Goal: Task Accomplishment & Management: Complete application form

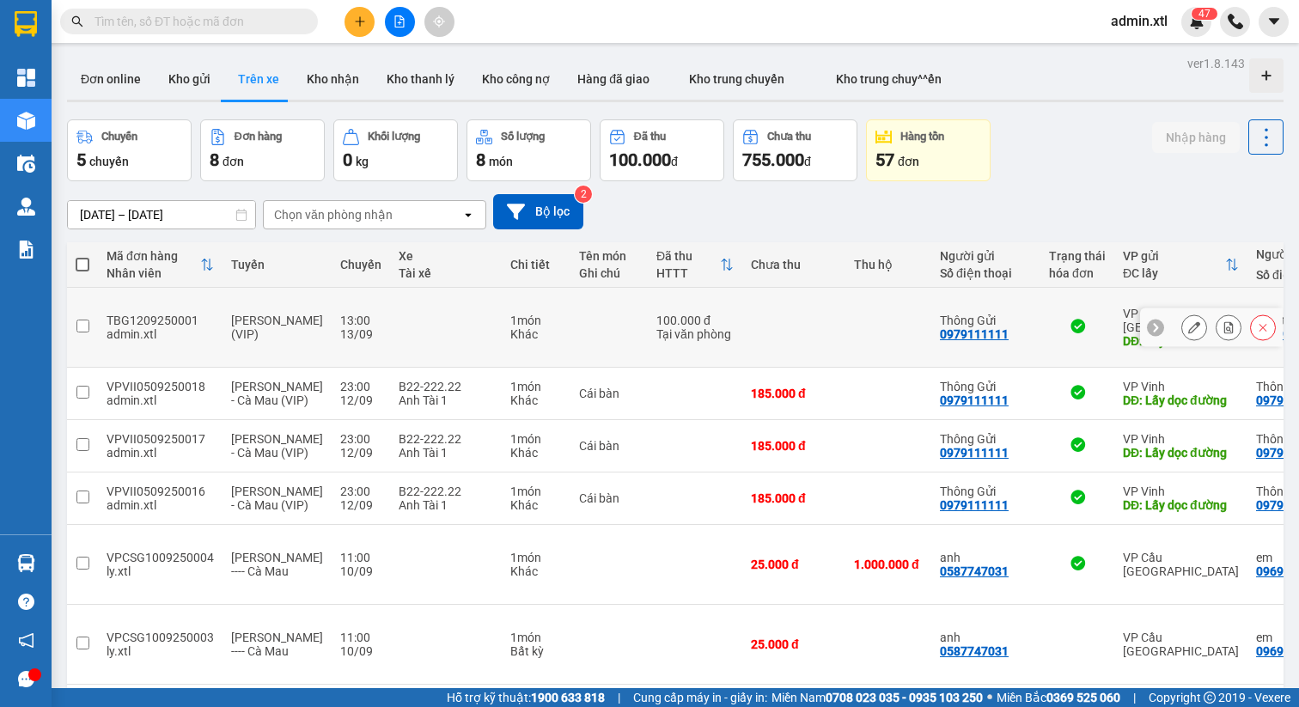
click at [210, 314] on div "TBG1209250001" at bounding box center [160, 321] width 107 height 14
checkbox input "true"
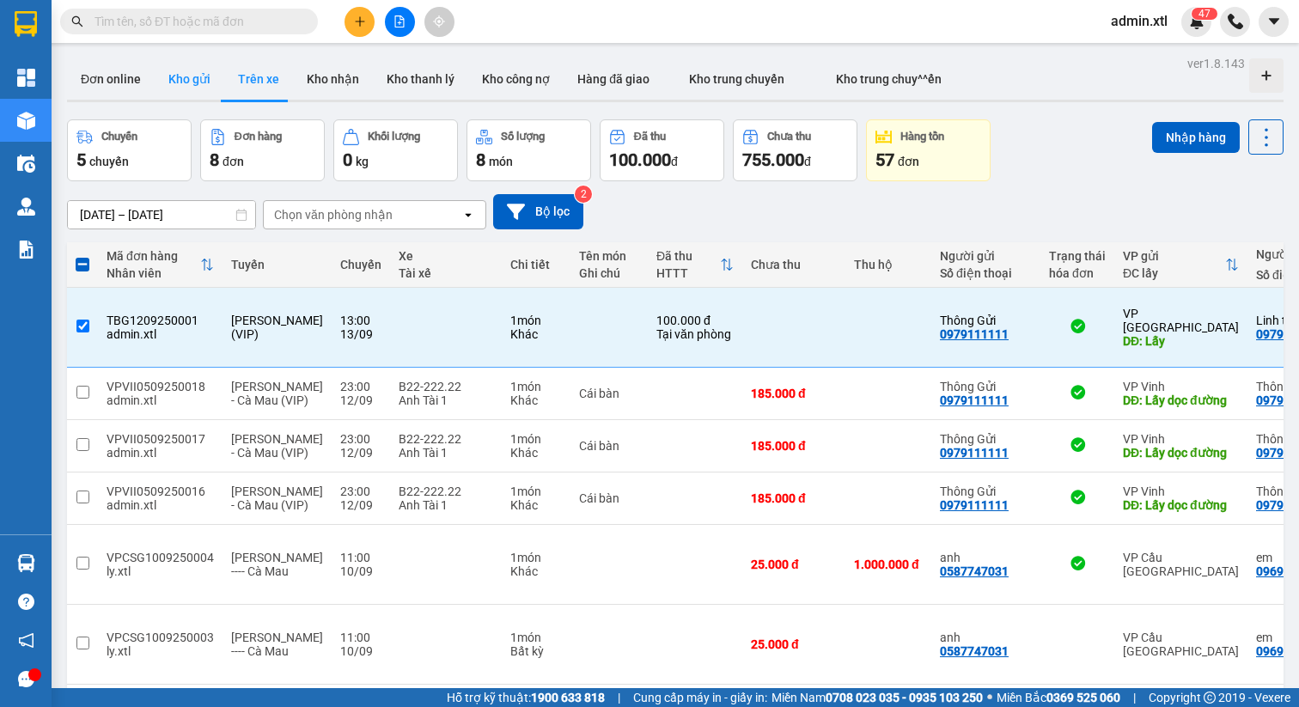
click at [182, 92] on button "Kho gửi" at bounding box center [190, 78] width 70 height 41
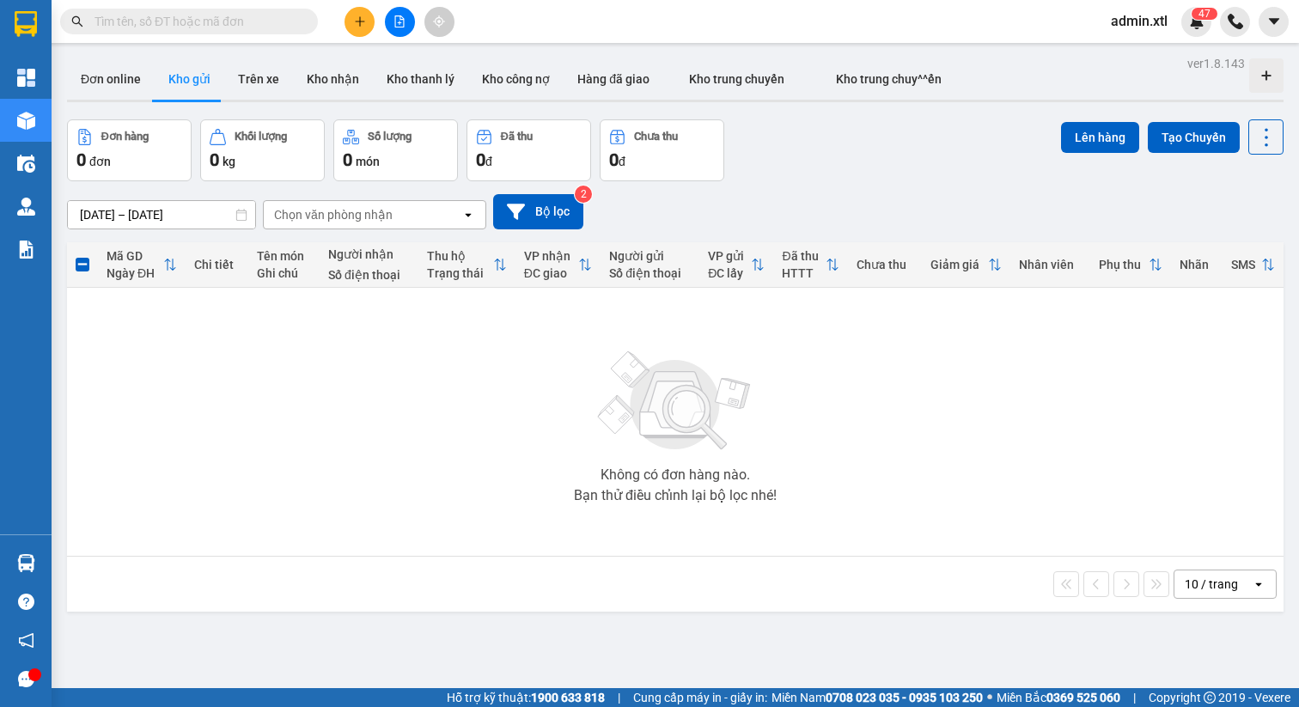
click at [84, 256] on label at bounding box center [83, 264] width 14 height 17
click at [82, 256] on input "checkbox" at bounding box center [82, 256] width 0 height 0
click at [89, 260] on span at bounding box center [83, 265] width 14 height 14
click at [82, 256] on input "checkbox" at bounding box center [82, 256] width 0 height 0
click at [164, 212] on input "[DATE] – [DATE]" at bounding box center [161, 214] width 187 height 27
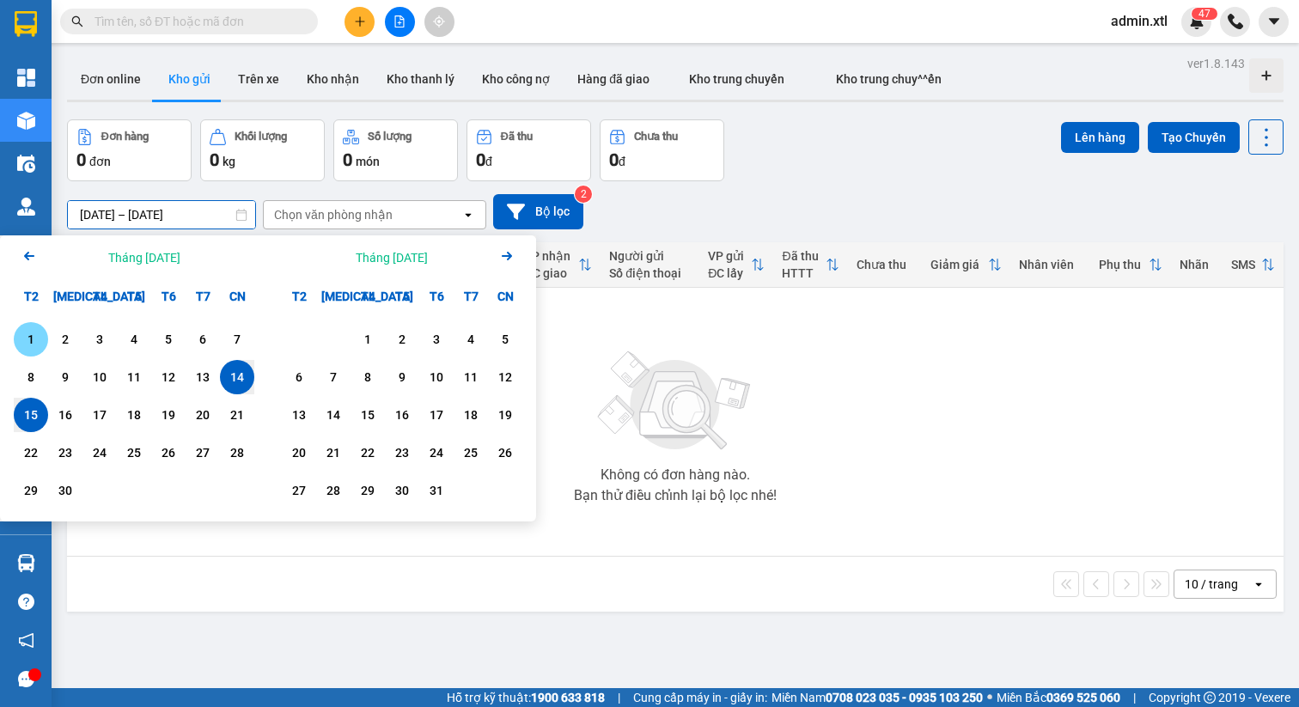
click at [37, 333] on div "1" at bounding box center [31, 339] width 24 height 21
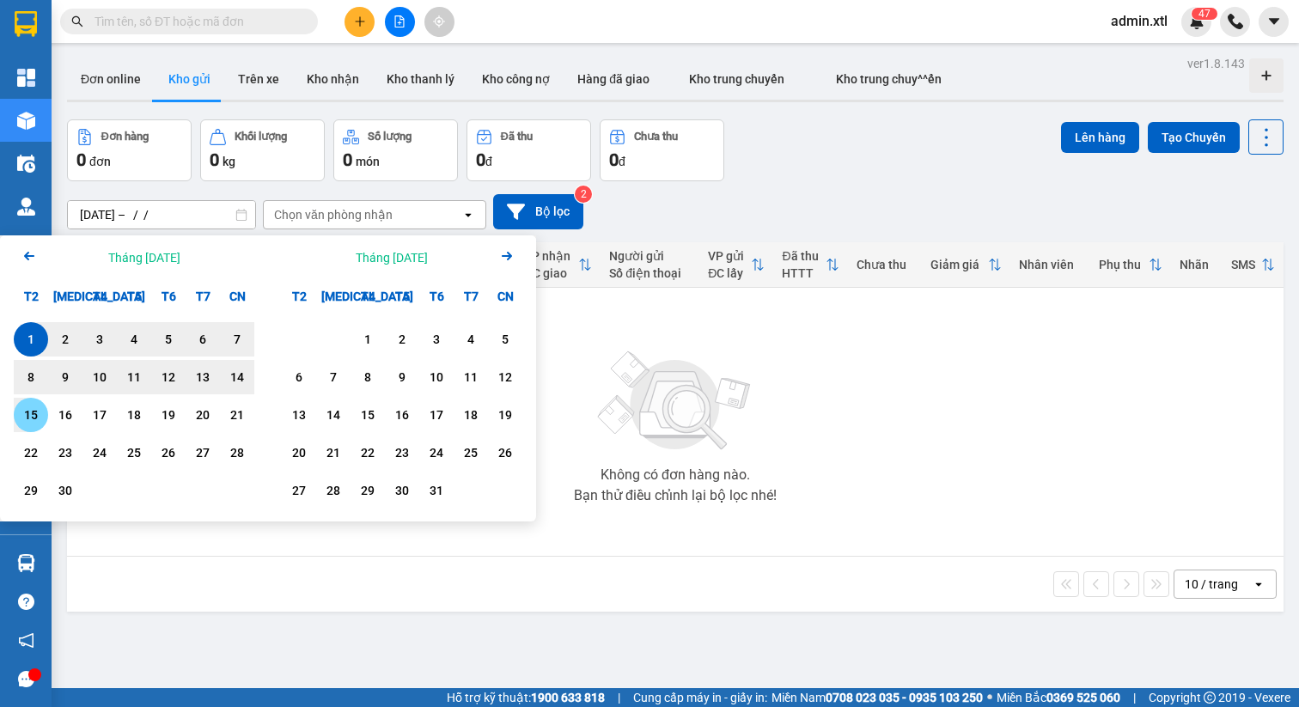
click at [24, 400] on div "15" at bounding box center [31, 415] width 34 height 34
type input "[DATE] – [DATE]"
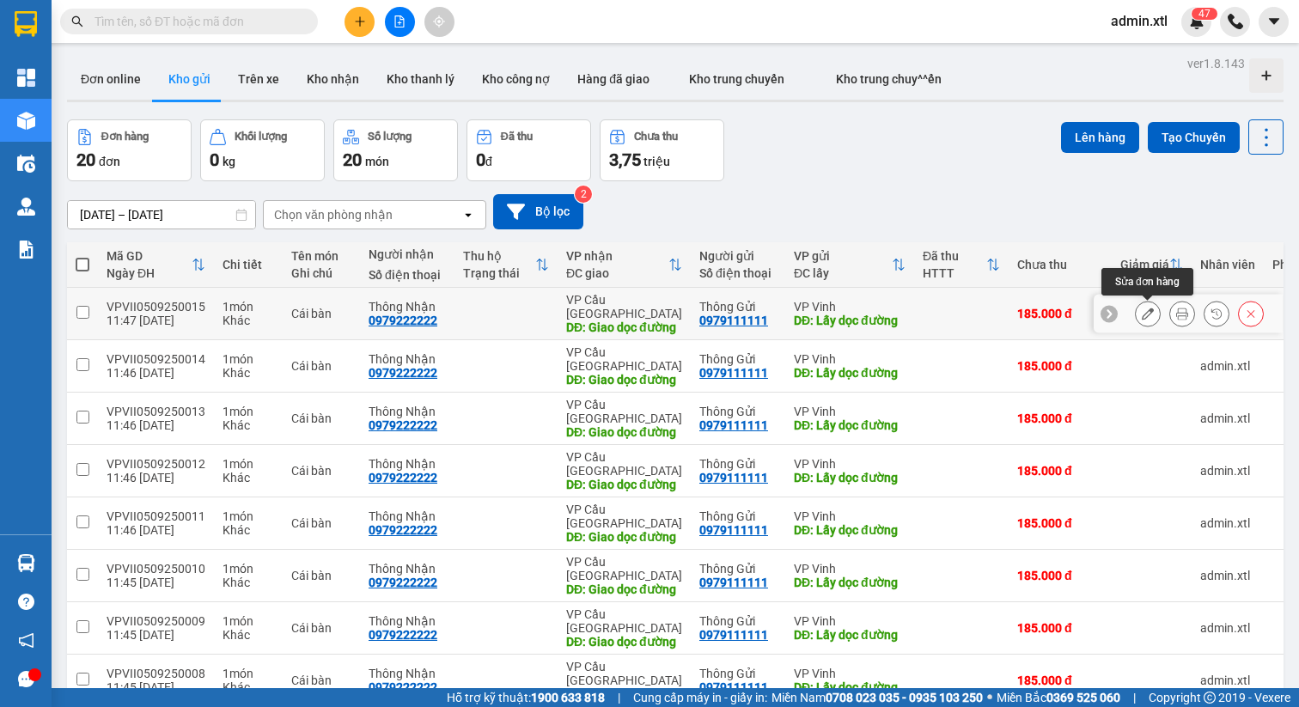
click at [1150, 319] on icon at bounding box center [1148, 314] width 12 height 12
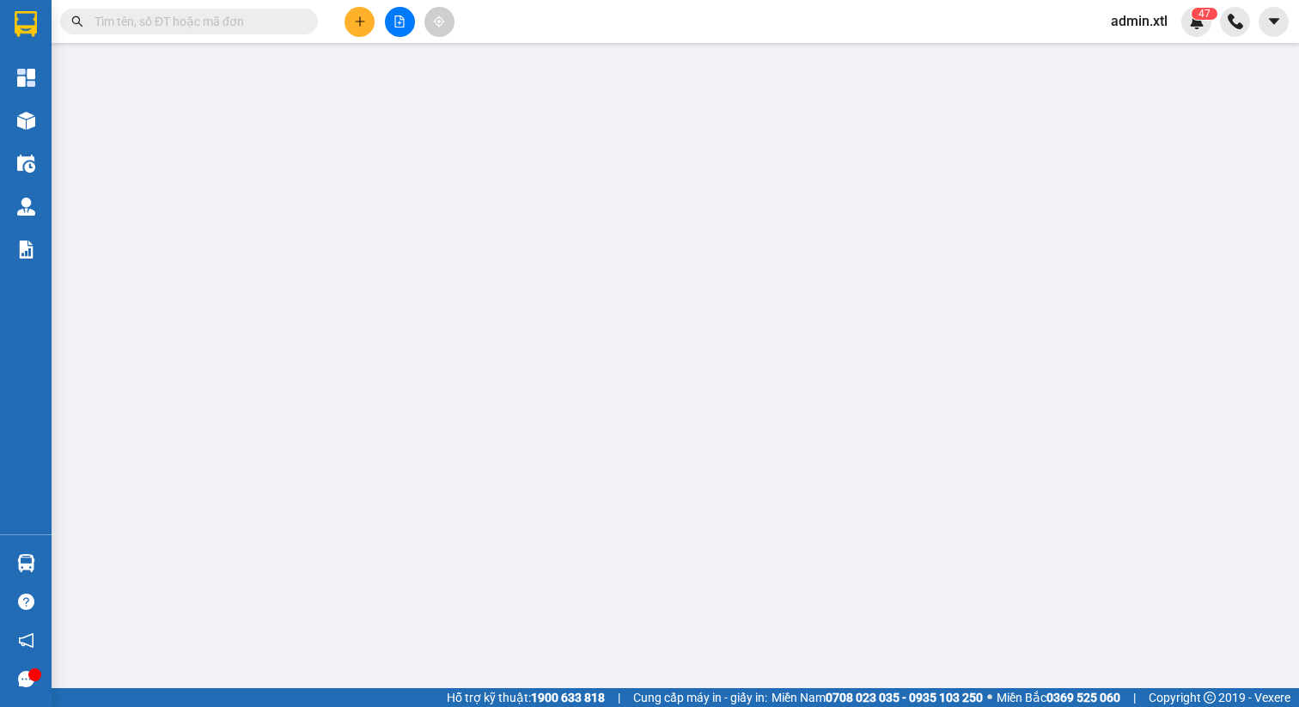
type input "0979111111"
type input "Thông Gửi"
type input "Lấy dọc đường"
type input "10.000"
type input "000000000111"
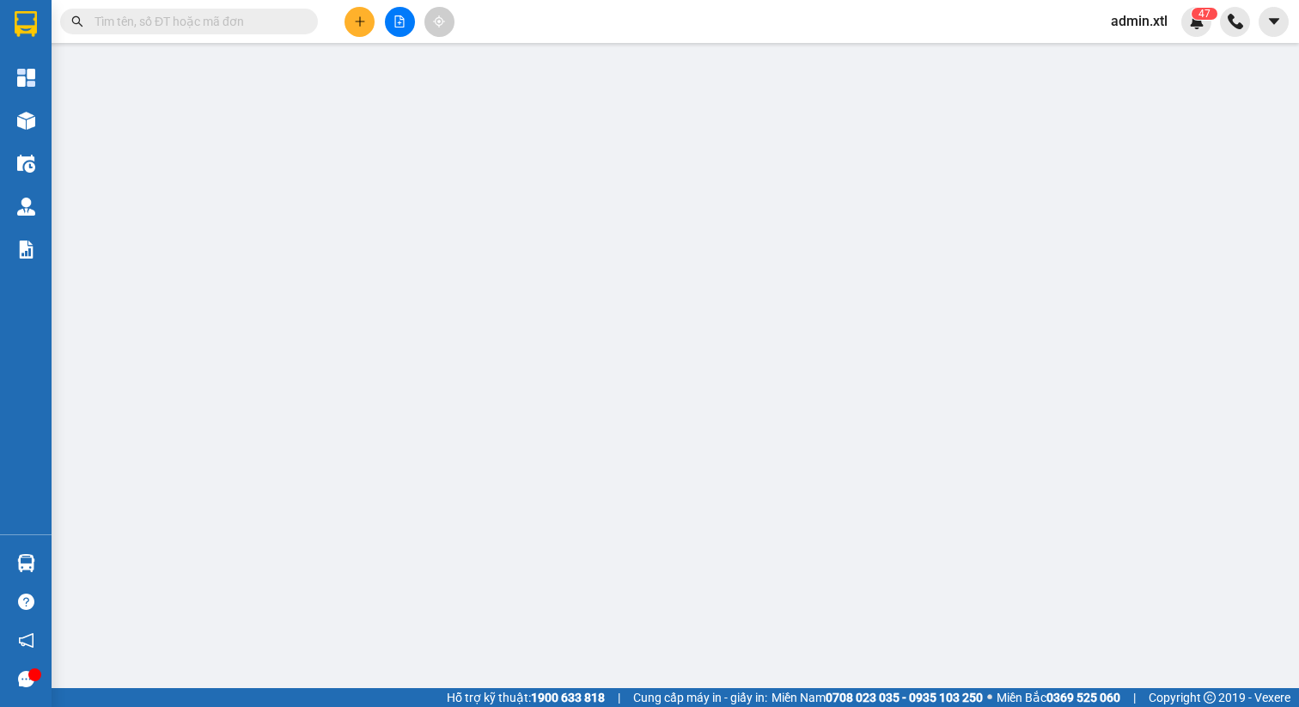
type input "0979222222"
type input "Thông Nhận"
type input "Giao dọc đường"
type input "20.000"
type input "000000000111"
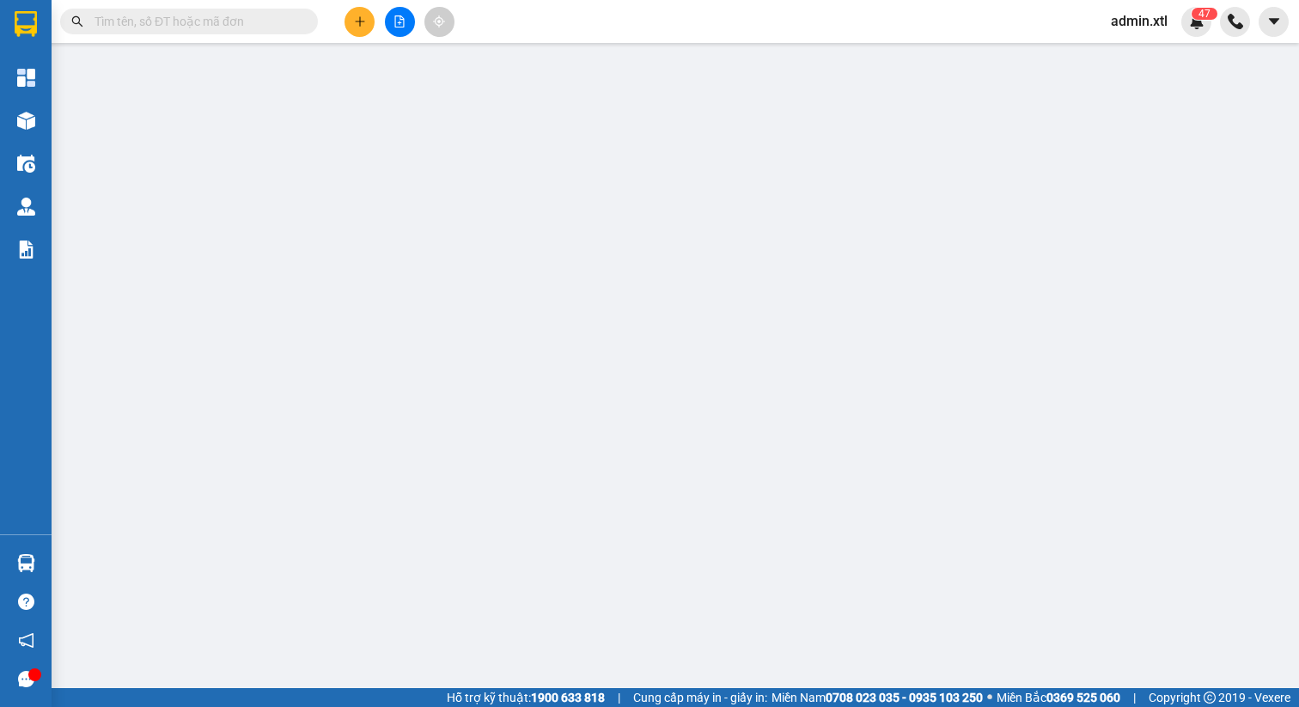
type input "185.000"
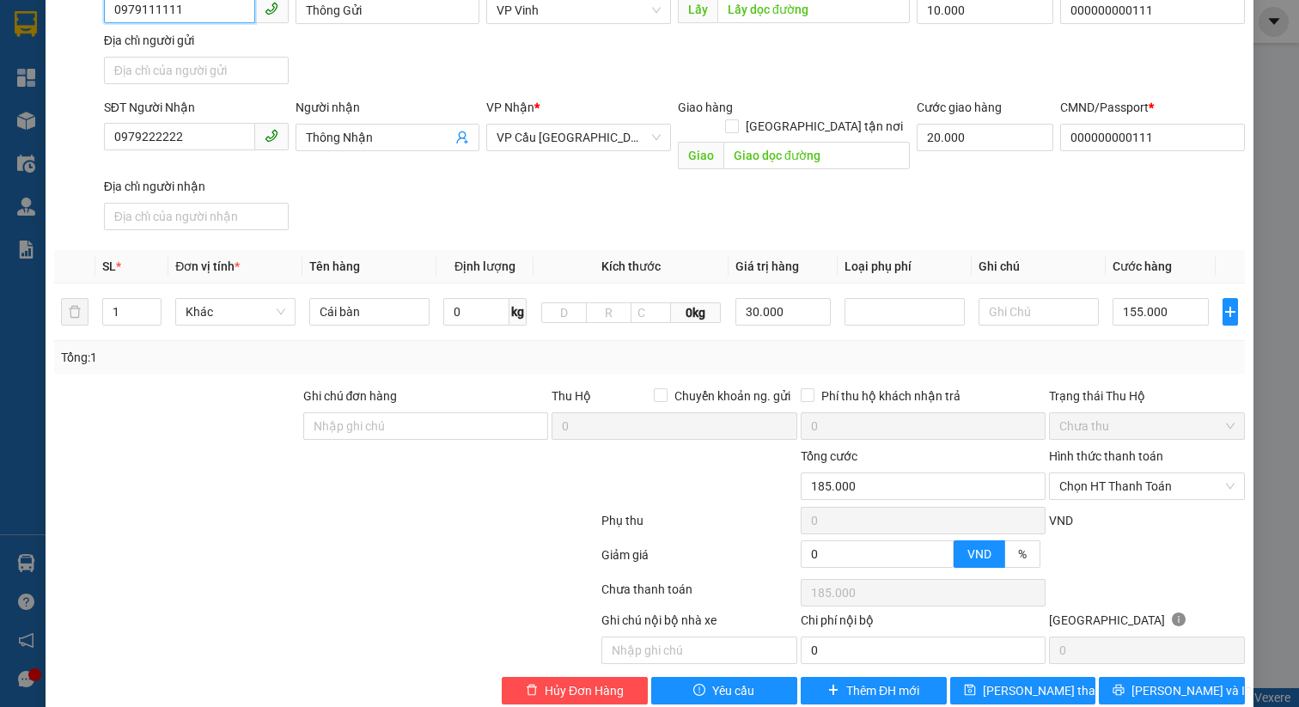
scroll to position [227, 0]
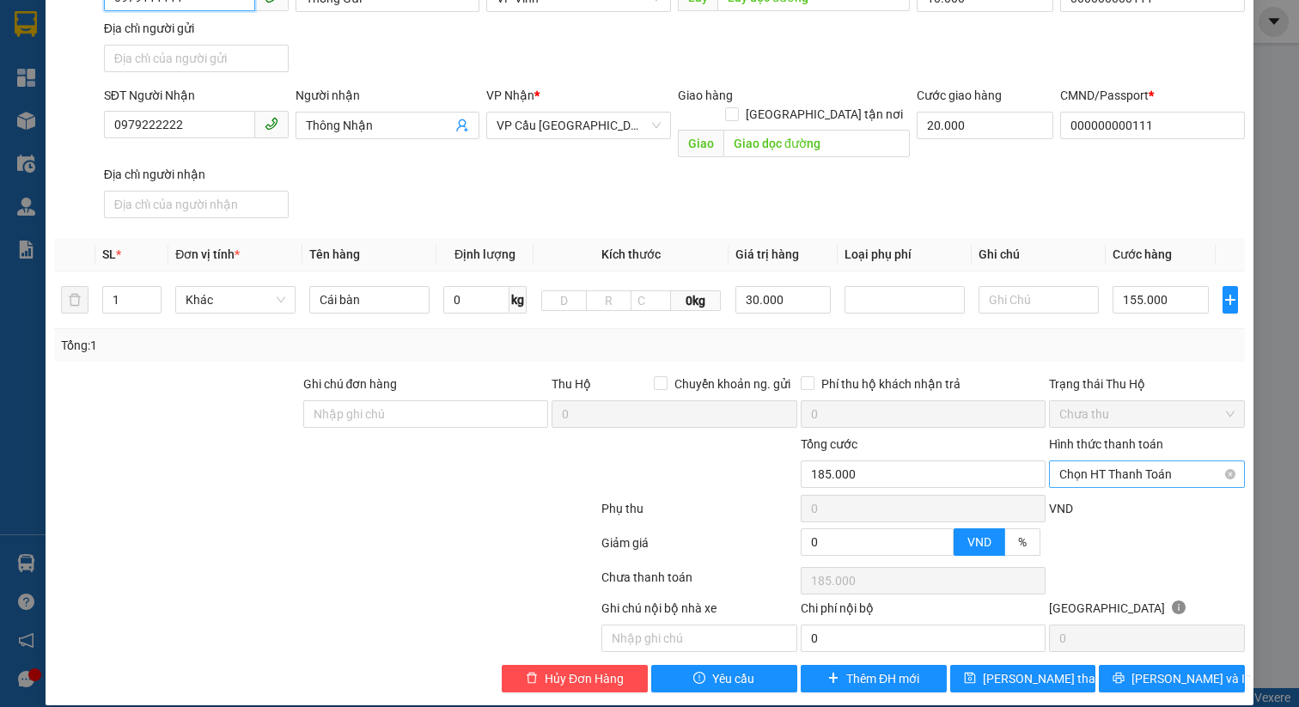
click at [1108, 461] on span "Chọn HT Thanh Toán" at bounding box center [1146, 474] width 175 height 26
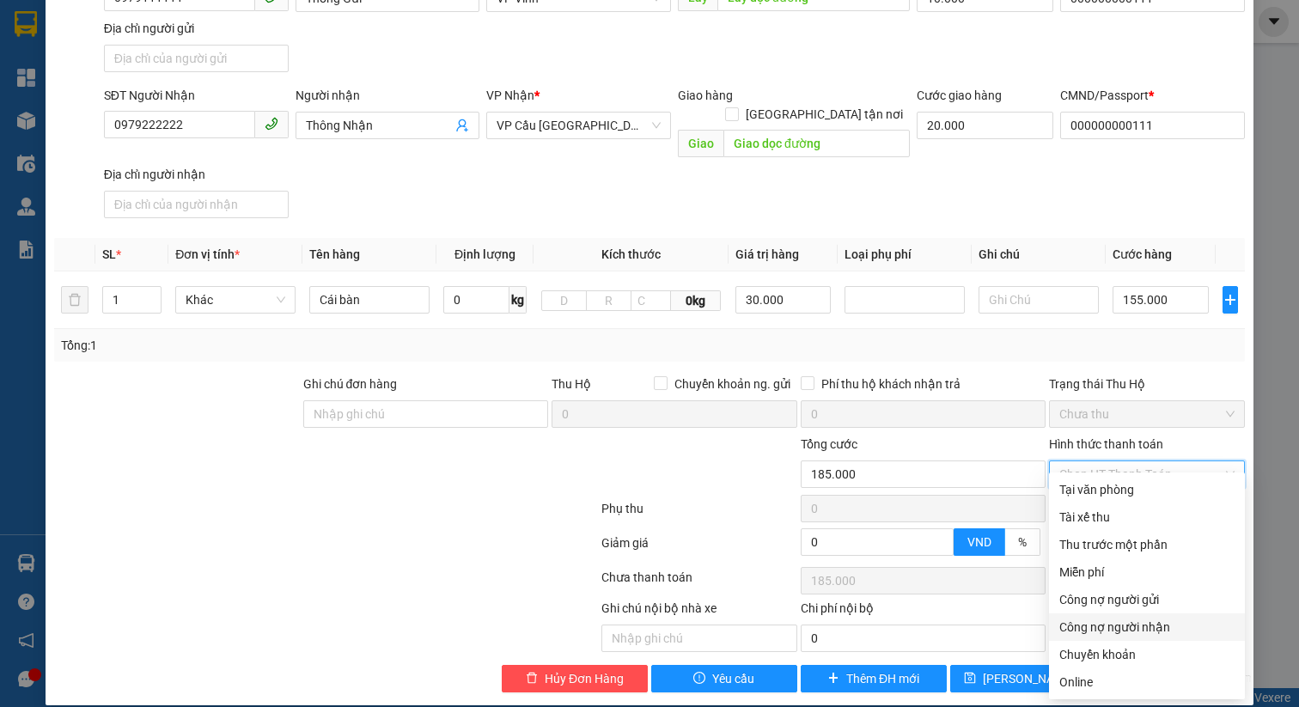
click at [1125, 615] on div "Công nợ người nhận" at bounding box center [1147, 627] width 196 height 27
type input "0"
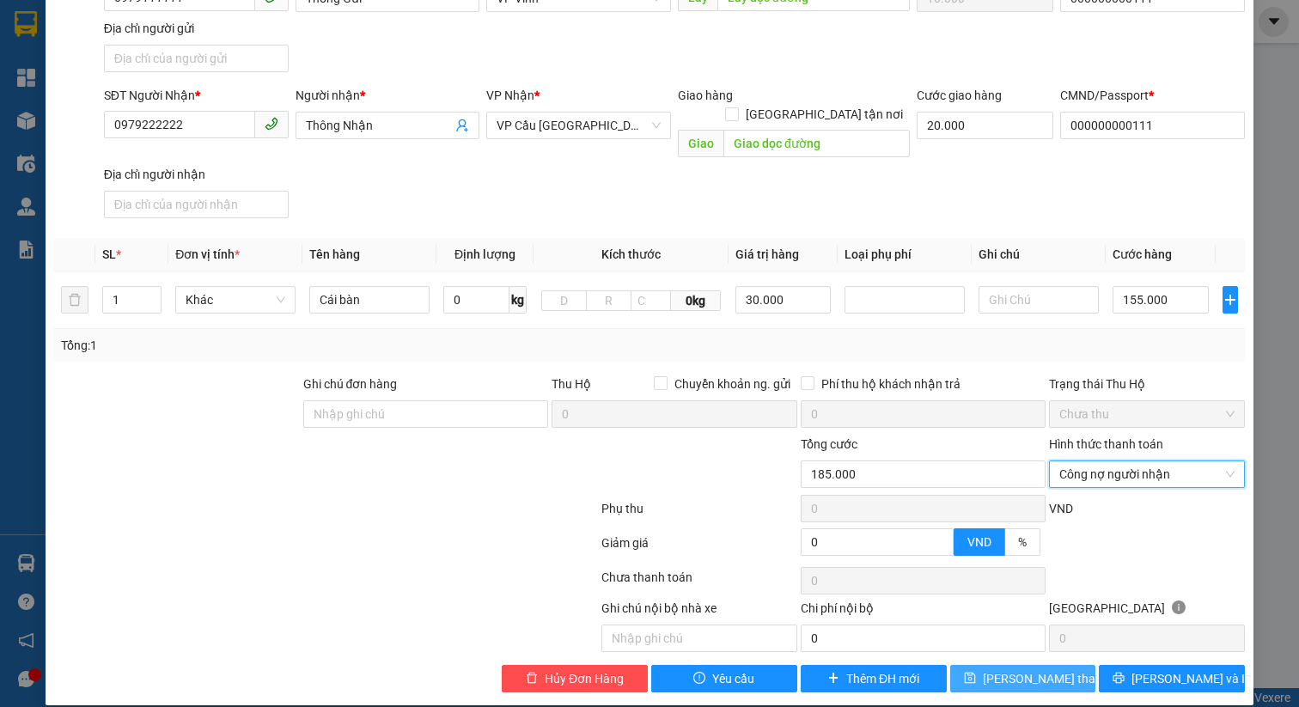
click at [1030, 672] on button "[PERSON_NAME] thay đổi" at bounding box center [1023, 678] width 146 height 27
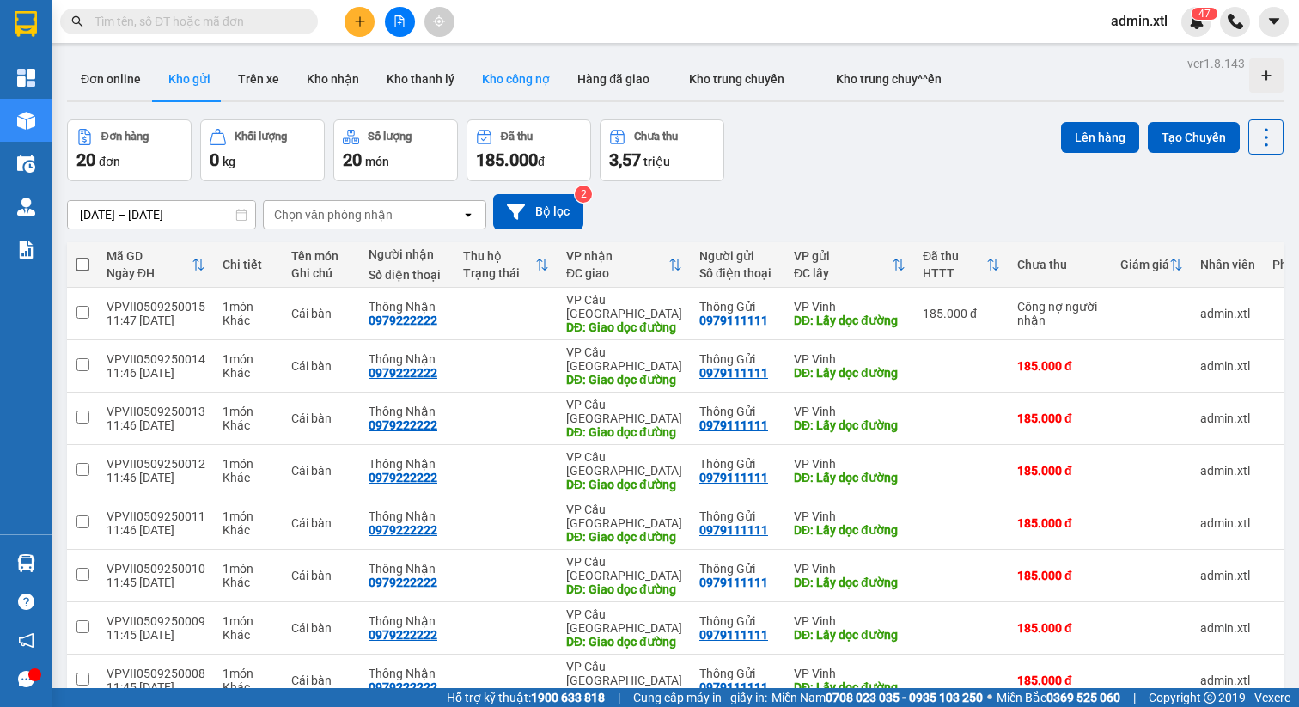
click at [526, 64] on button "Kho công nợ" at bounding box center [515, 78] width 95 height 41
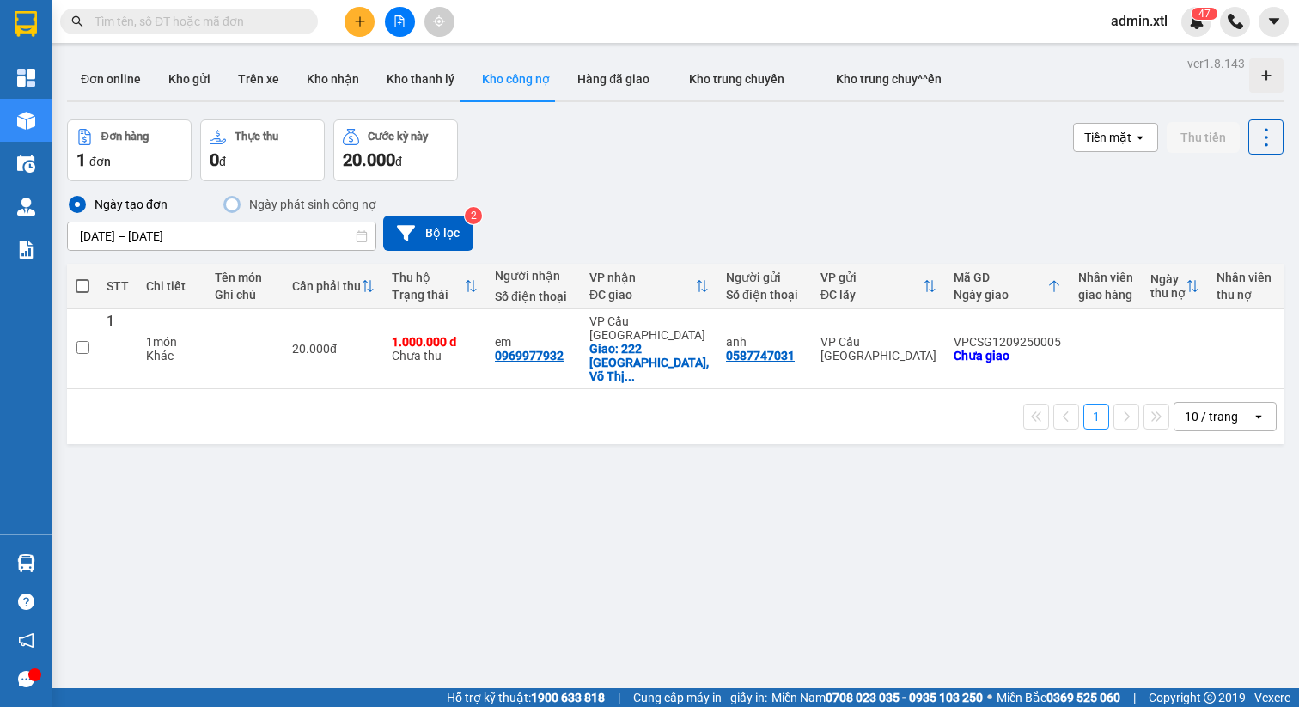
click at [254, 249] on div "[DATE] – [DATE]" at bounding box center [221, 236] width 309 height 29
click at [253, 242] on input "[DATE] – [DATE]" at bounding box center [222, 236] width 308 height 27
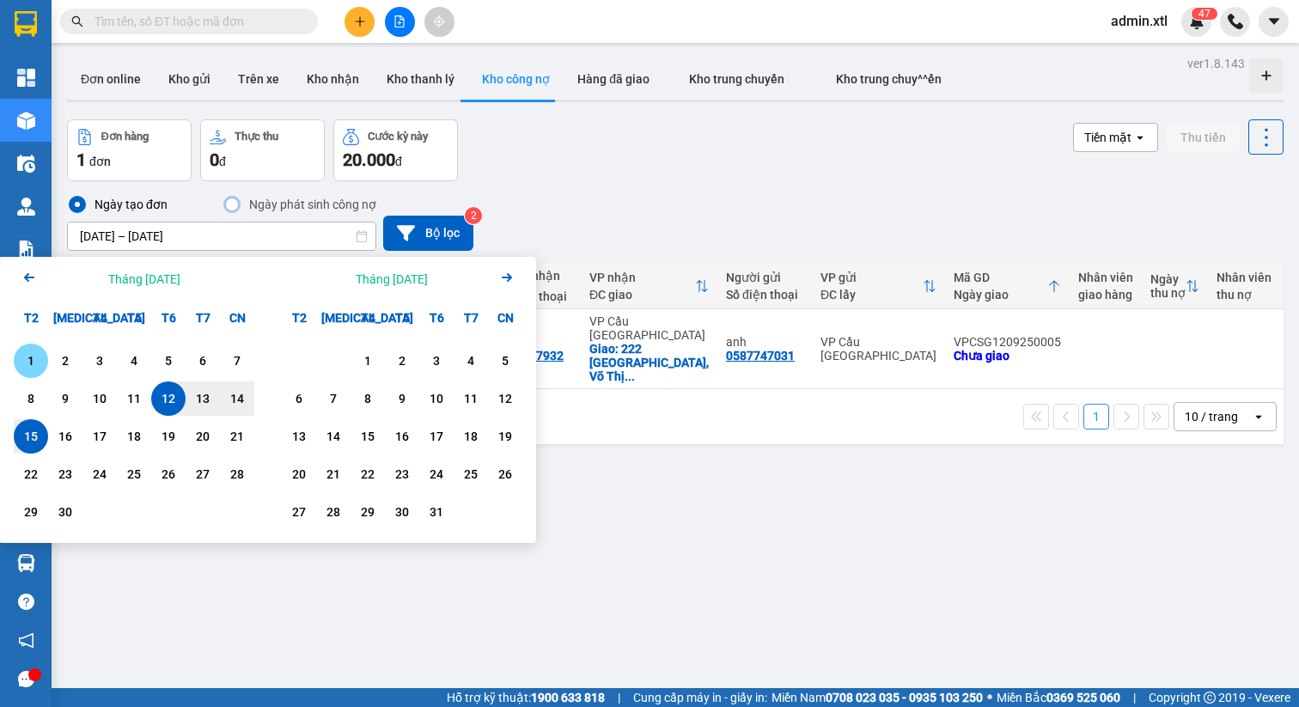
click at [40, 367] on div "1" at bounding box center [31, 361] width 24 height 21
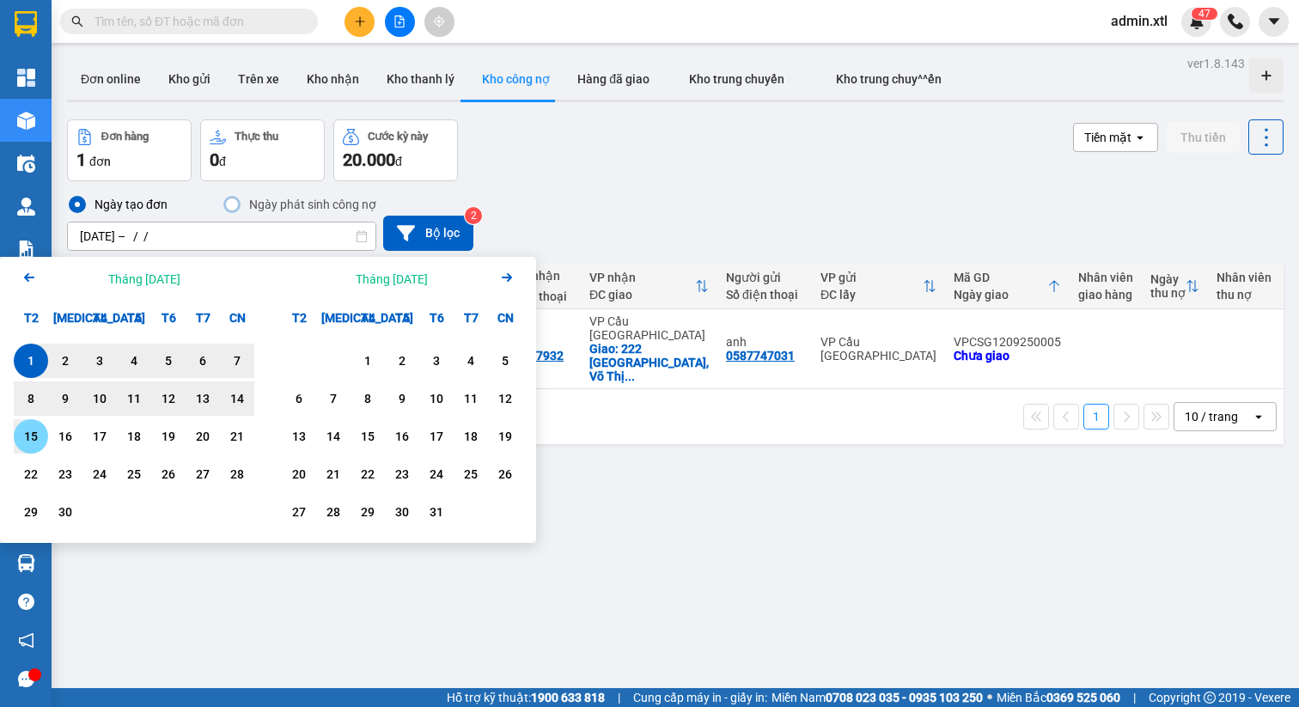
click at [40, 423] on div "15" at bounding box center [31, 436] width 34 height 34
type input "[DATE] – [DATE]"
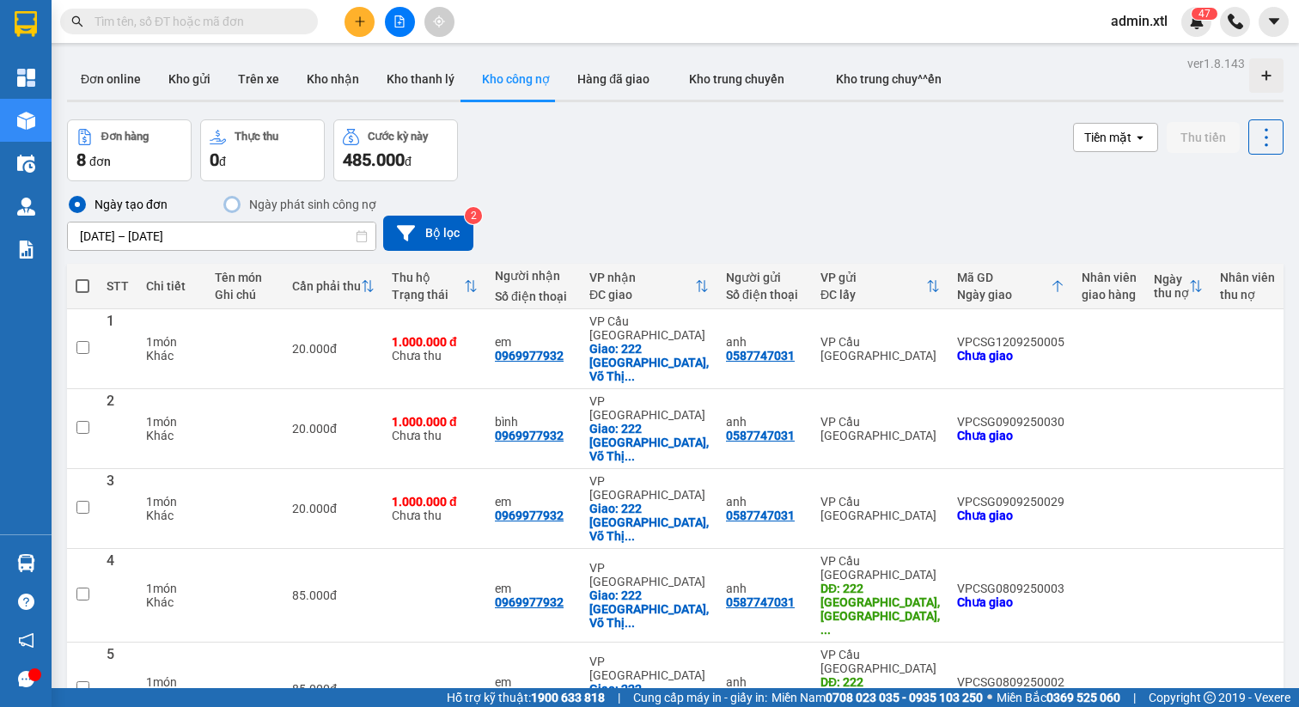
scroll to position [121, 0]
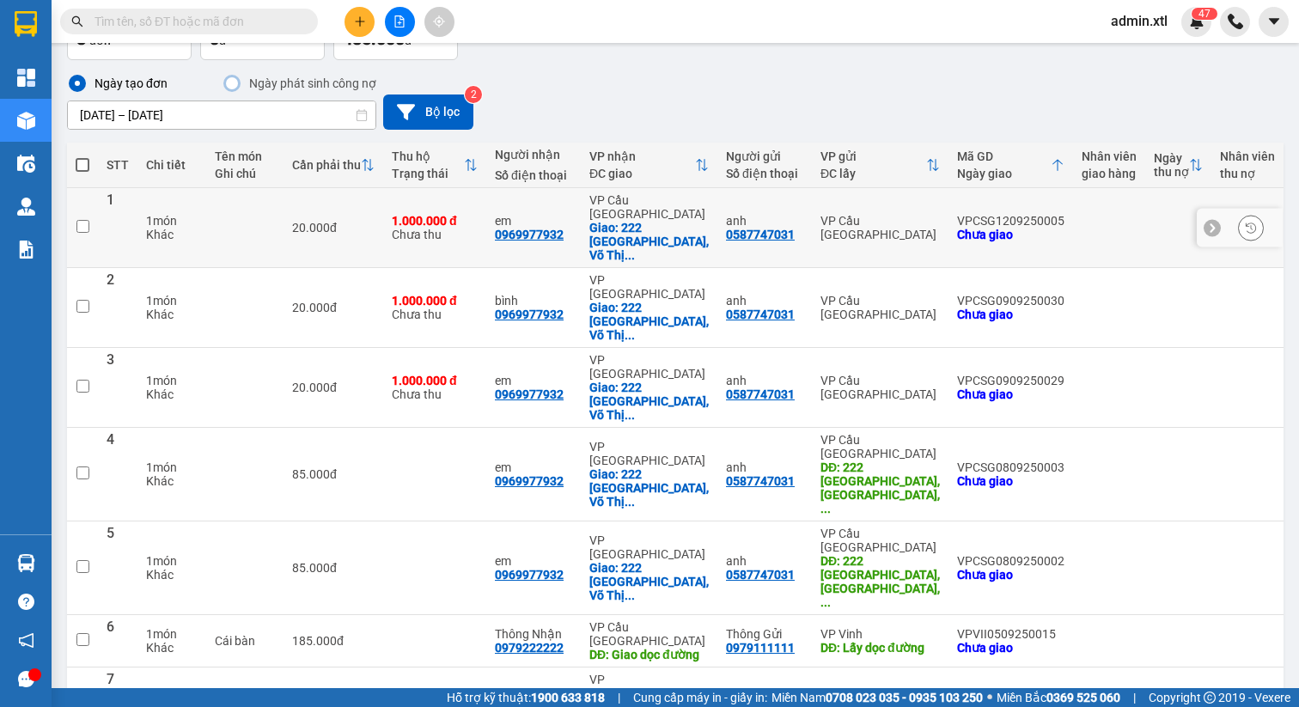
click at [1006, 229] on td "VPCSG1209250005 Chưa giao" at bounding box center [1011, 228] width 125 height 80
checkbox input "true"
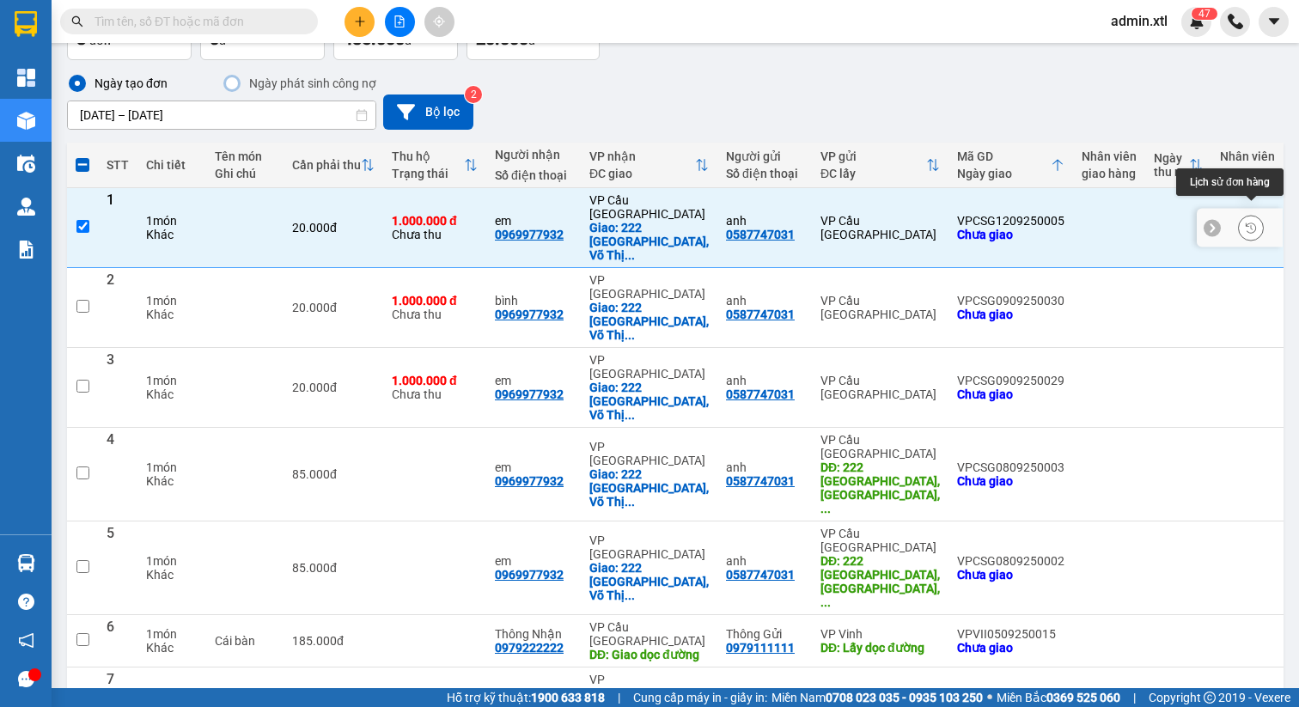
click at [1248, 222] on icon at bounding box center [1251, 228] width 12 height 12
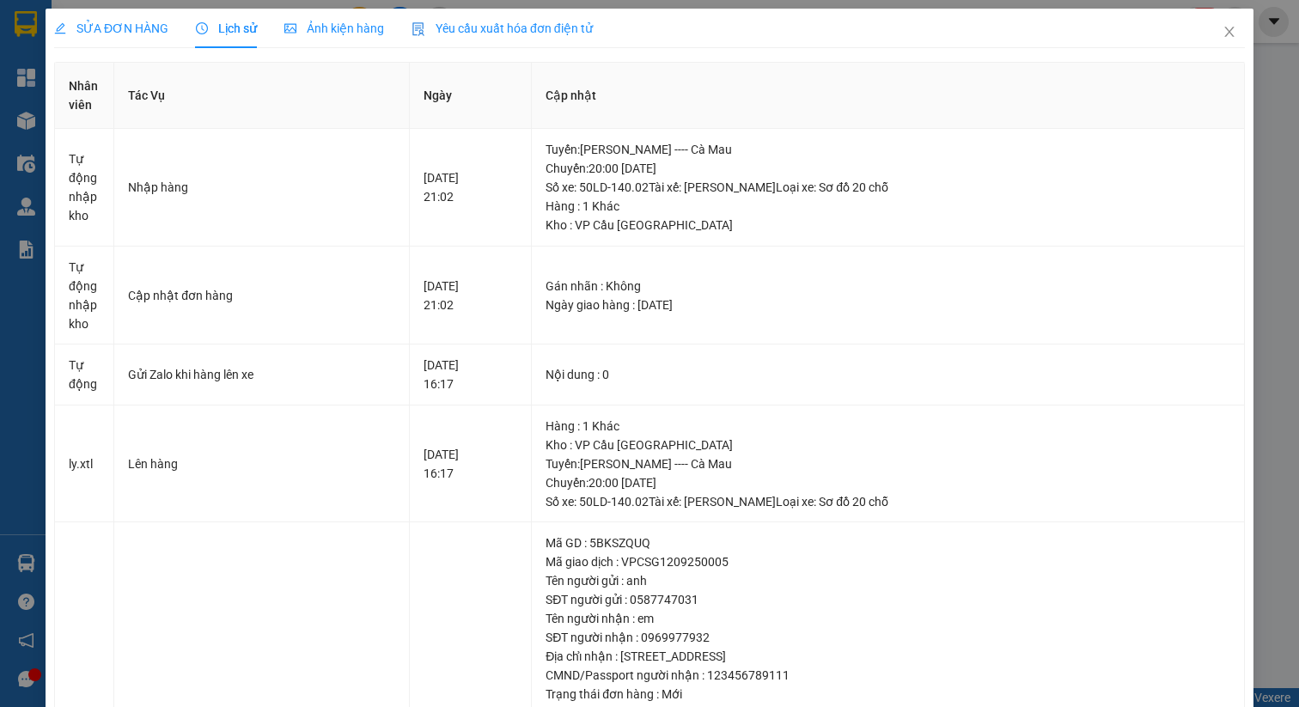
click at [1287, 213] on div "SỬA ĐƠN HÀNG Lịch sử Ảnh kiện hàng Yêu cầu xuất hóa đơn điện tử Nhân viên Tác V…" at bounding box center [649, 353] width 1299 height 707
click at [1227, 37] on icon "close" at bounding box center [1230, 32] width 14 height 14
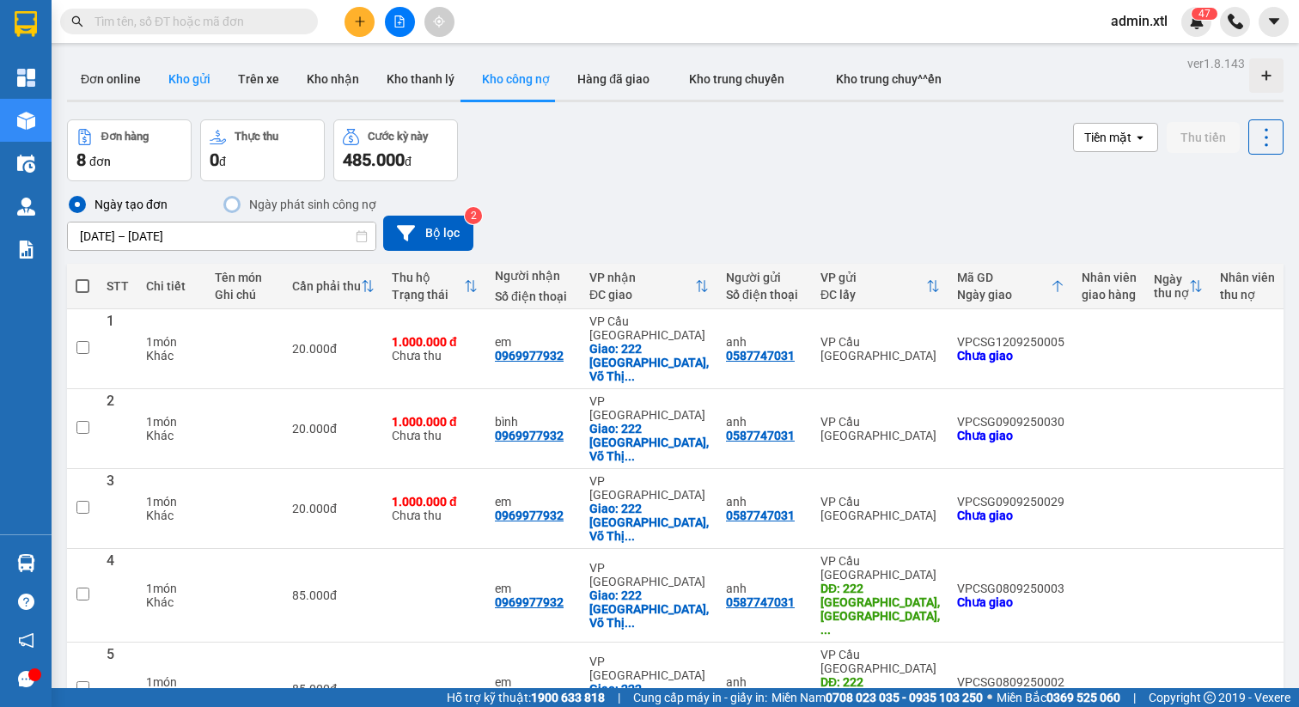
click at [200, 82] on button "Kho gửi" at bounding box center [190, 78] width 70 height 41
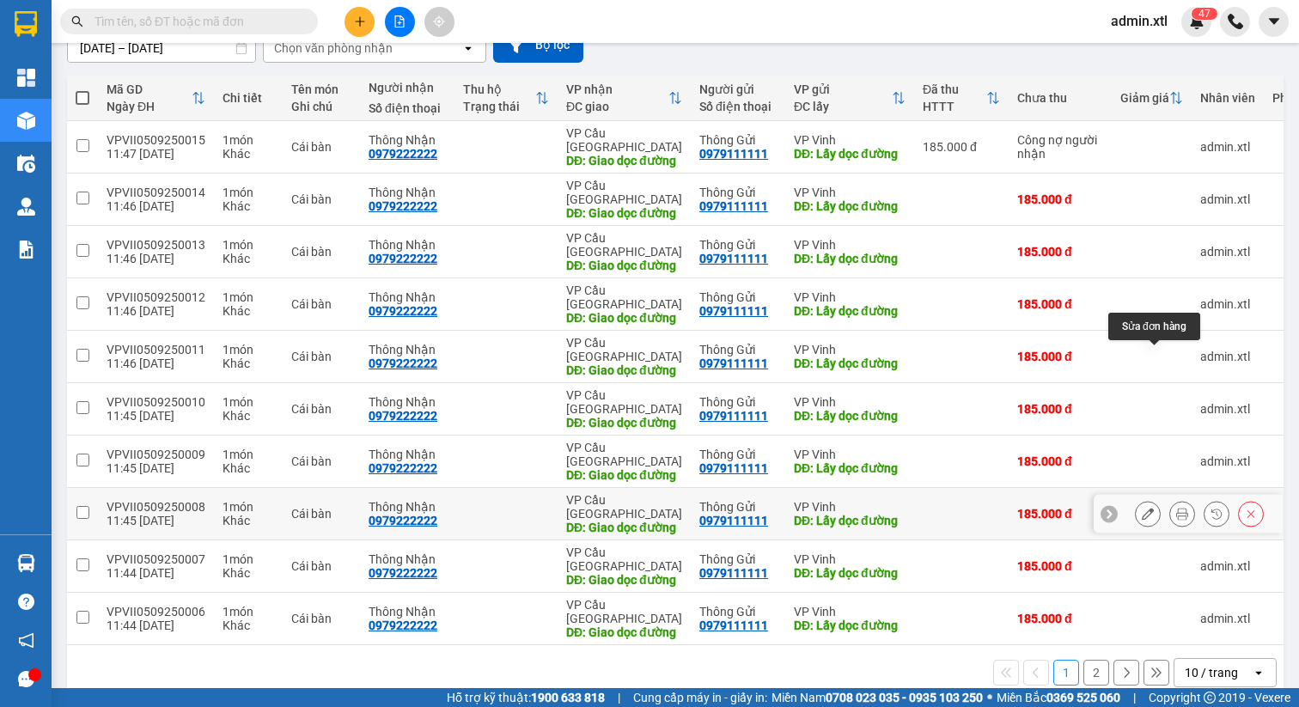
scroll to position [170, 0]
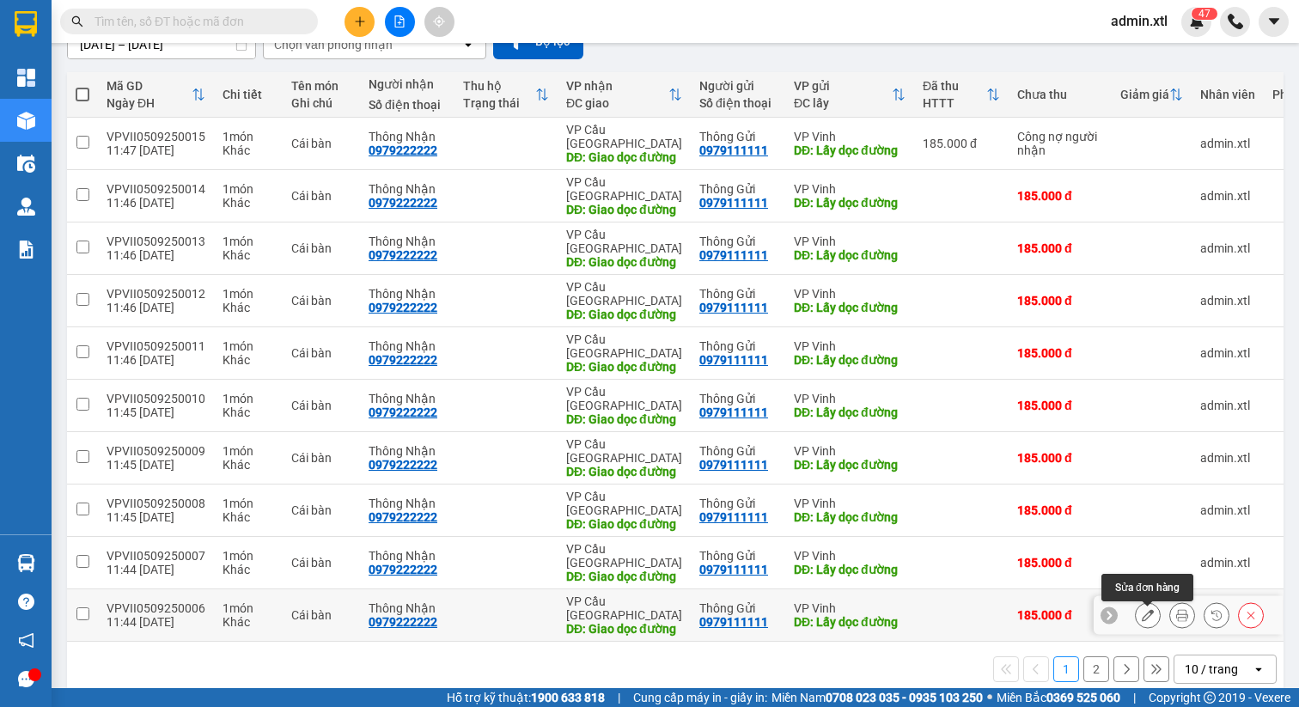
click at [1144, 621] on icon at bounding box center [1148, 615] width 12 height 12
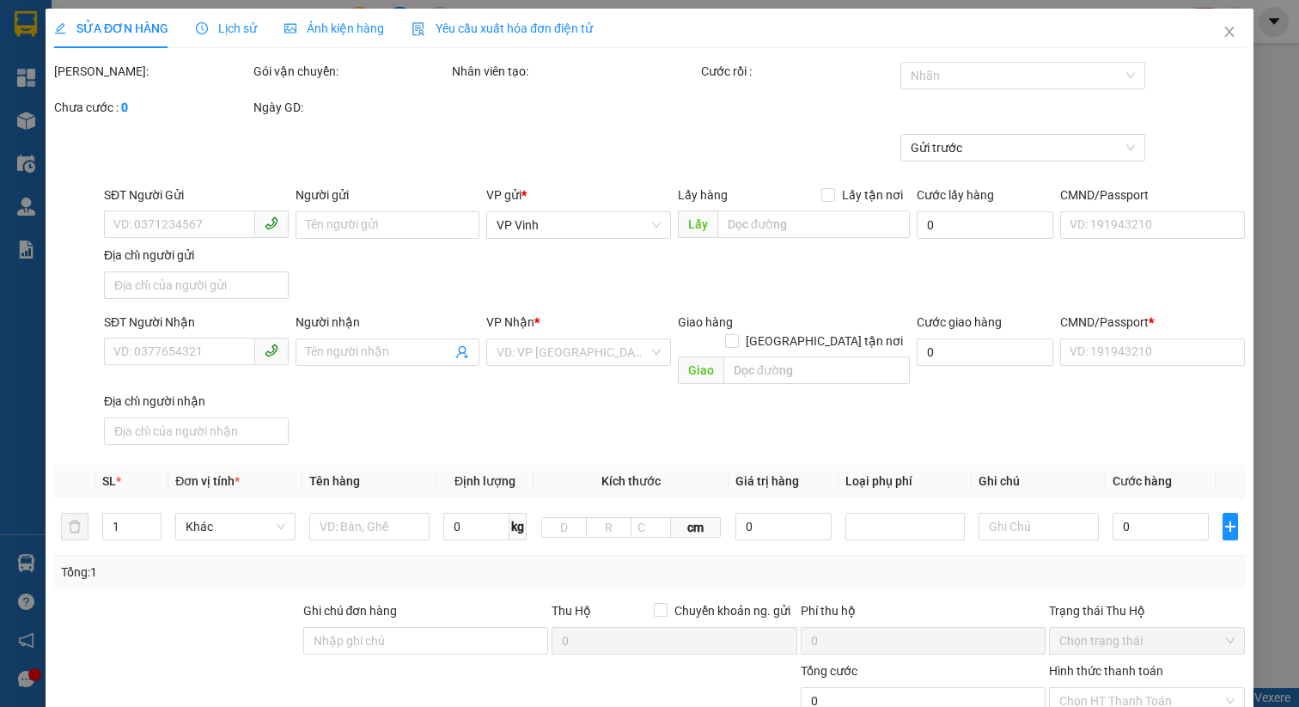
type input "0979111111"
type input "Thông Gửi"
type input "Lấy dọc đường"
type input "10.000"
type input "000000000111"
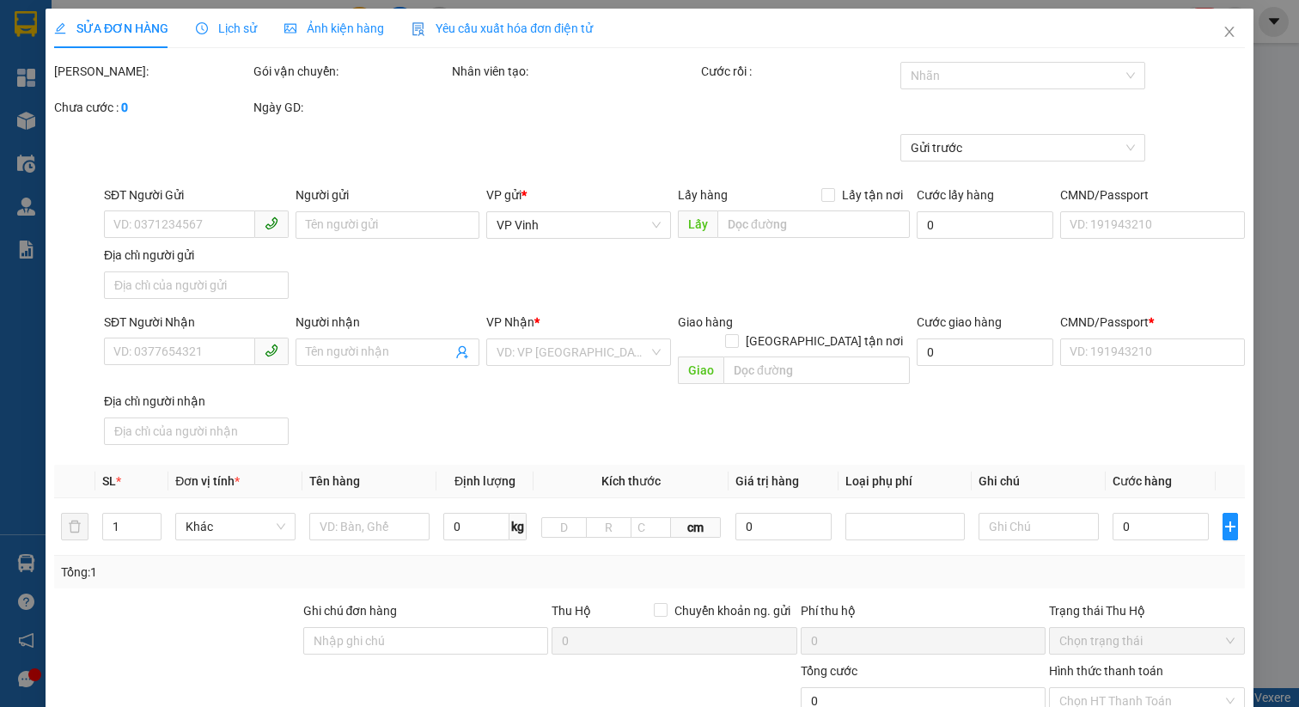
type input "0979222222"
type input "Thông Nhận"
type input "Giao dọc đường"
type input "20.000"
type input "000000000111"
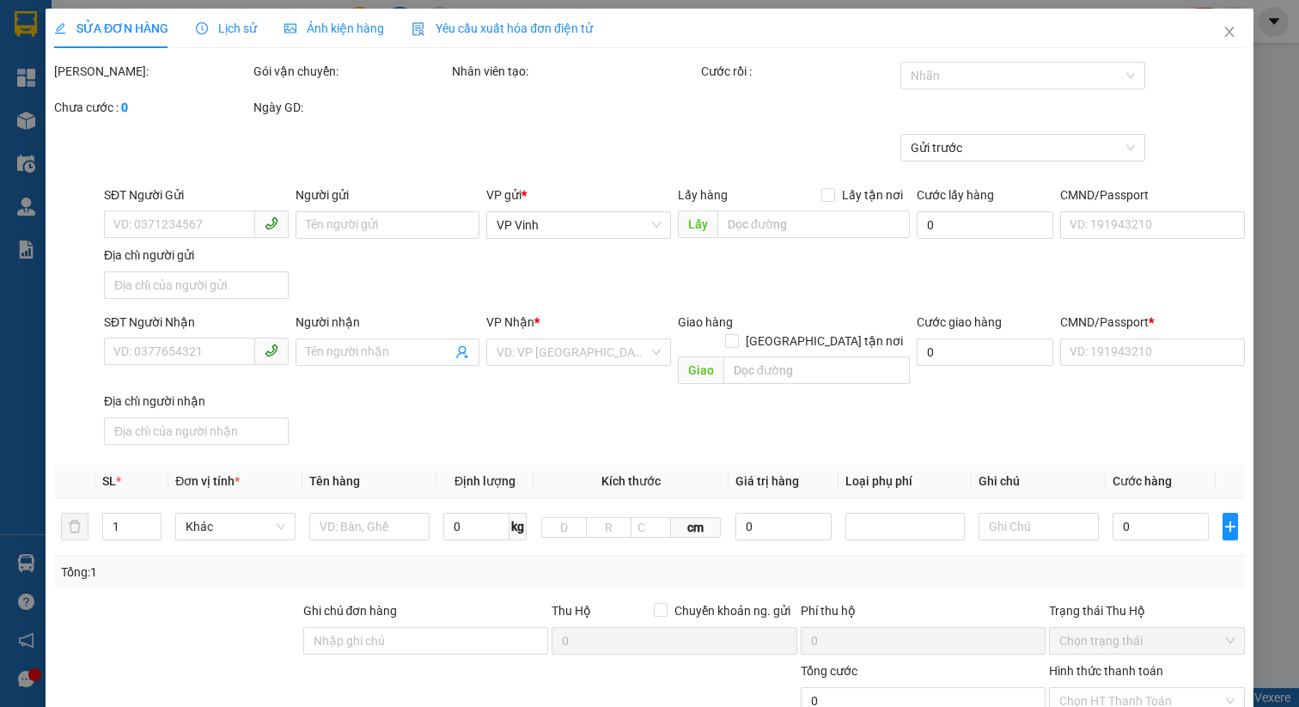
type input "185.000"
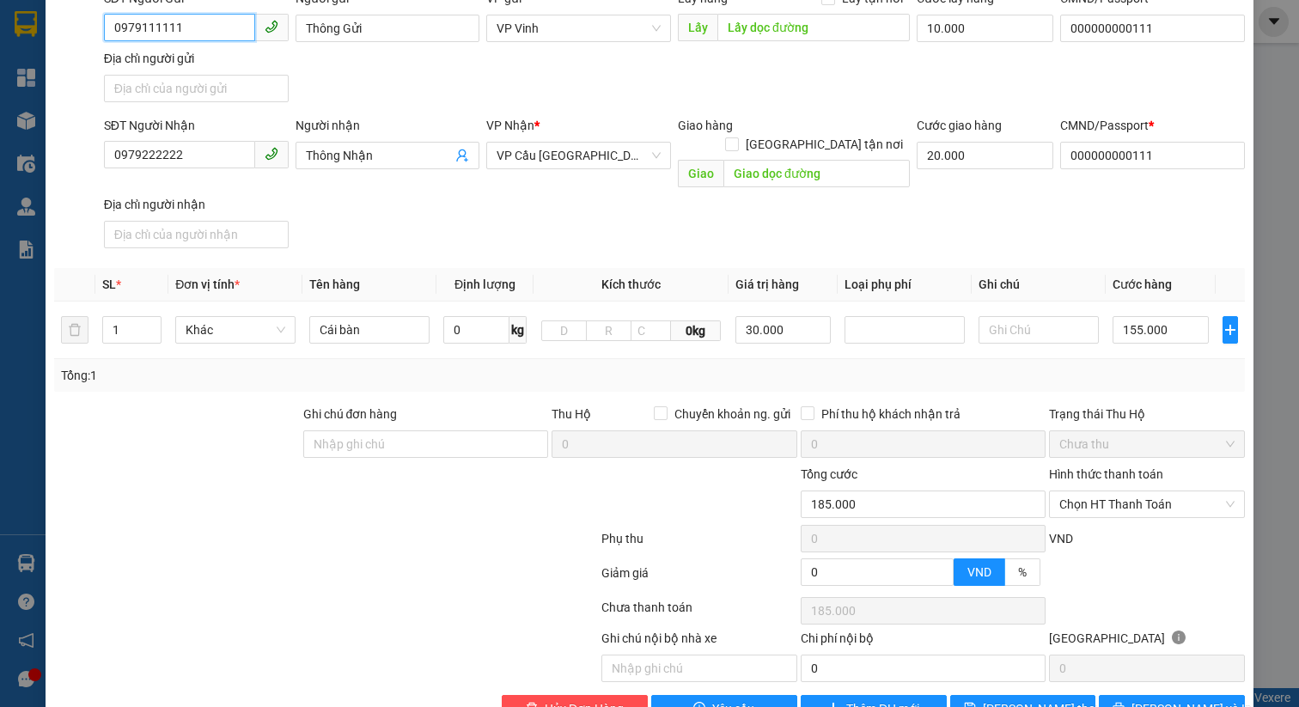
scroll to position [227, 0]
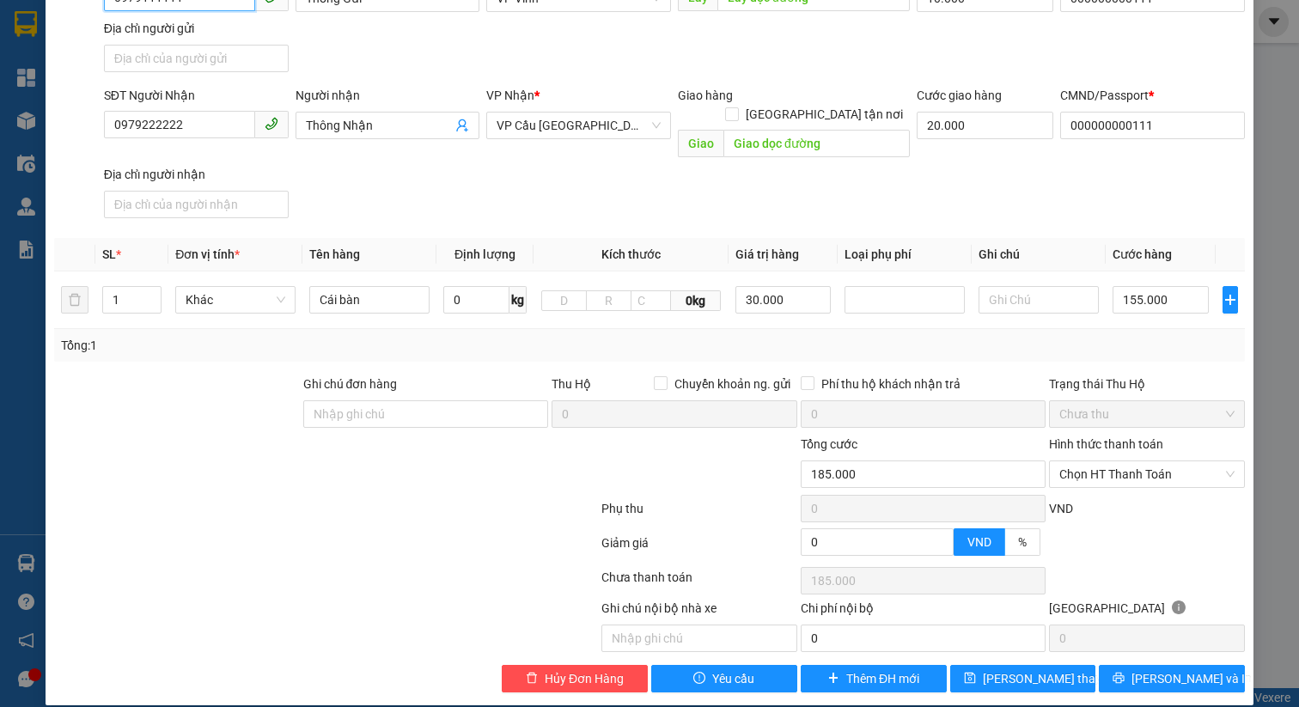
click at [1096, 461] on span "Chọn HT Thanh Toán" at bounding box center [1146, 474] width 175 height 26
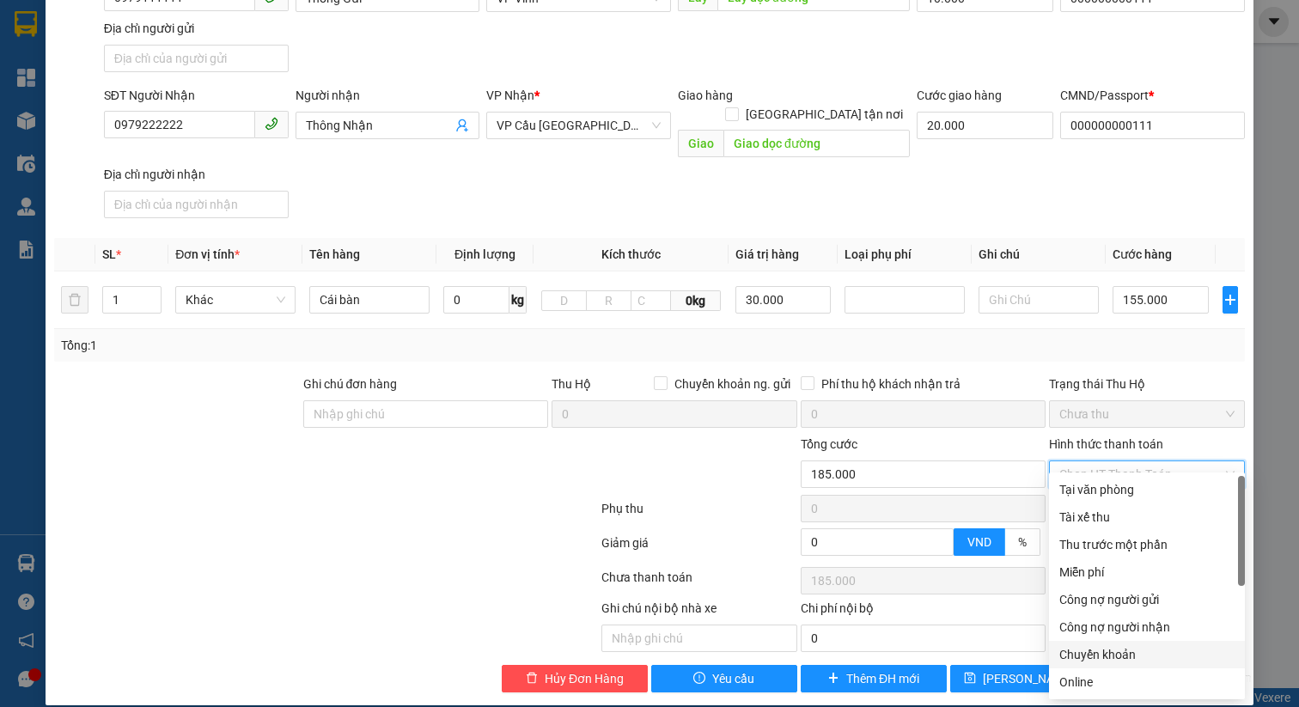
scroll to position [226, 0]
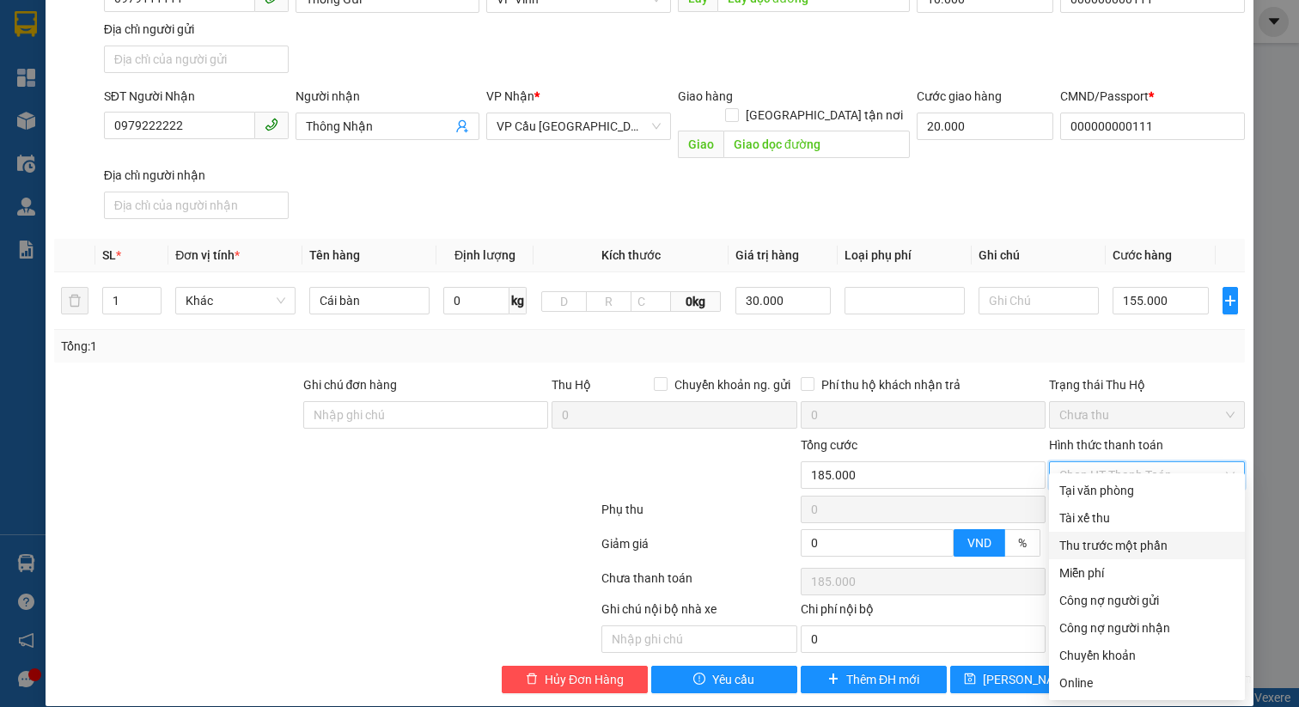
click at [1108, 402] on span "Chưa thu" at bounding box center [1146, 415] width 175 height 26
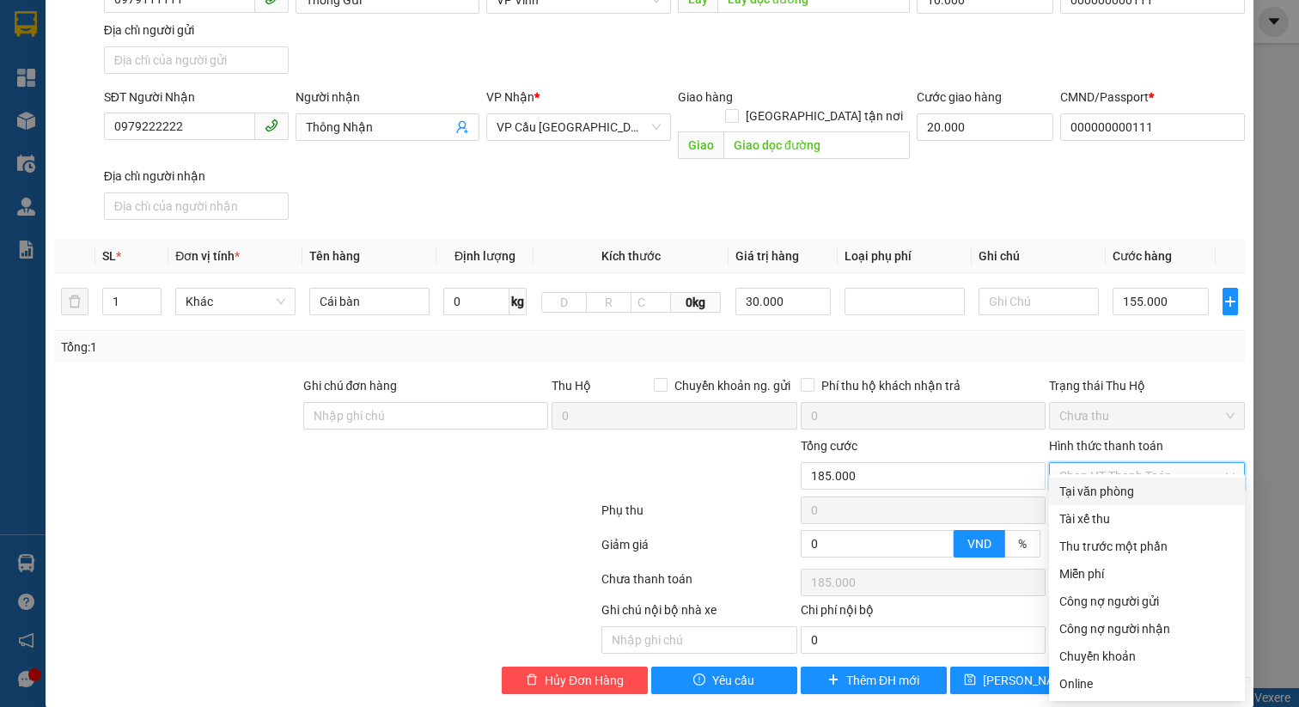
click at [1270, 258] on div "SỬA ĐƠN HÀNG Lịch sử Ảnh kiện hàng Yêu cầu xuất hóa đơn điện tử Total Paid Fee …" at bounding box center [649, 353] width 1299 height 707
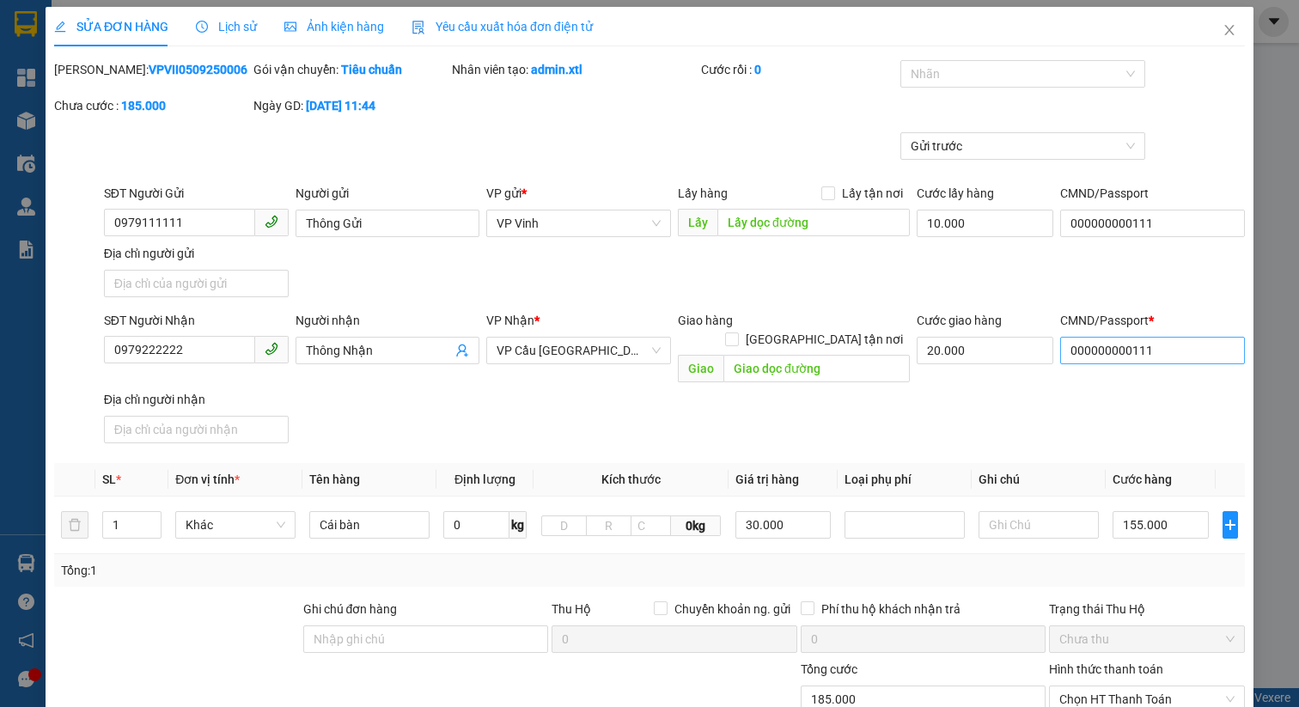
scroll to position [0, 0]
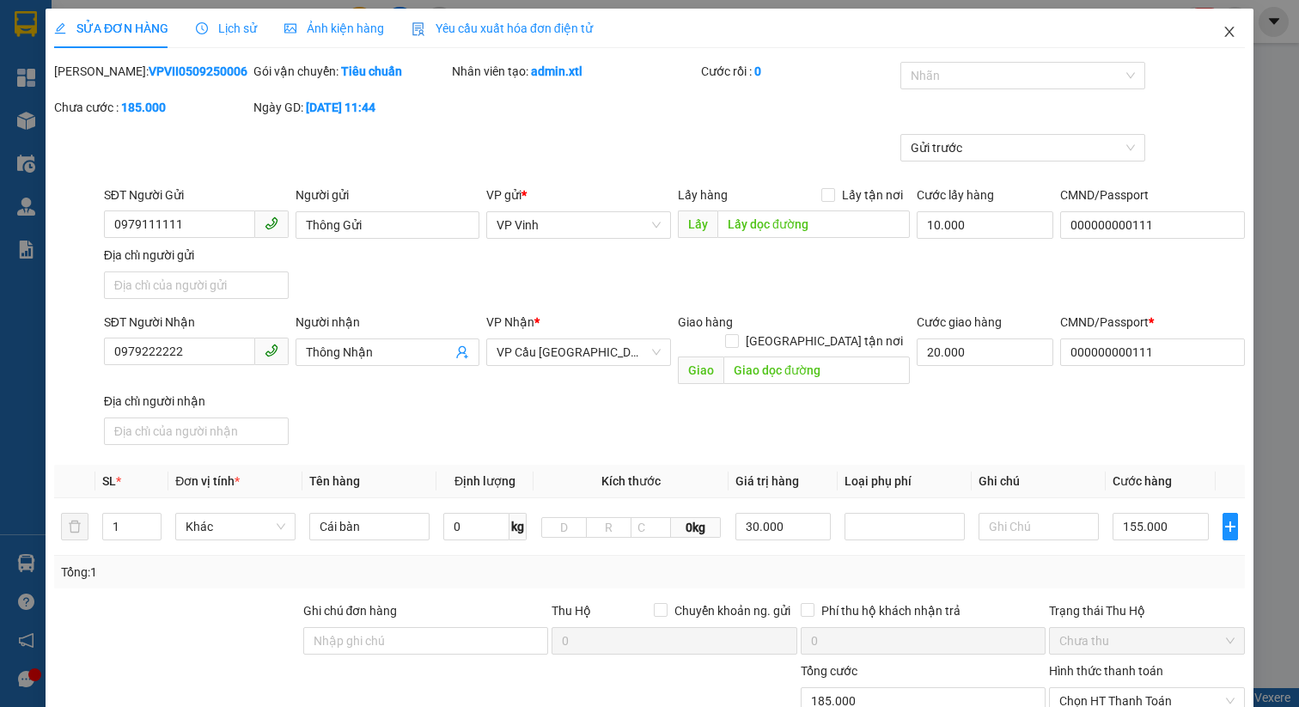
click at [1222, 33] on span "Close" at bounding box center [1230, 33] width 48 height 48
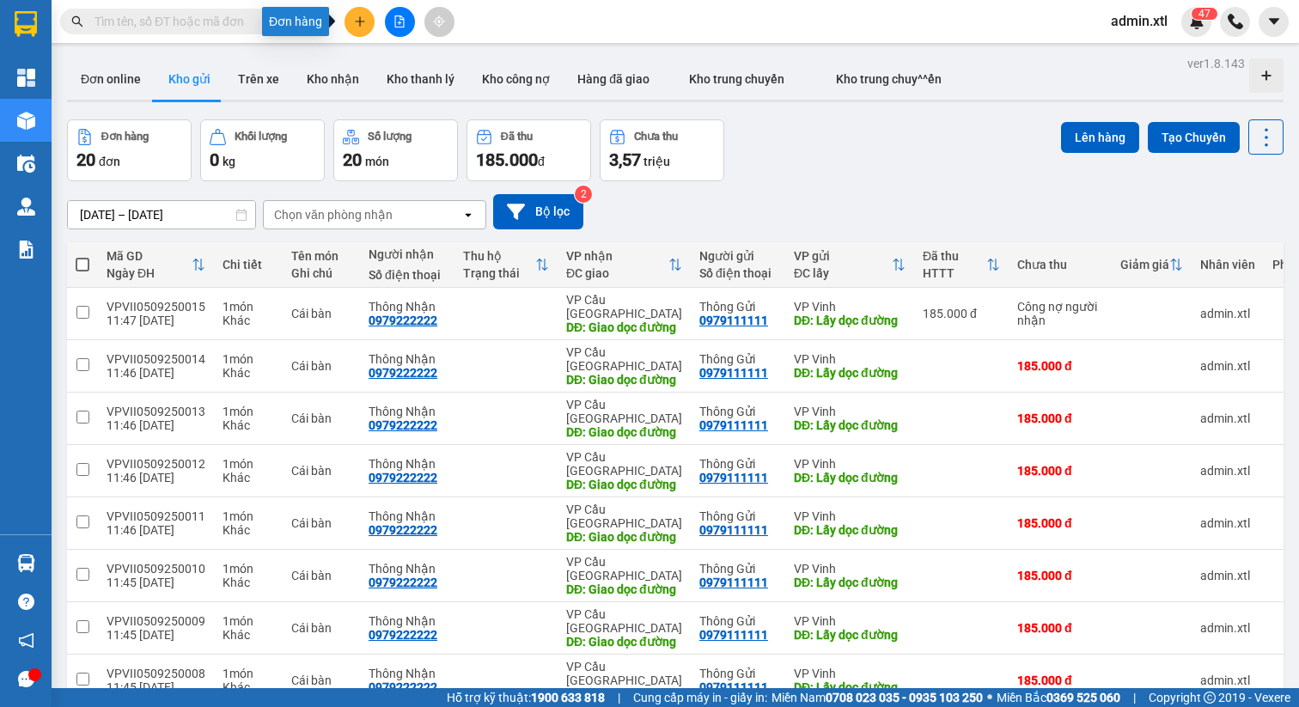
click at [354, 21] on icon "plus" at bounding box center [360, 21] width 12 height 12
click at [357, 51] on div "Tạo đơn hàng" at bounding box center [419, 64] width 129 height 33
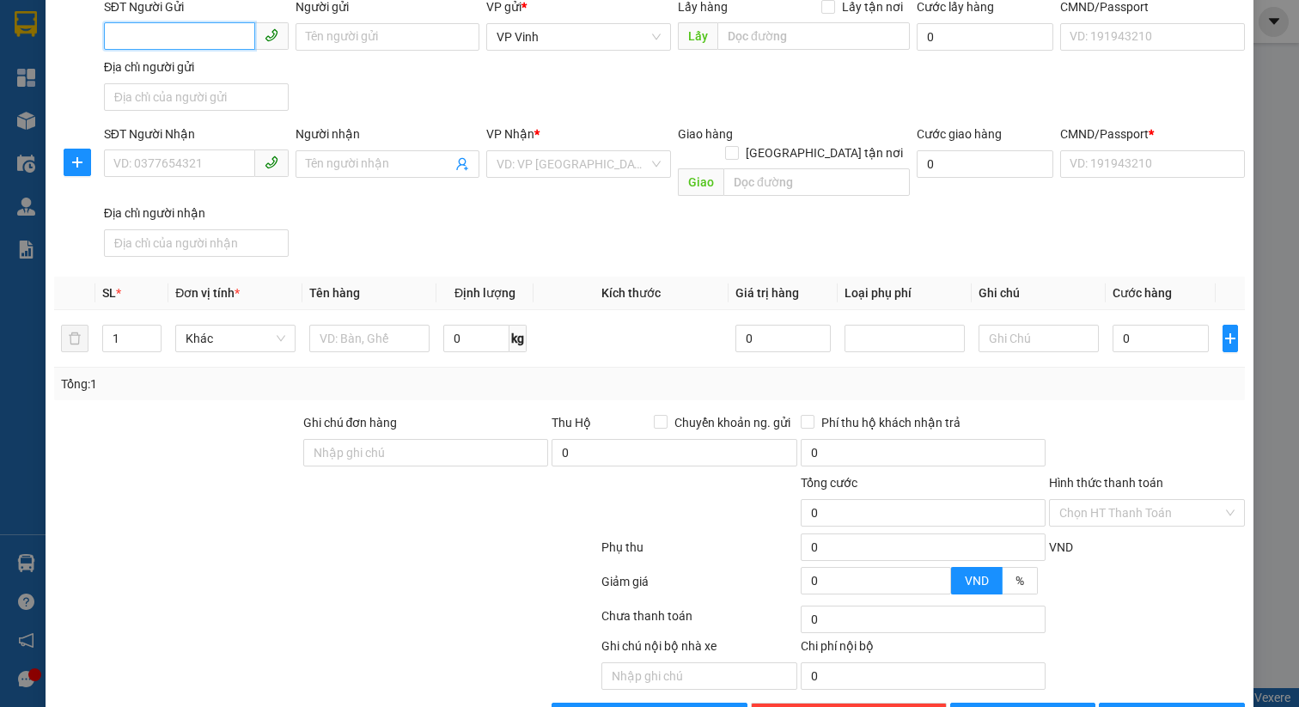
scroll to position [240, 0]
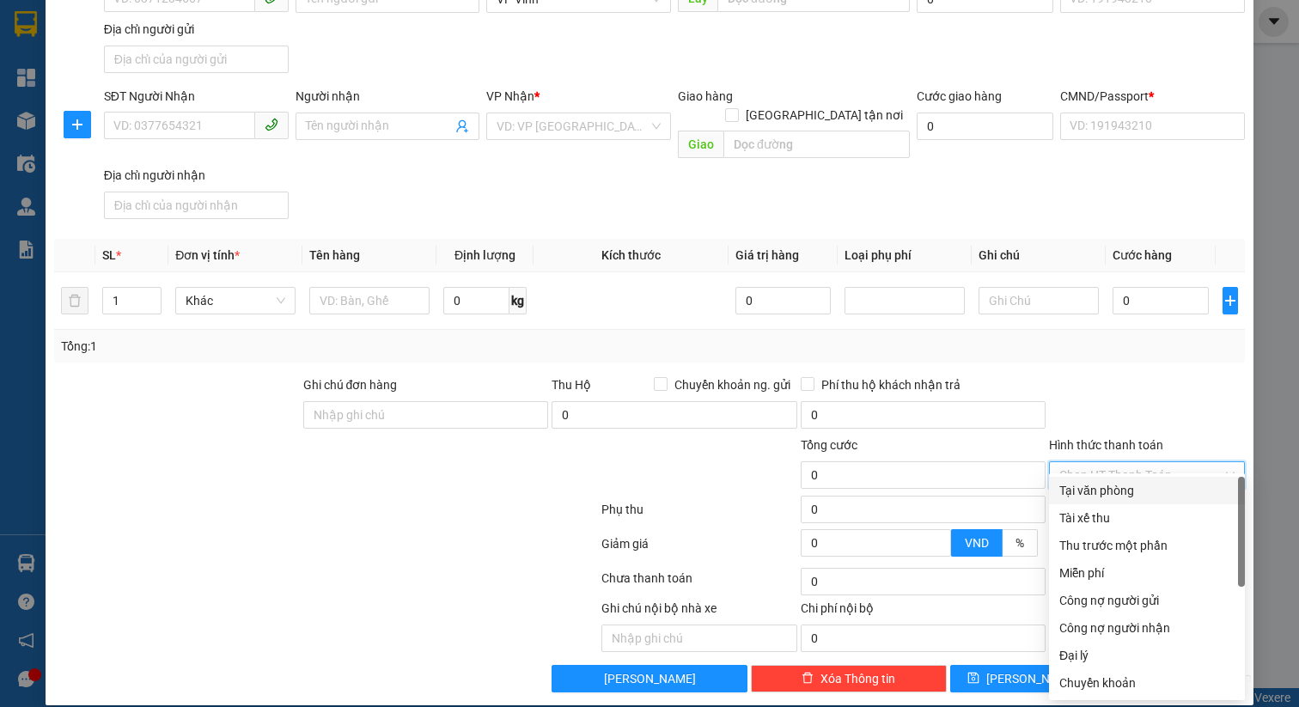
click at [1110, 462] on input "Hình thức thanh toán" at bounding box center [1140, 475] width 163 height 26
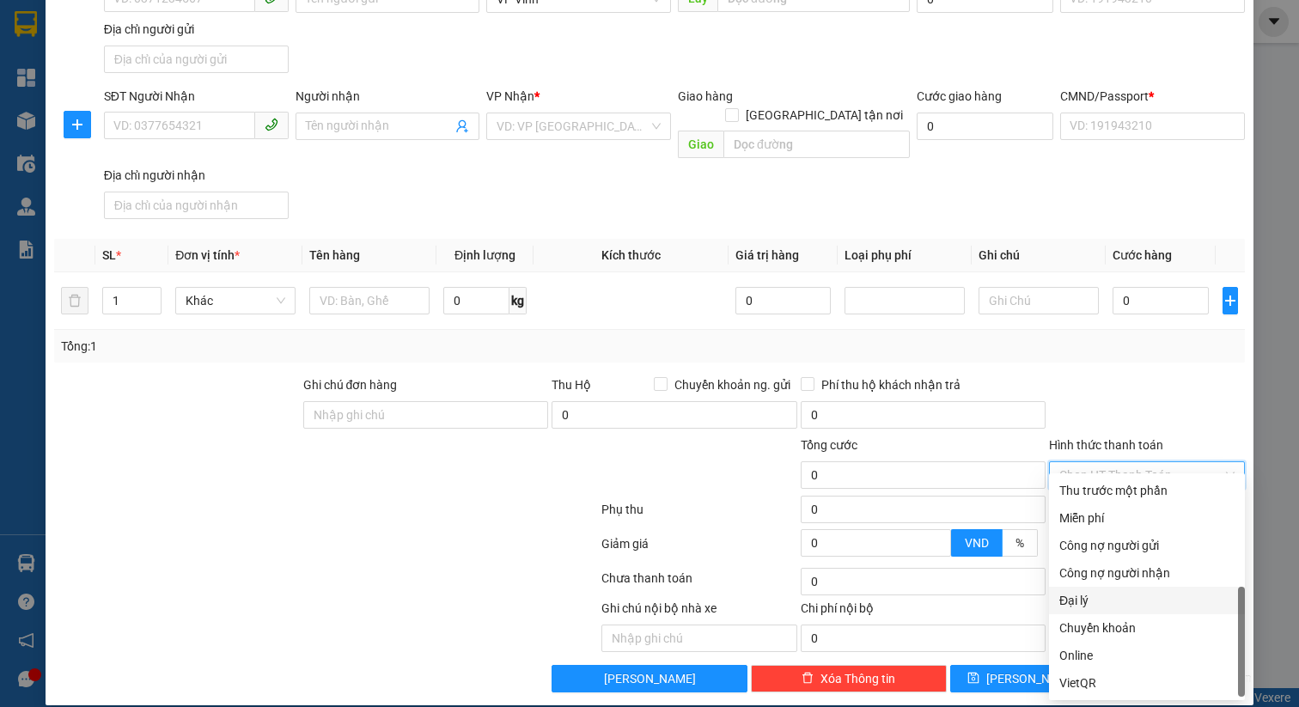
click at [1080, 598] on div "Đại lý" at bounding box center [1146, 600] width 175 height 19
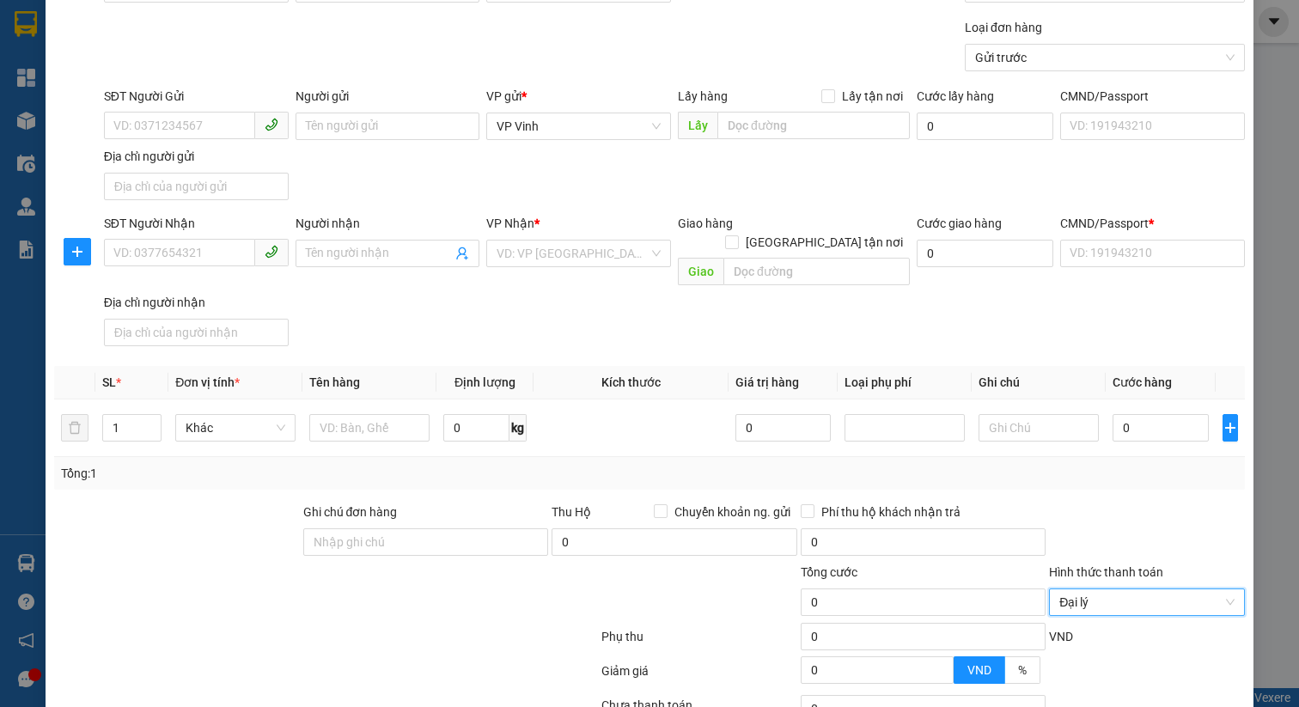
scroll to position [0, 0]
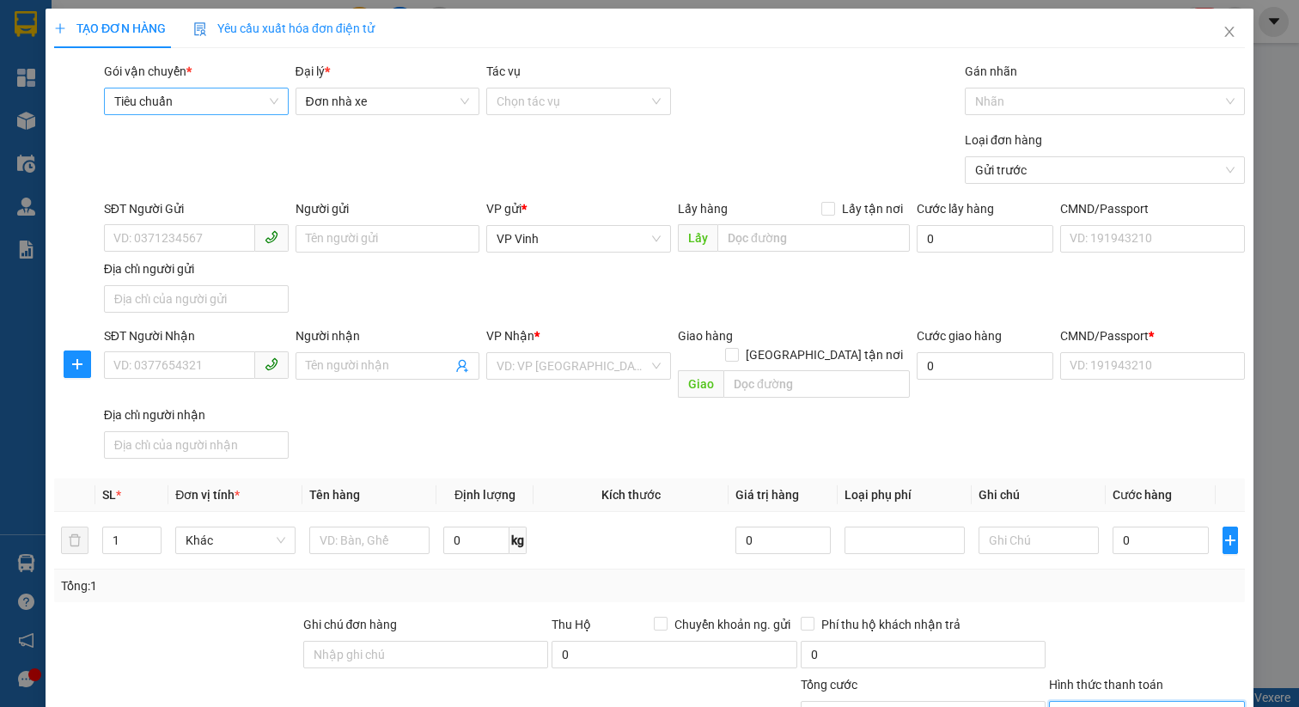
click at [225, 108] on span "Tiêu chuẩn" at bounding box center [196, 102] width 164 height 26
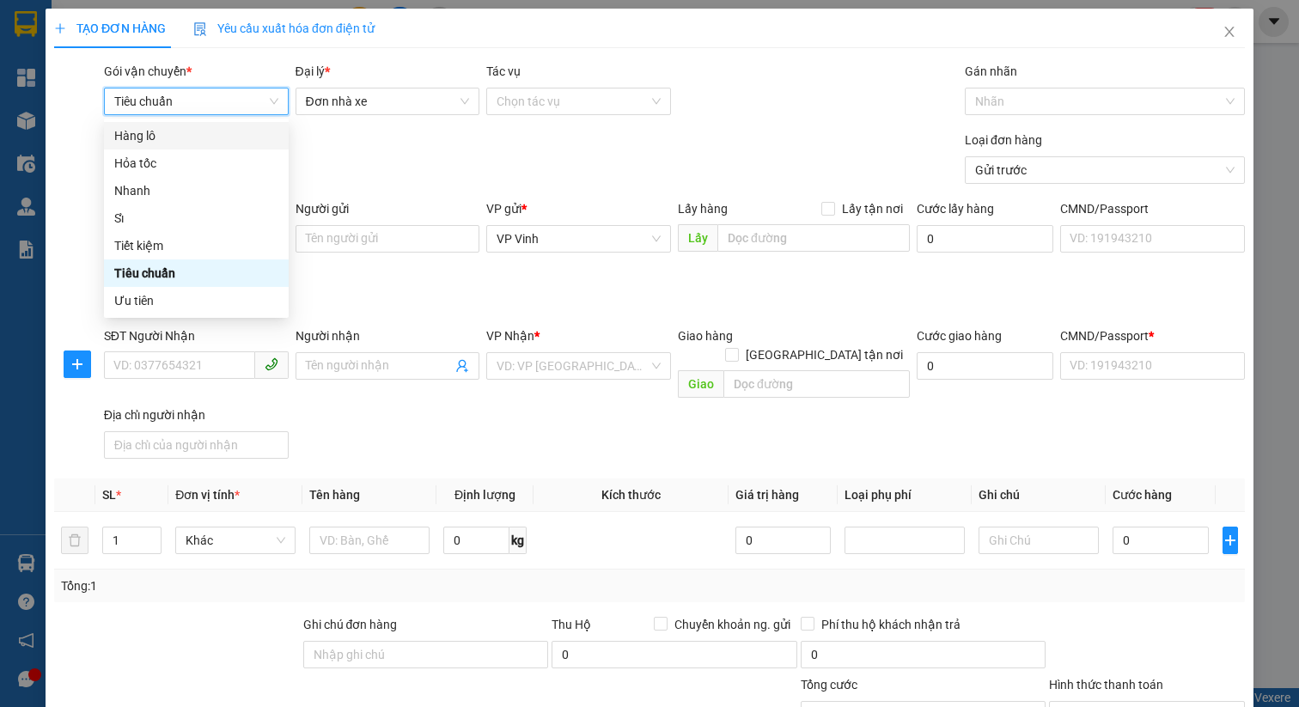
click at [375, 138] on div "Loại đơn hàng Gửi trước" at bounding box center [675, 161] width 1148 height 60
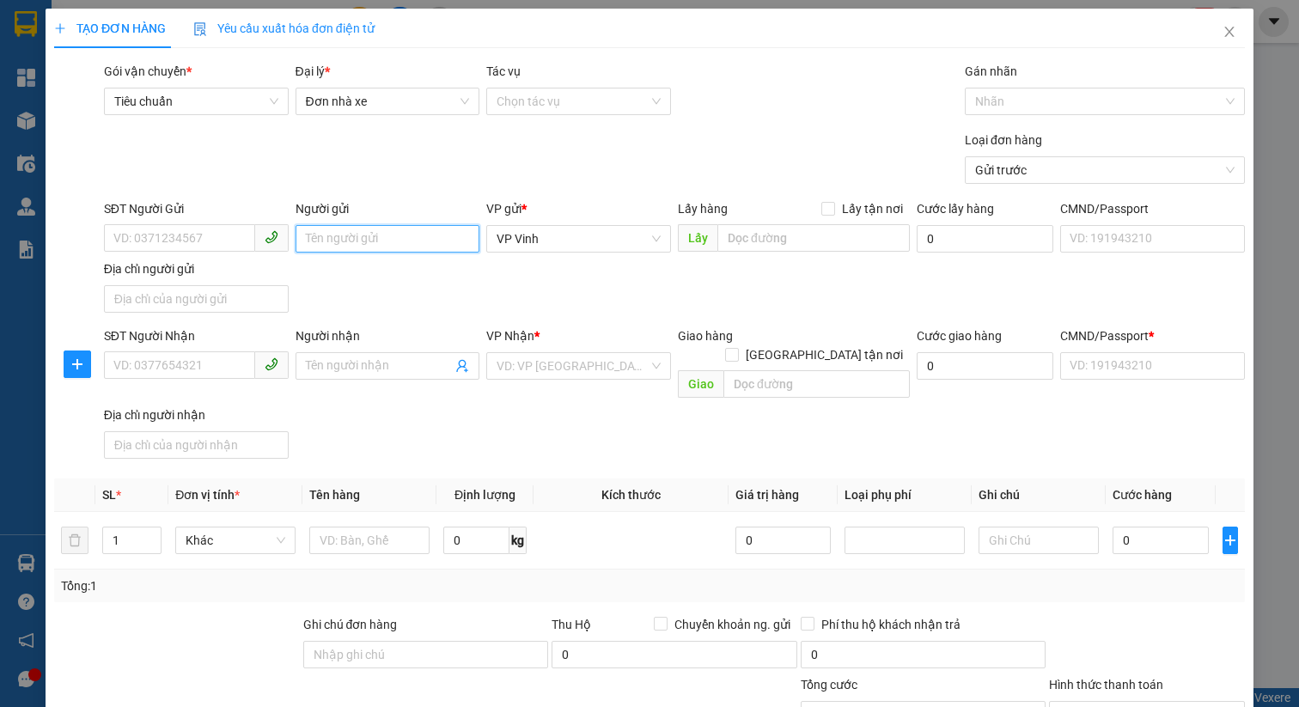
click at [363, 235] on input "Người gửi" at bounding box center [388, 238] width 185 height 27
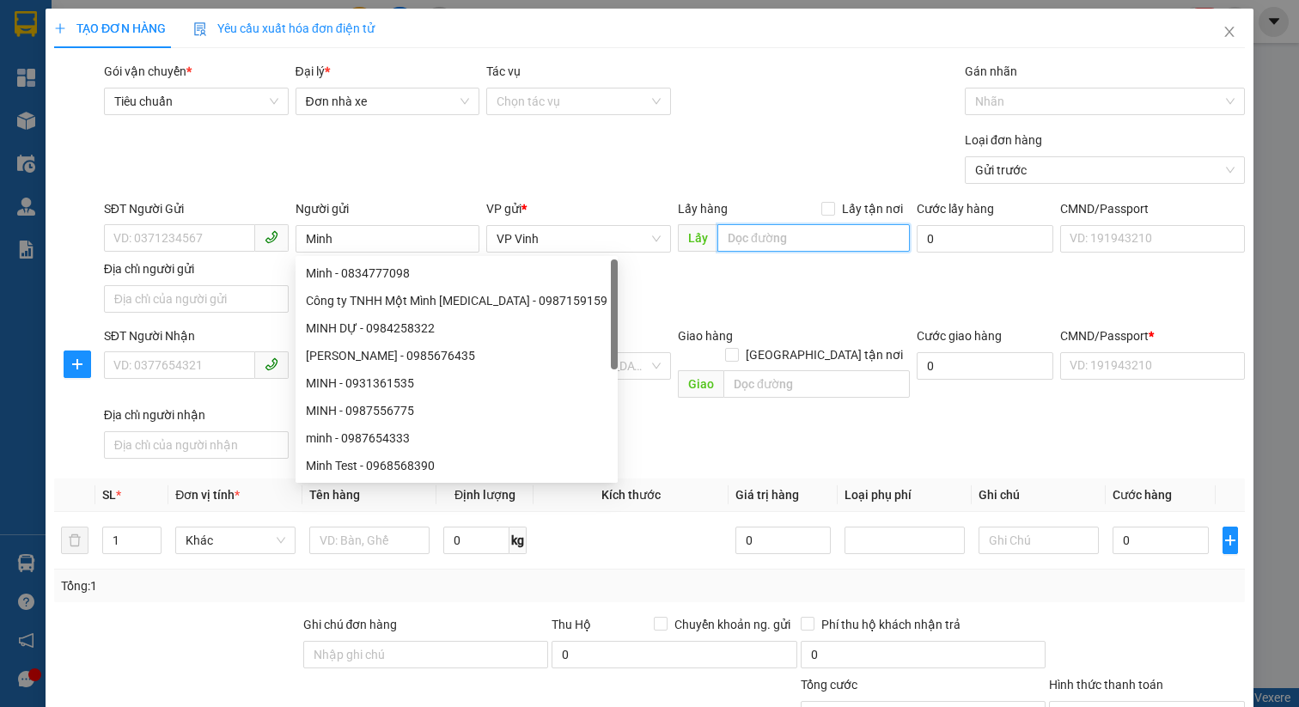
click at [763, 231] on input "search" at bounding box center [813, 237] width 192 height 27
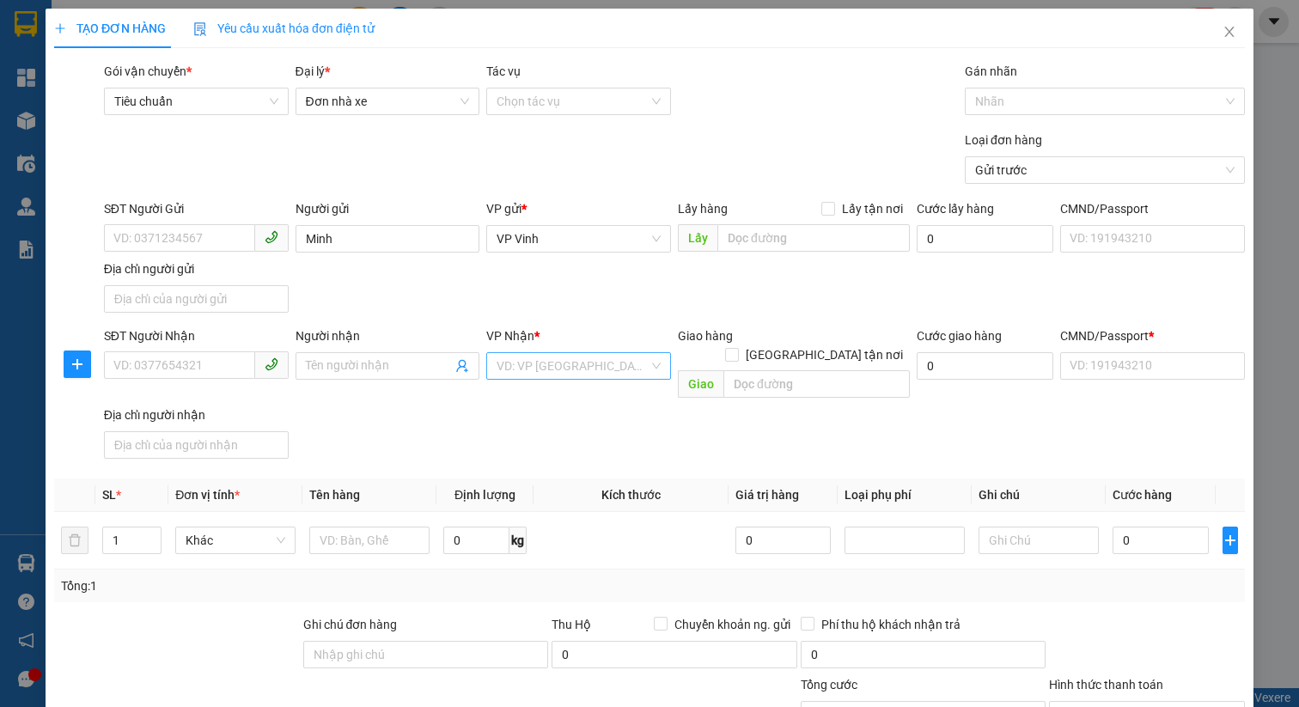
click at [607, 373] on input "search" at bounding box center [573, 366] width 152 height 26
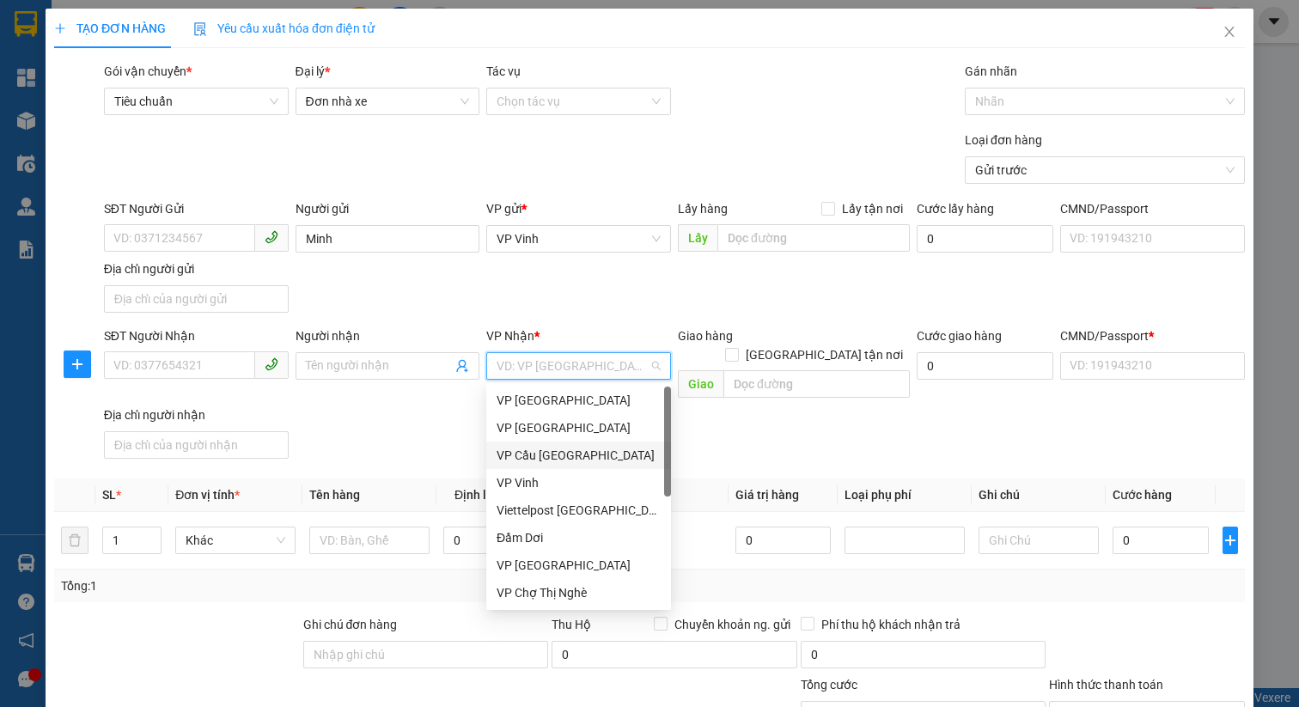
click at [583, 461] on div "VP Cầu [GEOGRAPHIC_DATA]" at bounding box center [579, 455] width 164 height 19
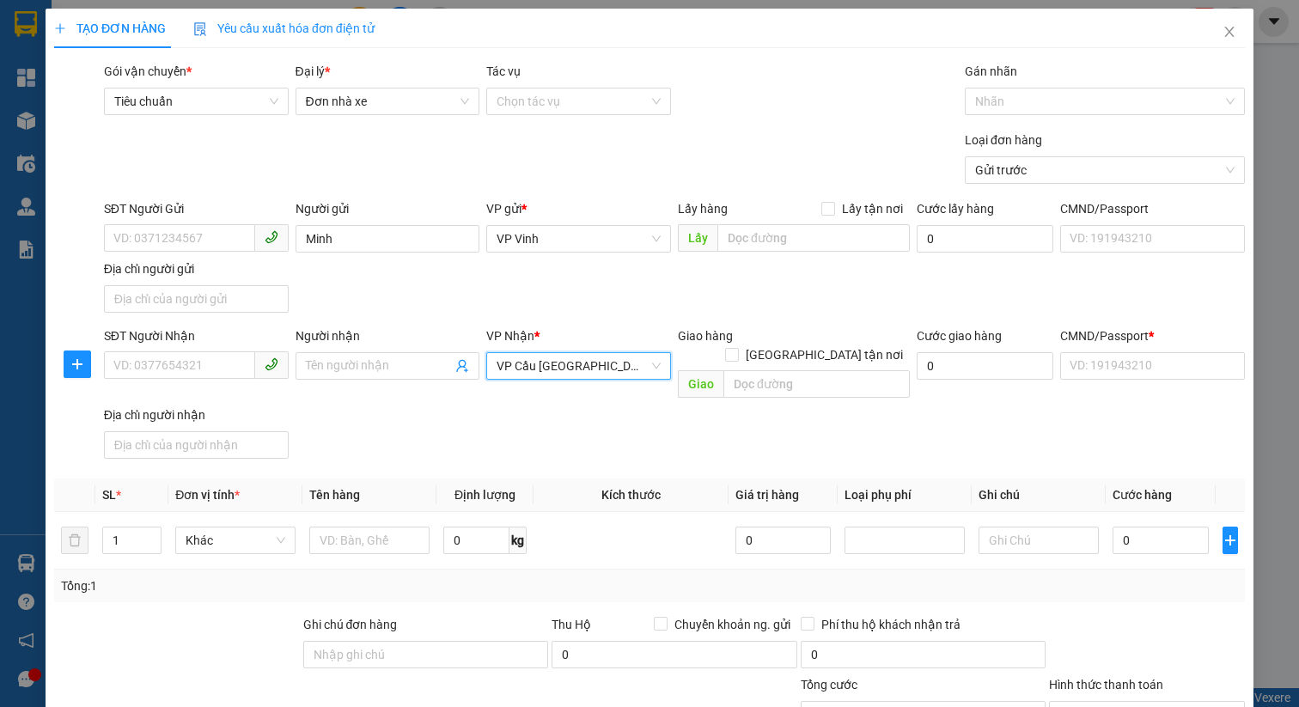
click at [592, 364] on span "VP Cầu [GEOGRAPHIC_DATA]" at bounding box center [579, 366] width 164 height 26
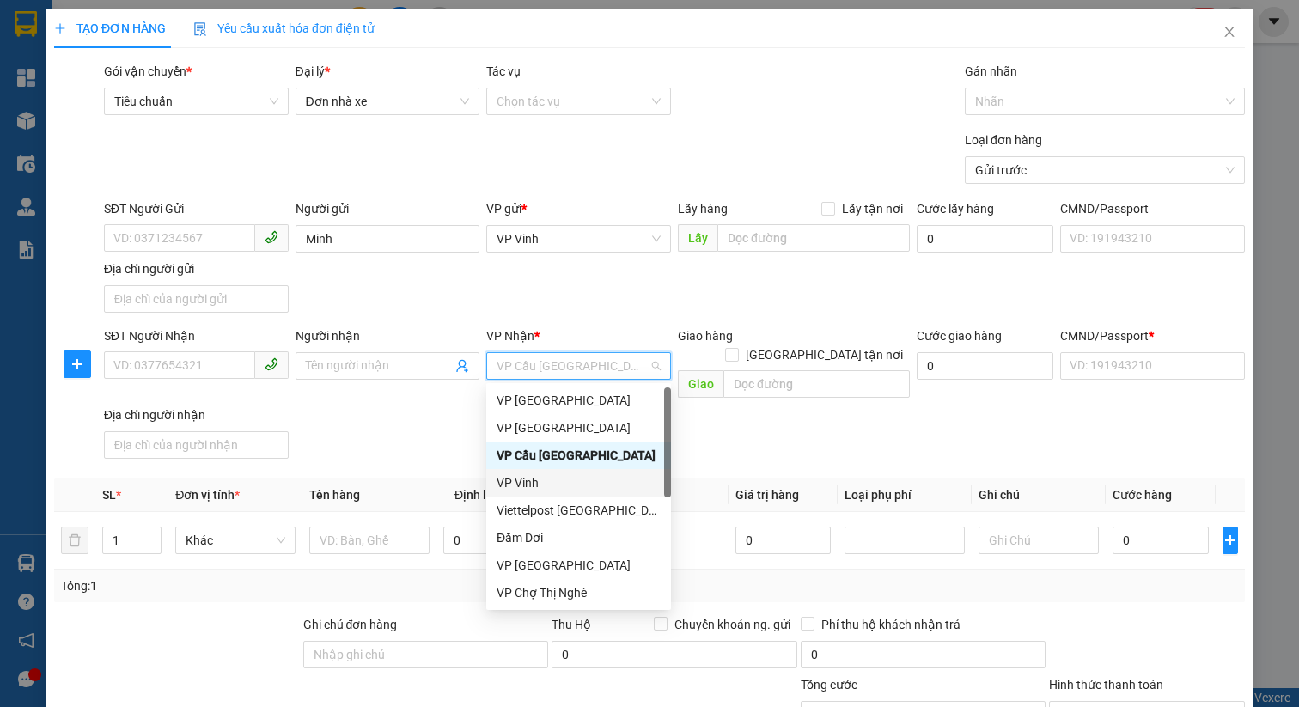
scroll to position [82, 0]
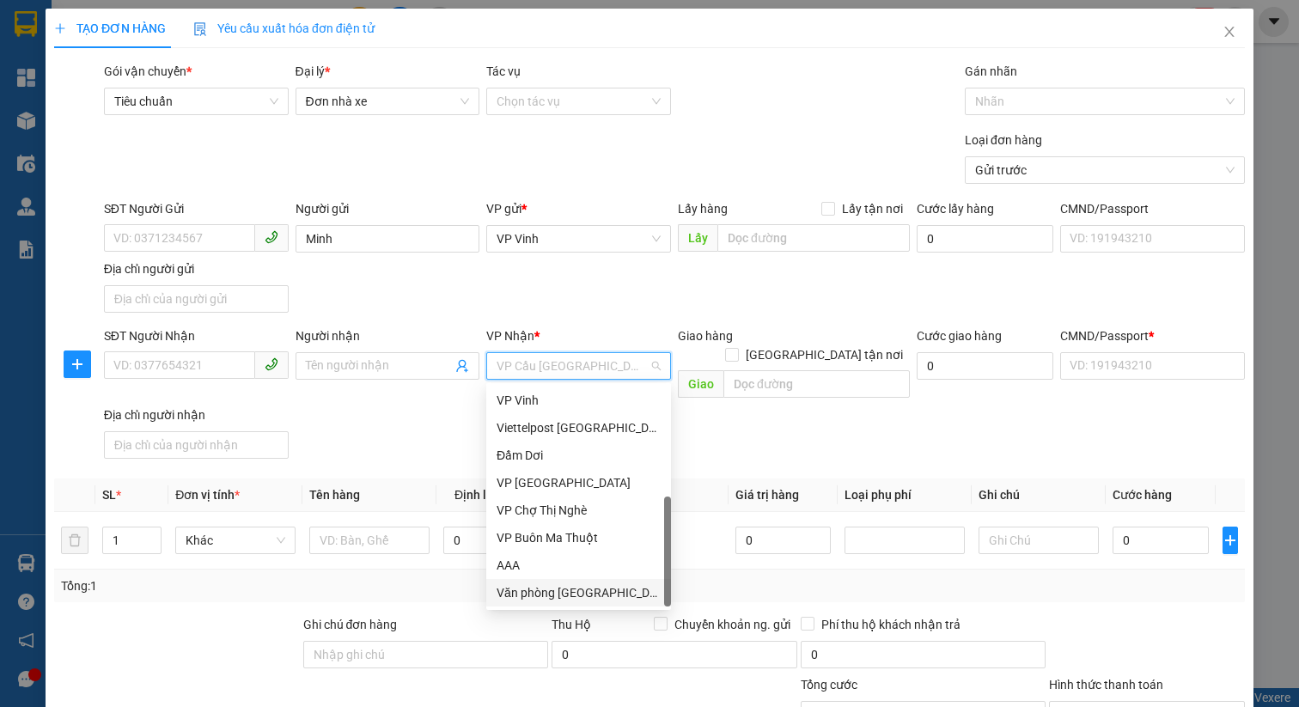
click at [577, 598] on div "Văn phòng [GEOGRAPHIC_DATA]" at bounding box center [579, 592] width 164 height 19
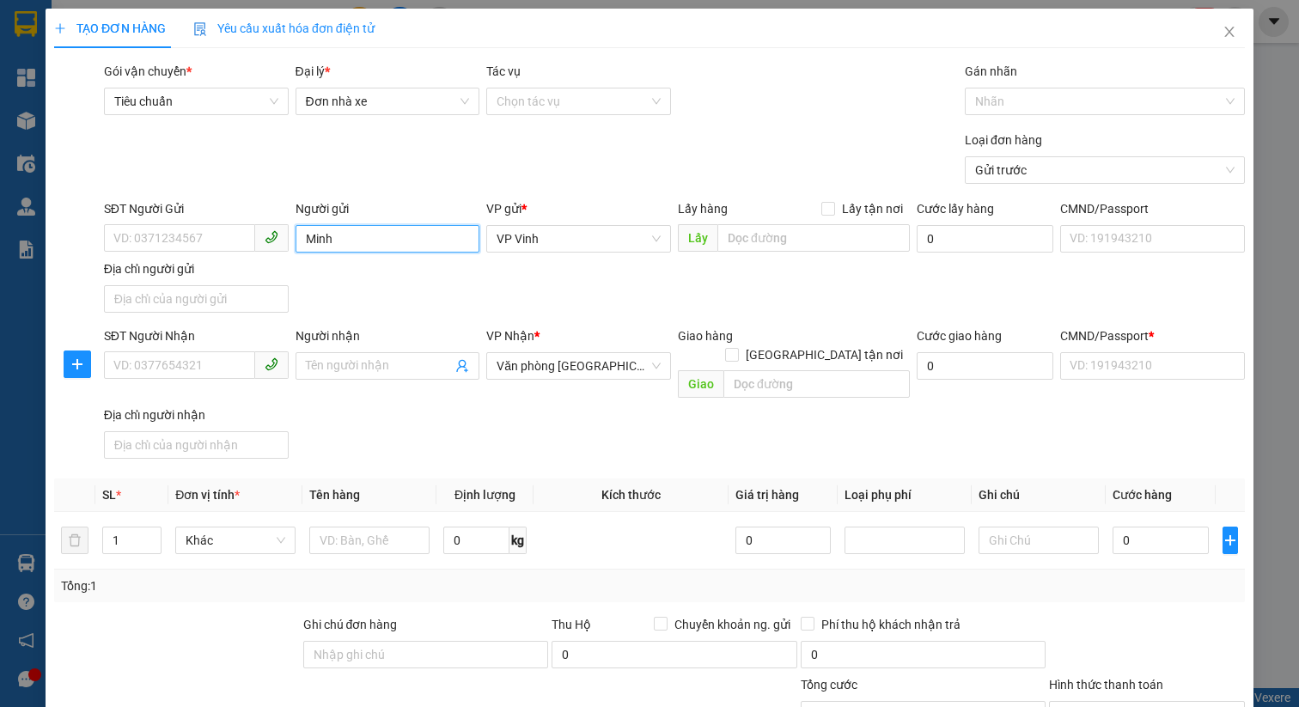
click at [384, 239] on input "Minh" at bounding box center [388, 238] width 185 height 27
type input "Nhung"
click at [413, 355] on span at bounding box center [388, 365] width 185 height 27
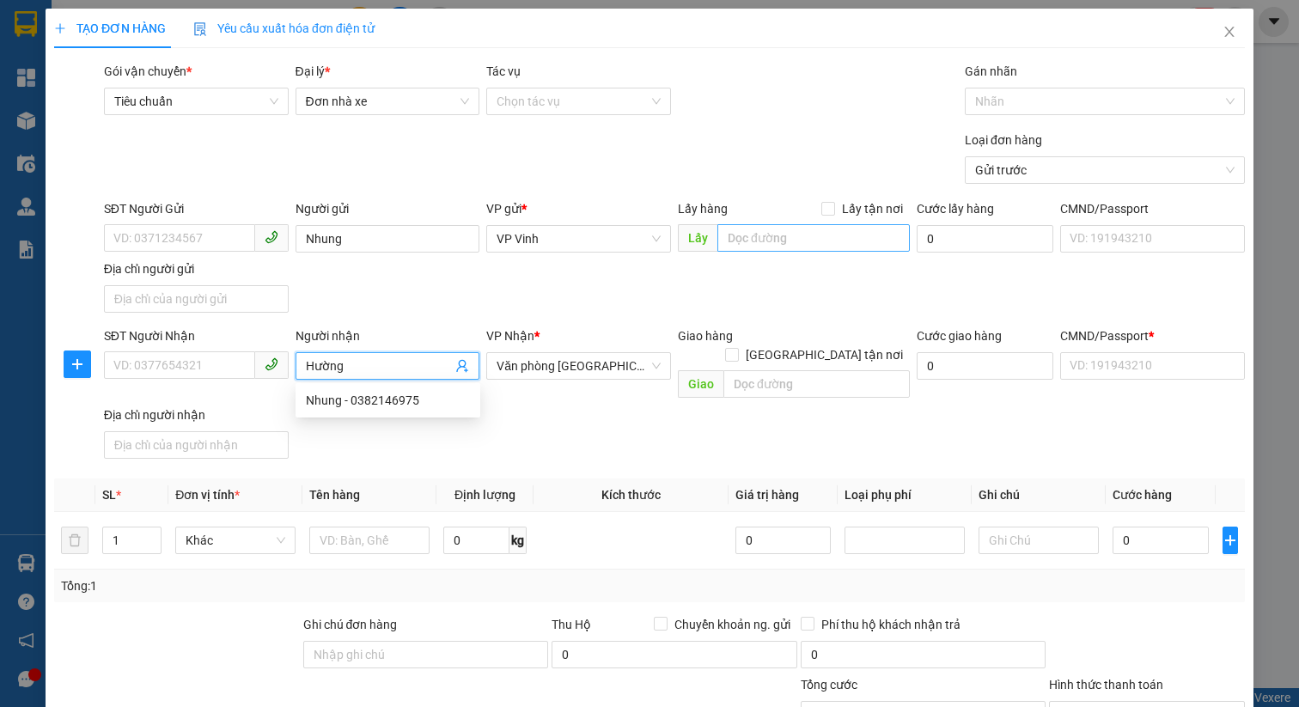
type input "Hường"
click at [825, 242] on input "search" at bounding box center [813, 237] width 192 height 27
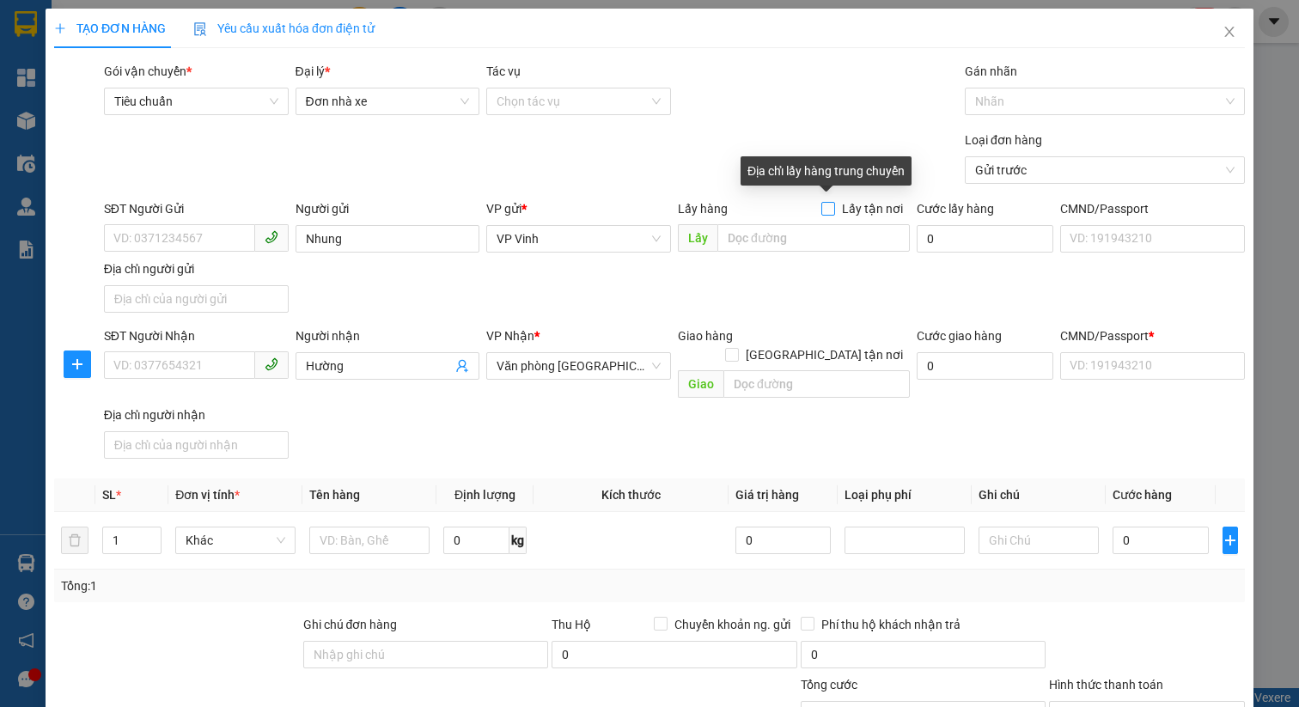
click at [833, 208] on input "Lấy tận nơi" at bounding box center [827, 208] width 12 height 12
checkbox input "true"
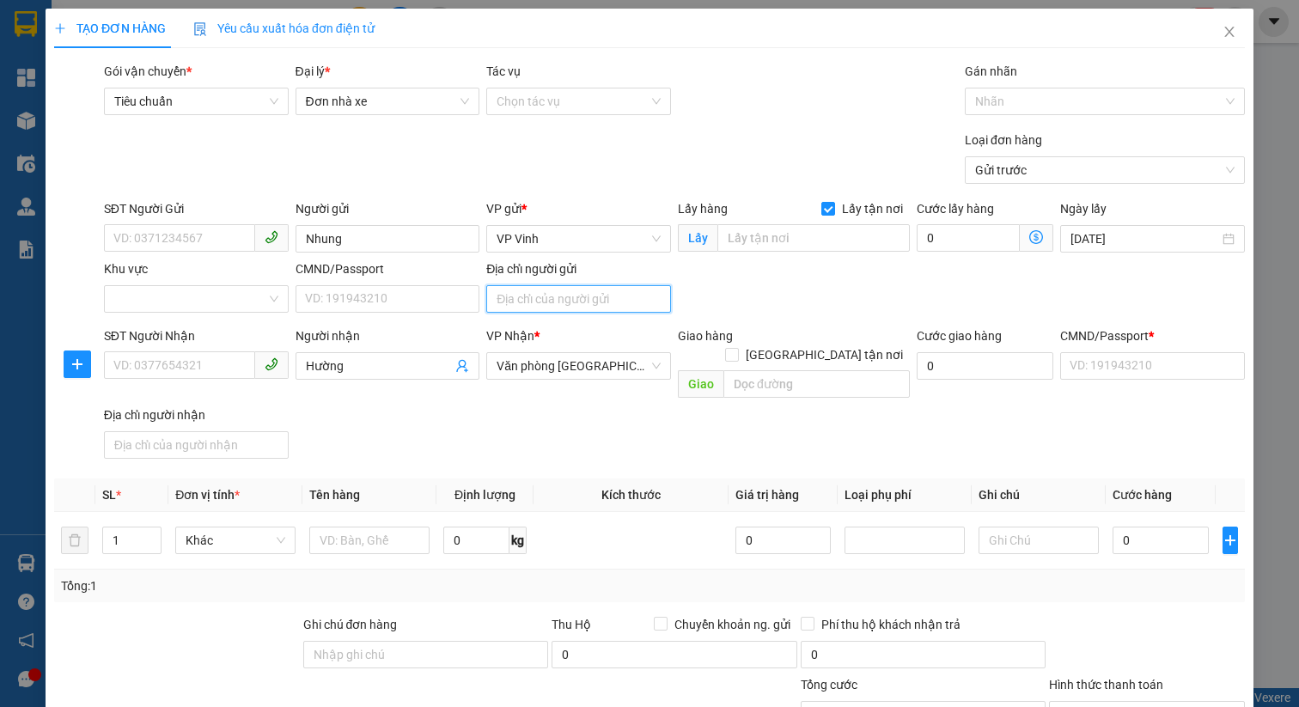
click at [519, 293] on input "Địa chỉ người gửi" at bounding box center [578, 298] width 185 height 27
type input "k"
type input "1 [PERSON_NAME]"
click at [780, 221] on div "Lấy hàng Lấy tận nơi" at bounding box center [794, 212] width 232 height 26
click at [780, 229] on input "search" at bounding box center [813, 237] width 192 height 27
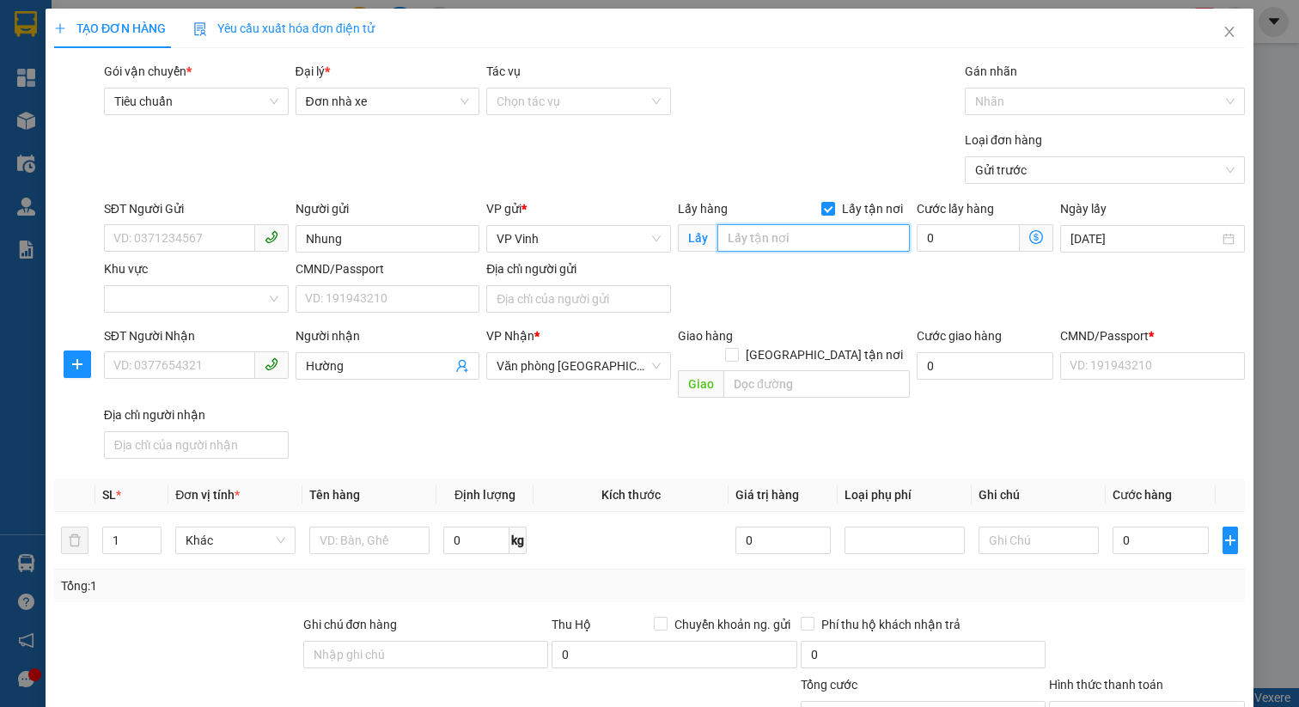
type input "p"
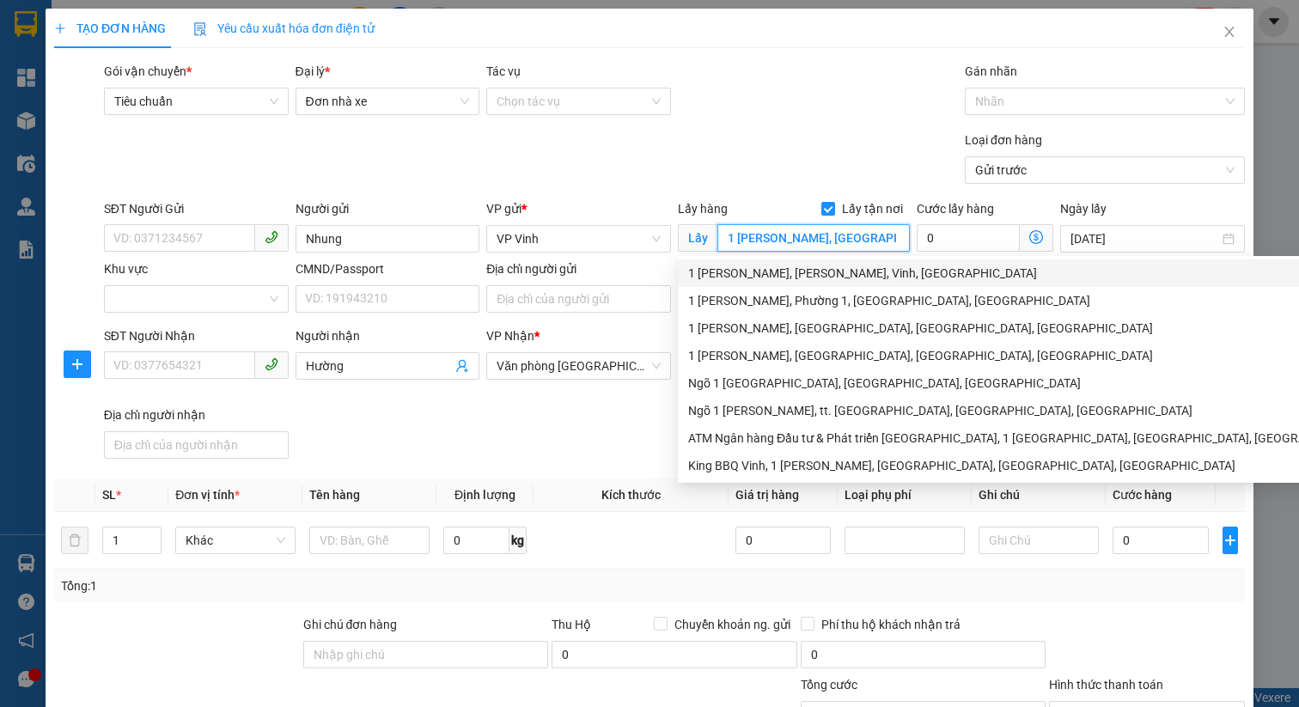
click at [876, 274] on div "1 [PERSON_NAME], [PERSON_NAME], Vinh, [GEOGRAPHIC_DATA]" at bounding box center [1089, 273] width 803 height 19
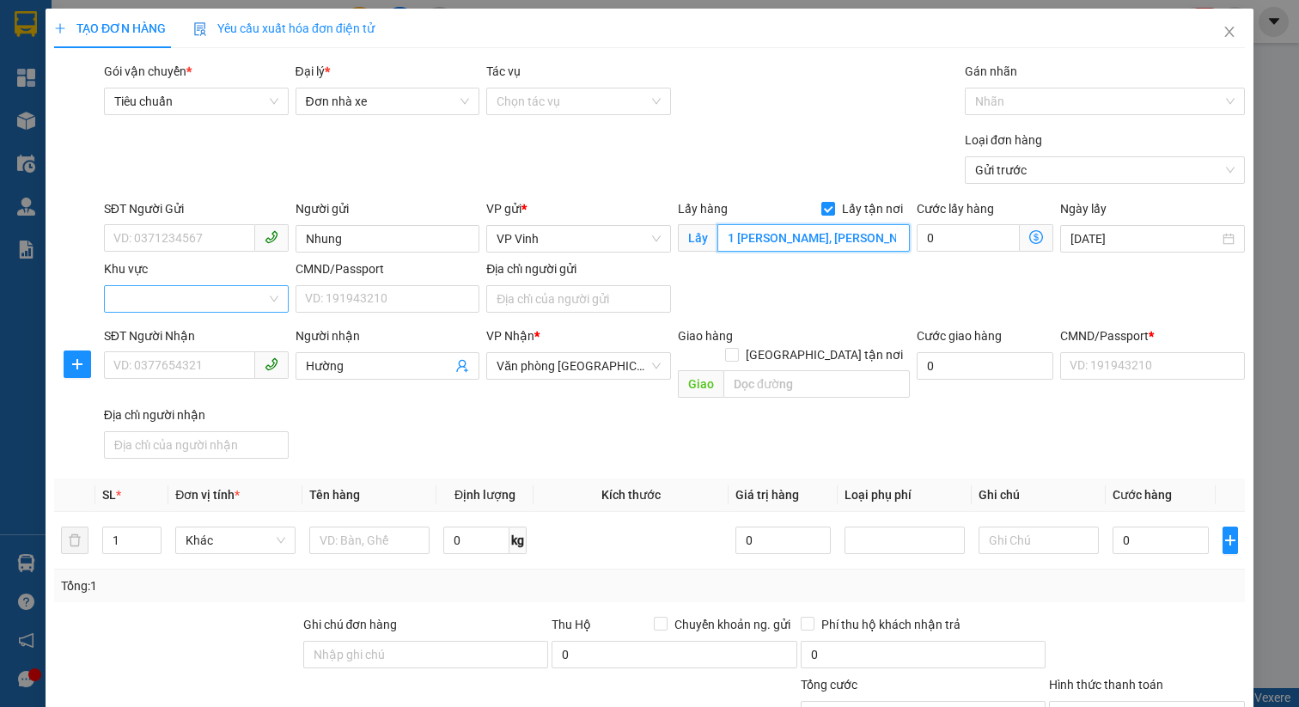
type input "1 [PERSON_NAME], [PERSON_NAME], Vinh, [GEOGRAPHIC_DATA]"
click at [249, 301] on input "Khu vực" at bounding box center [190, 299] width 152 height 26
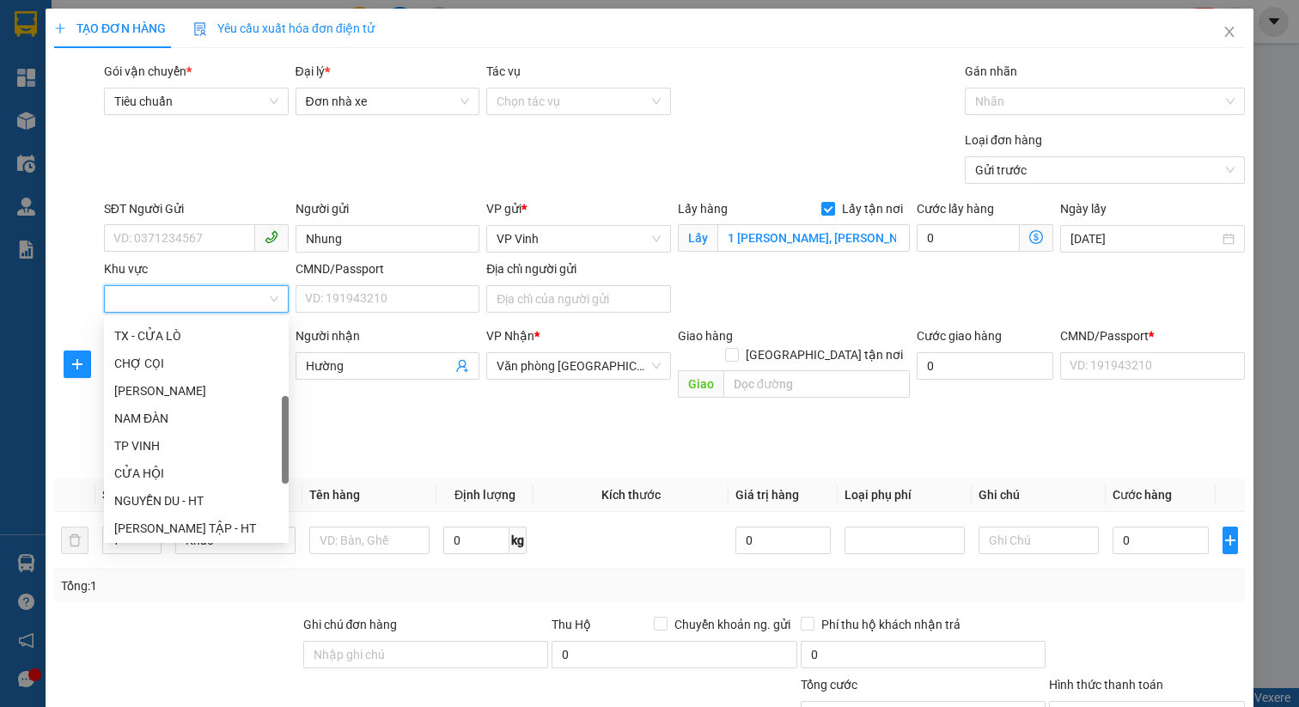
scroll to position [272, 0]
click at [208, 440] on div "TP VINH" at bounding box center [196, 446] width 164 height 19
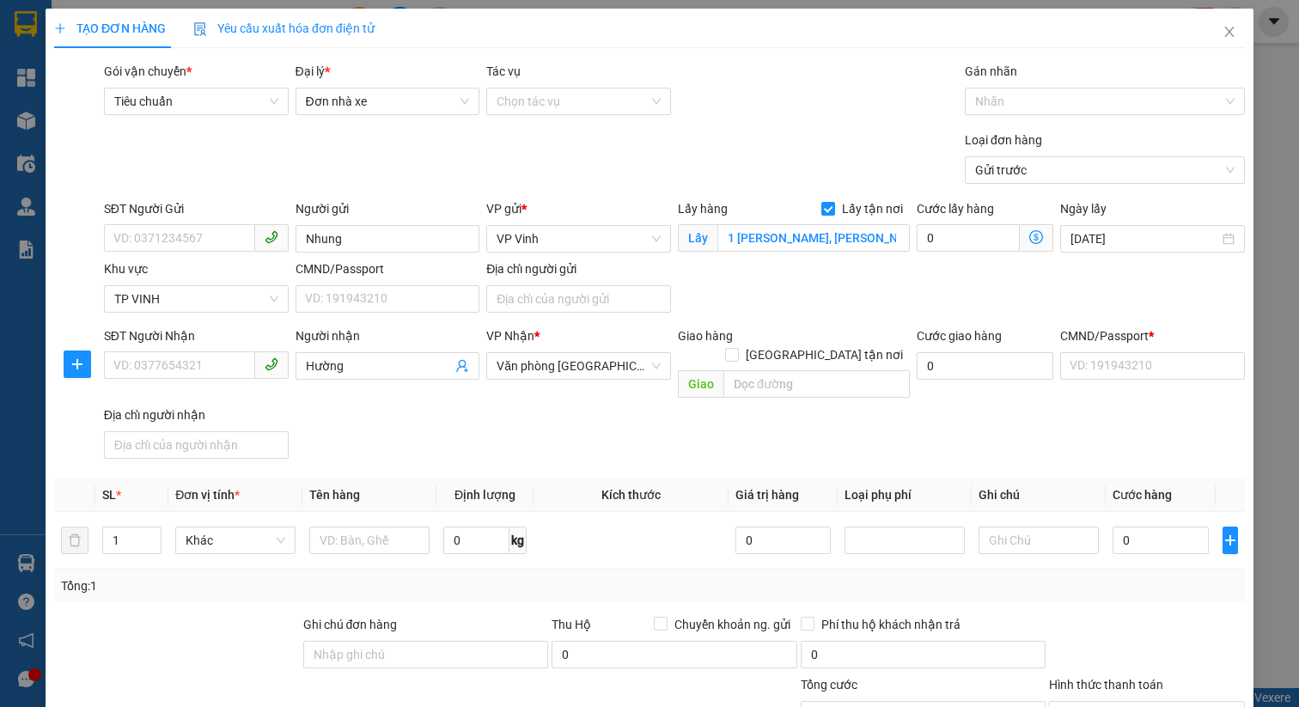
click at [928, 297] on div "SĐT Người Gửi VD: 0371234567 Người gửi Nhung VP gửi * VP Vinh Lấy hàng Lấy tận …" at bounding box center [675, 259] width 1148 height 120
click at [842, 377] on input "search" at bounding box center [816, 383] width 186 height 27
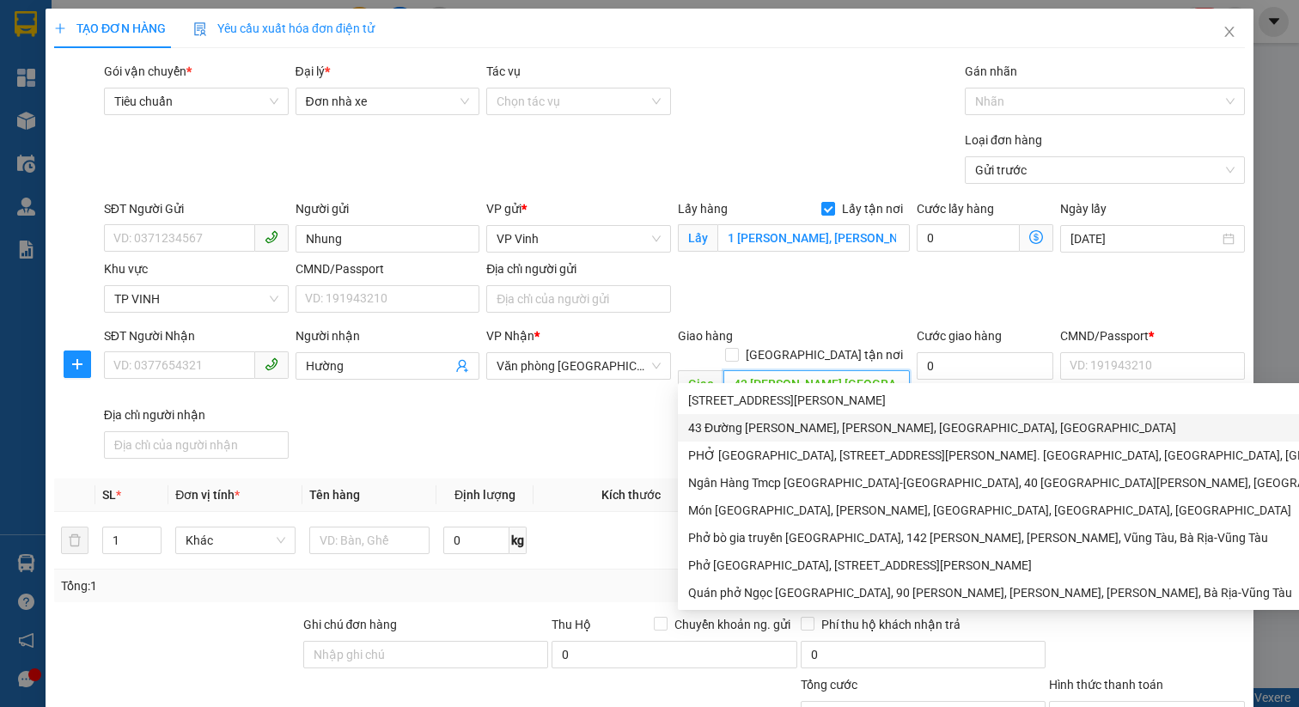
click at [896, 423] on div "43 Đường [PERSON_NAME], [PERSON_NAME], [GEOGRAPHIC_DATA], [GEOGRAPHIC_DATA]" at bounding box center [1155, 427] width 934 height 19
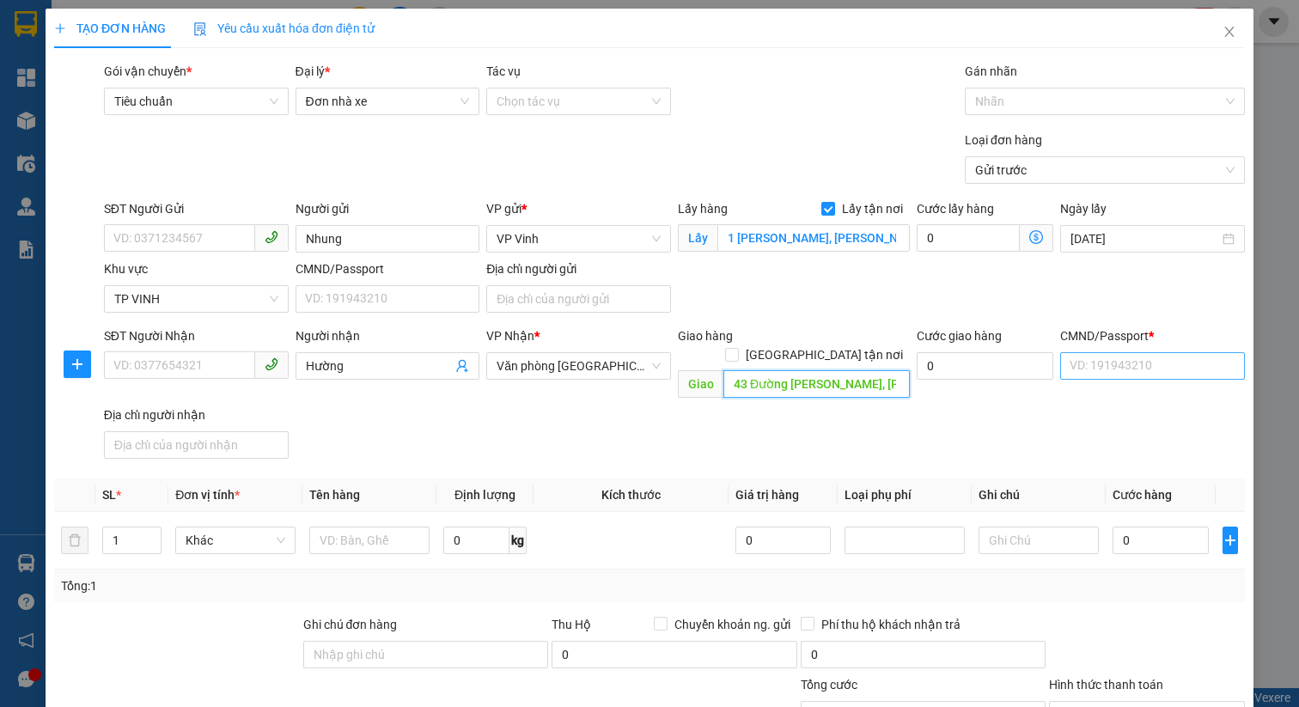
type input "43 Đường [PERSON_NAME], [PERSON_NAME], [GEOGRAPHIC_DATA], [GEOGRAPHIC_DATA]"
click at [1111, 363] on input "CMND/Passport *" at bounding box center [1152, 365] width 185 height 27
type input "0222777891"
click at [762, 436] on div "SĐT Người Nhận VD: 0377654321 Người nhận Hường VP Nhận * Văn phòng [GEOGRAPHIC_…" at bounding box center [675, 396] width 1148 height 139
click at [255, 528] on span "Khác" at bounding box center [236, 541] width 100 height 26
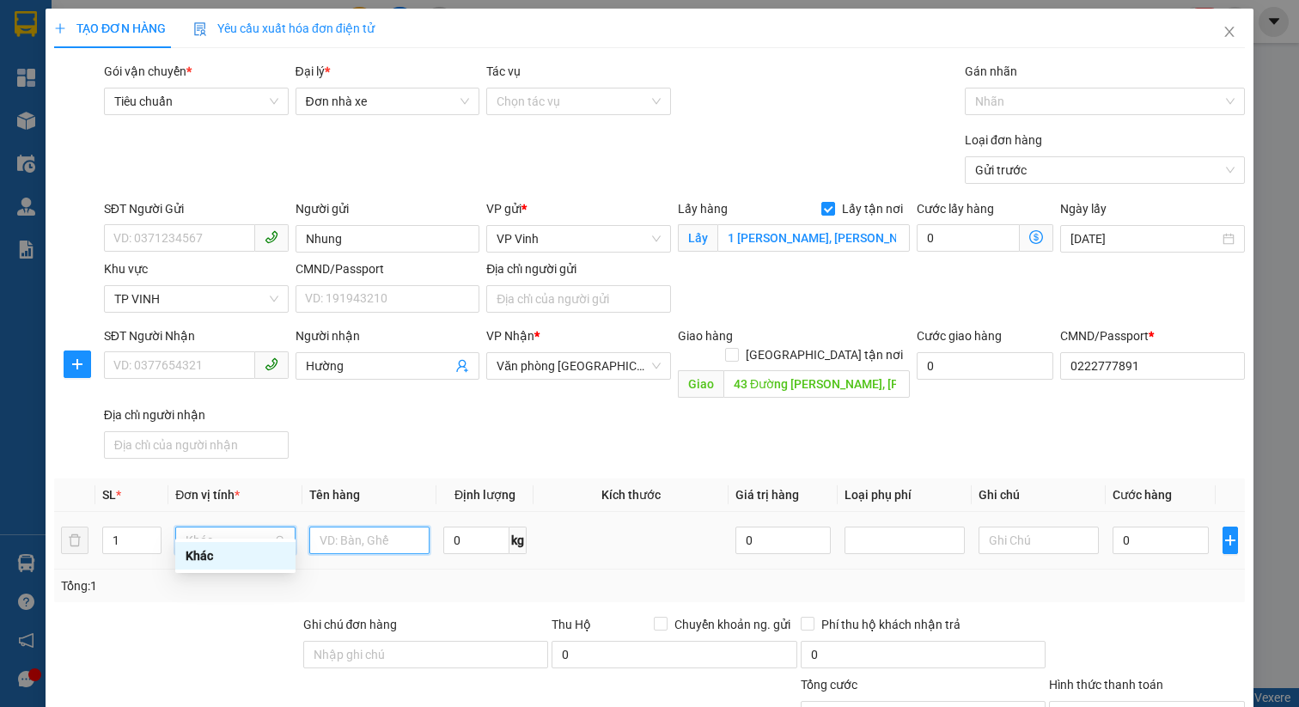
click at [345, 527] on input "text" at bounding box center [369, 540] width 120 height 27
click at [611, 512] on td at bounding box center [631, 541] width 195 height 58
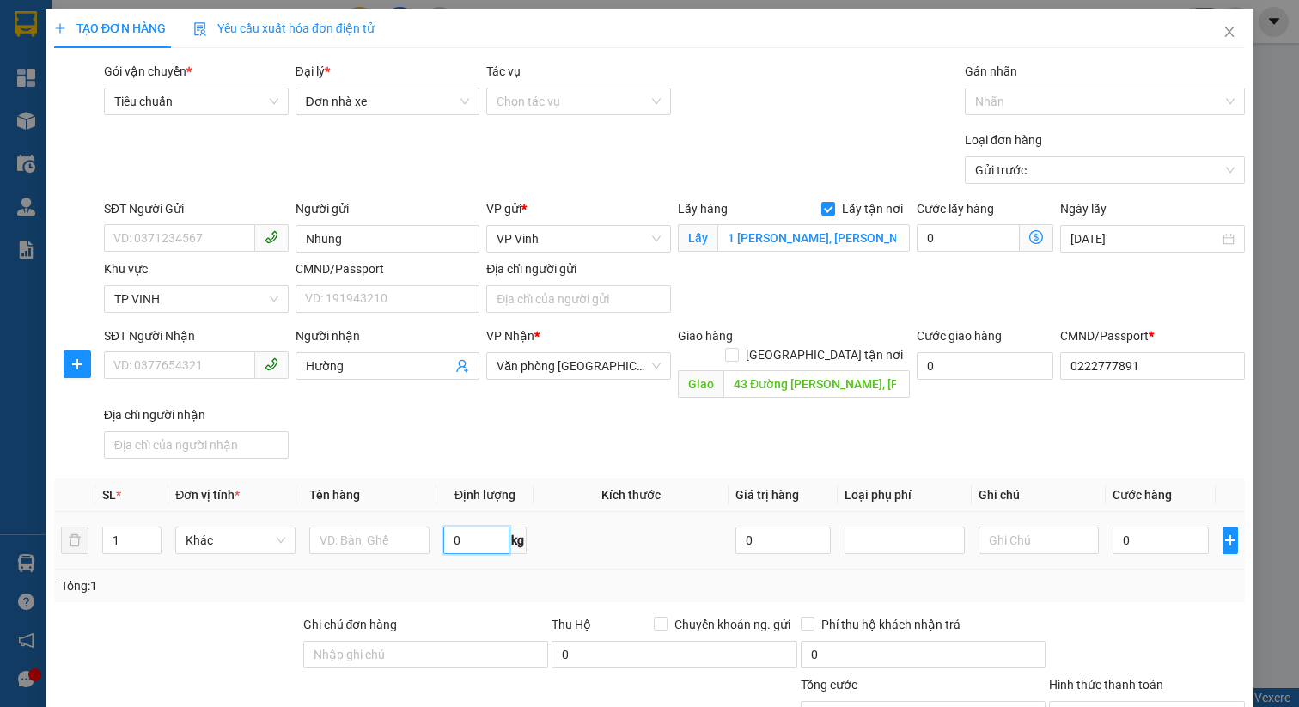
click at [480, 527] on input "0" at bounding box center [476, 540] width 66 height 27
click at [905, 530] on div at bounding box center [905, 540] width 112 height 21
type input "1"
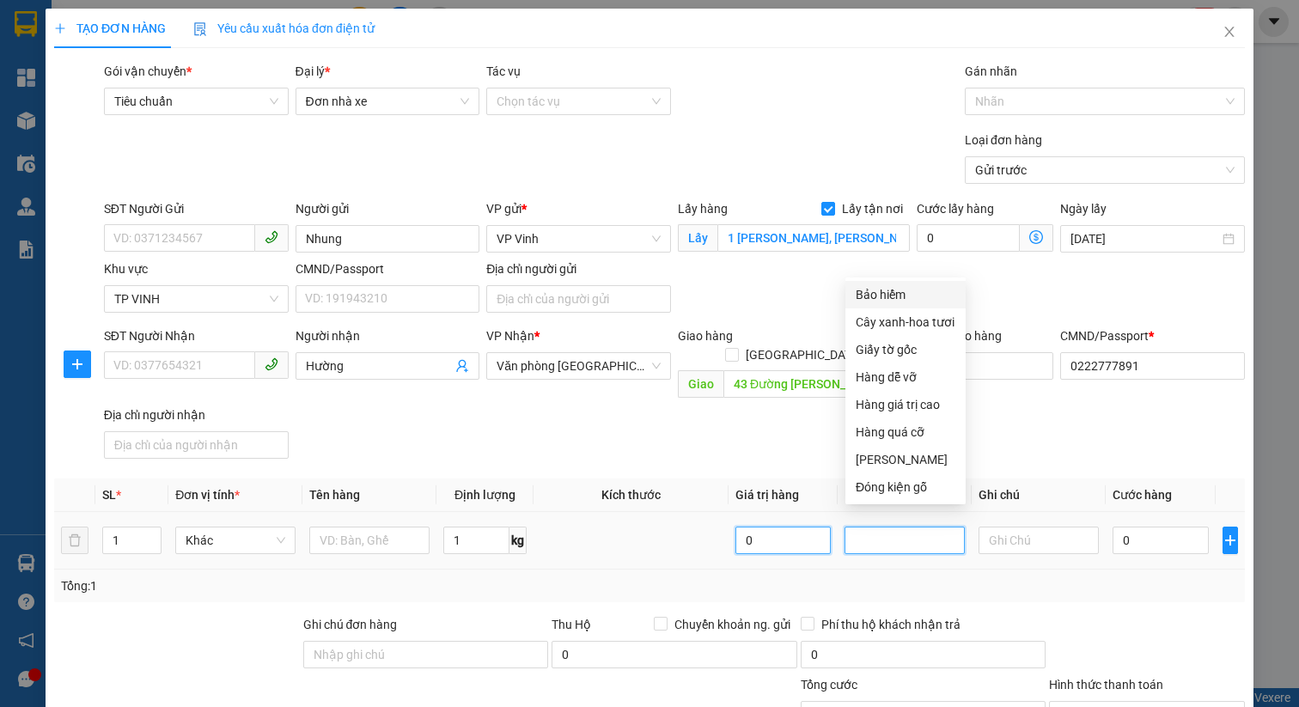
click at [809, 527] on input "0" at bounding box center [784, 540] width 96 height 27
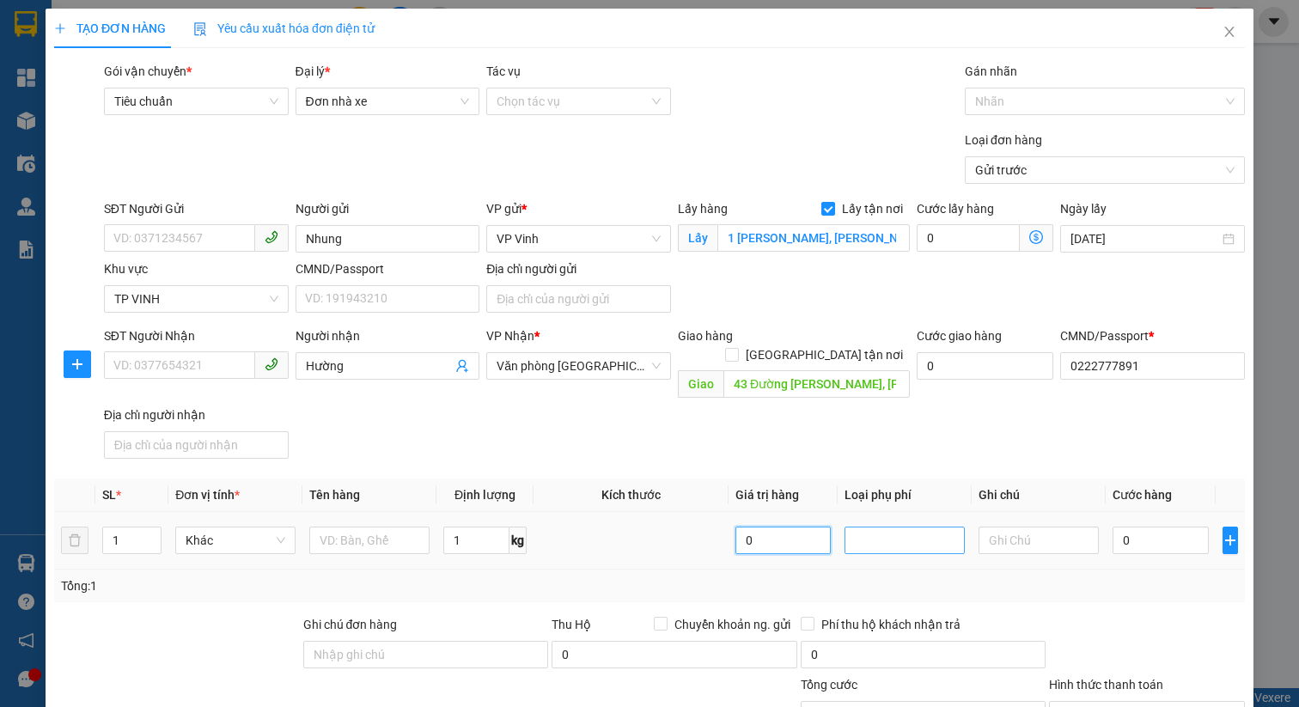
click at [876, 530] on div at bounding box center [905, 540] width 112 height 21
click at [1024, 527] on input "text" at bounding box center [1039, 540] width 120 height 27
click at [1135, 528] on input "0" at bounding box center [1161, 540] width 96 height 27
type input "1"
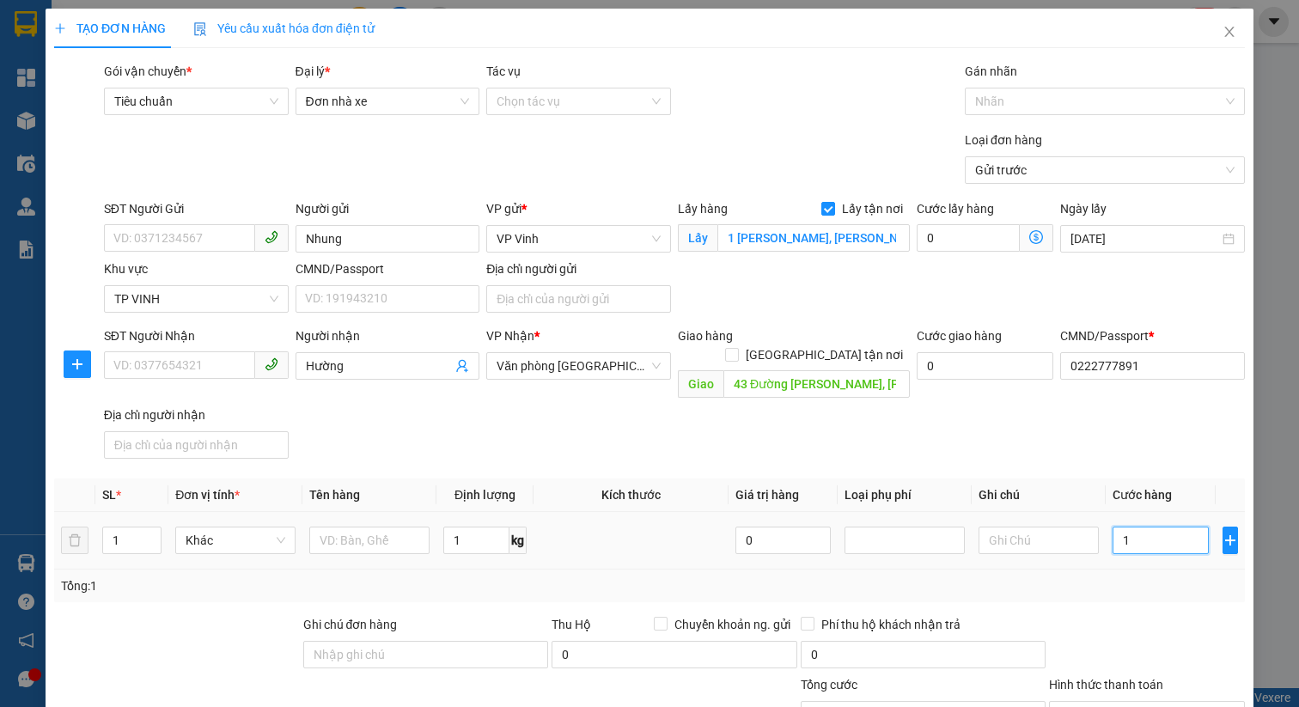
type input "10"
type input "100"
type input "1.000"
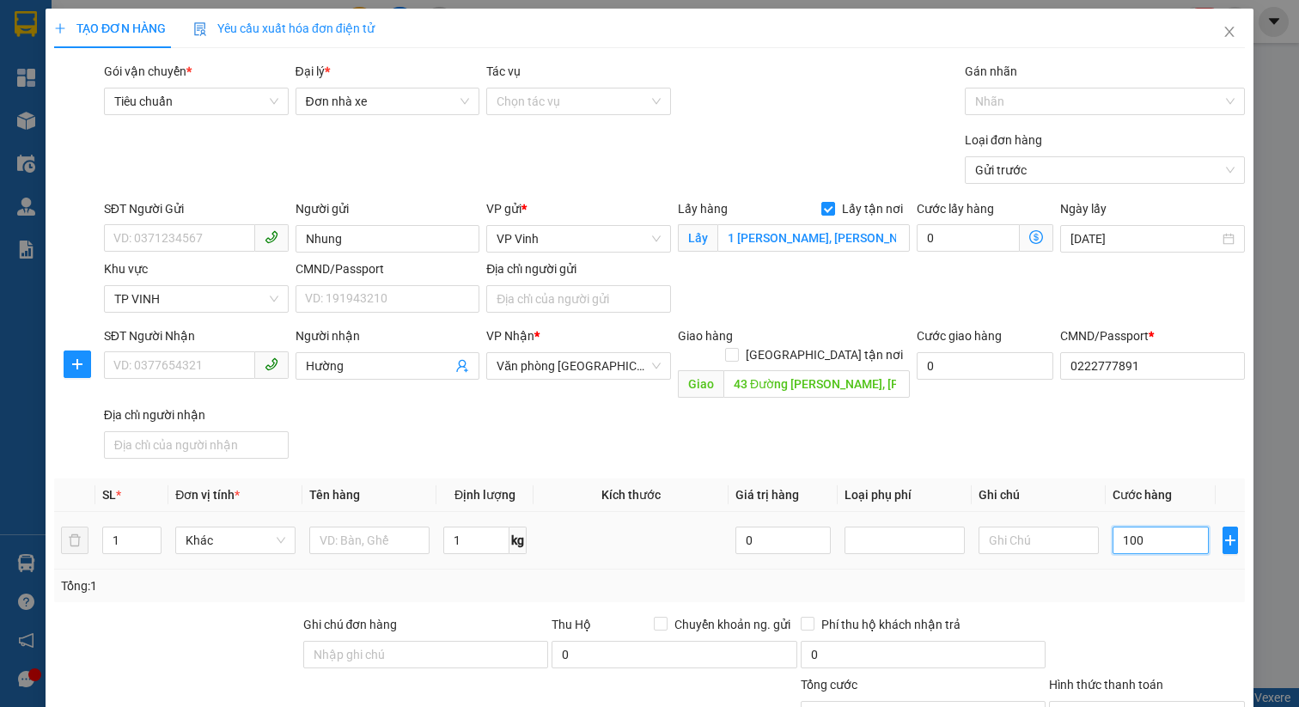
type input "1.000"
type input "10.000"
type input "100.000"
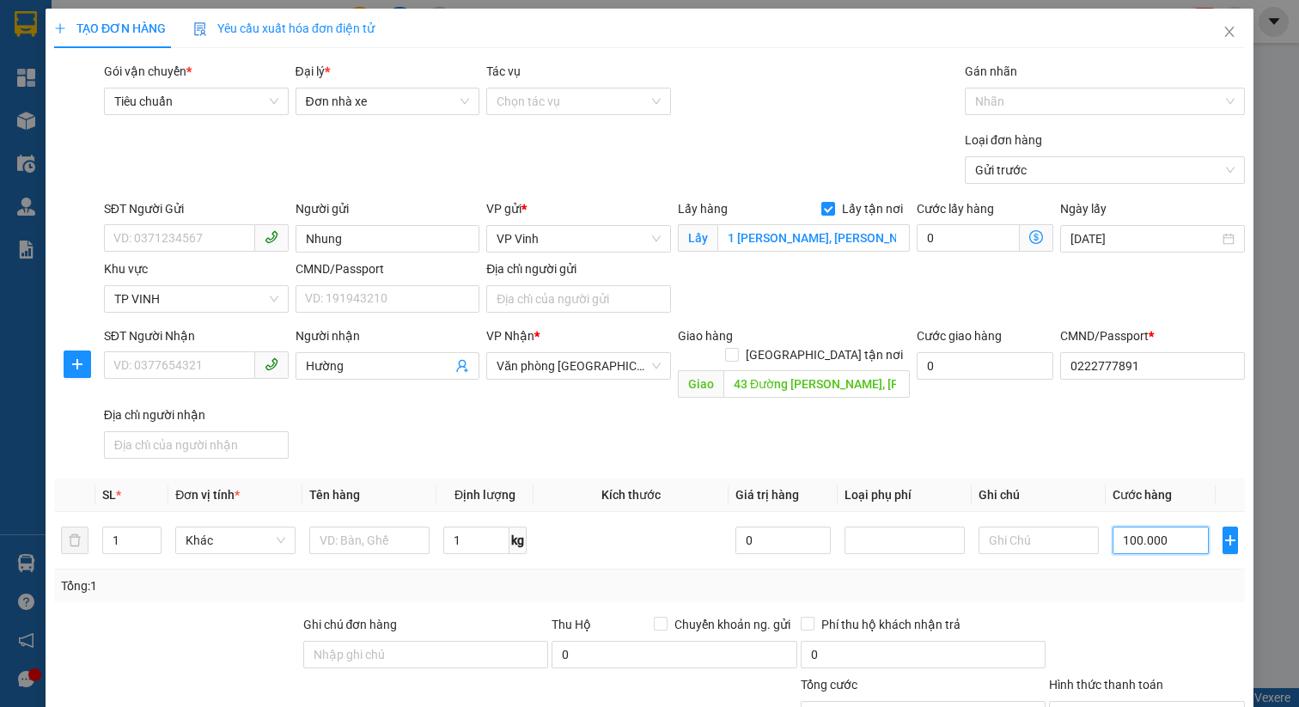
type input "100.000"
click at [1009, 436] on div "SĐT Người Nhận VD: 0377654321 Người nhận Hường VP Nhận * Văn phòng [GEOGRAPHIC_…" at bounding box center [675, 396] width 1148 height 139
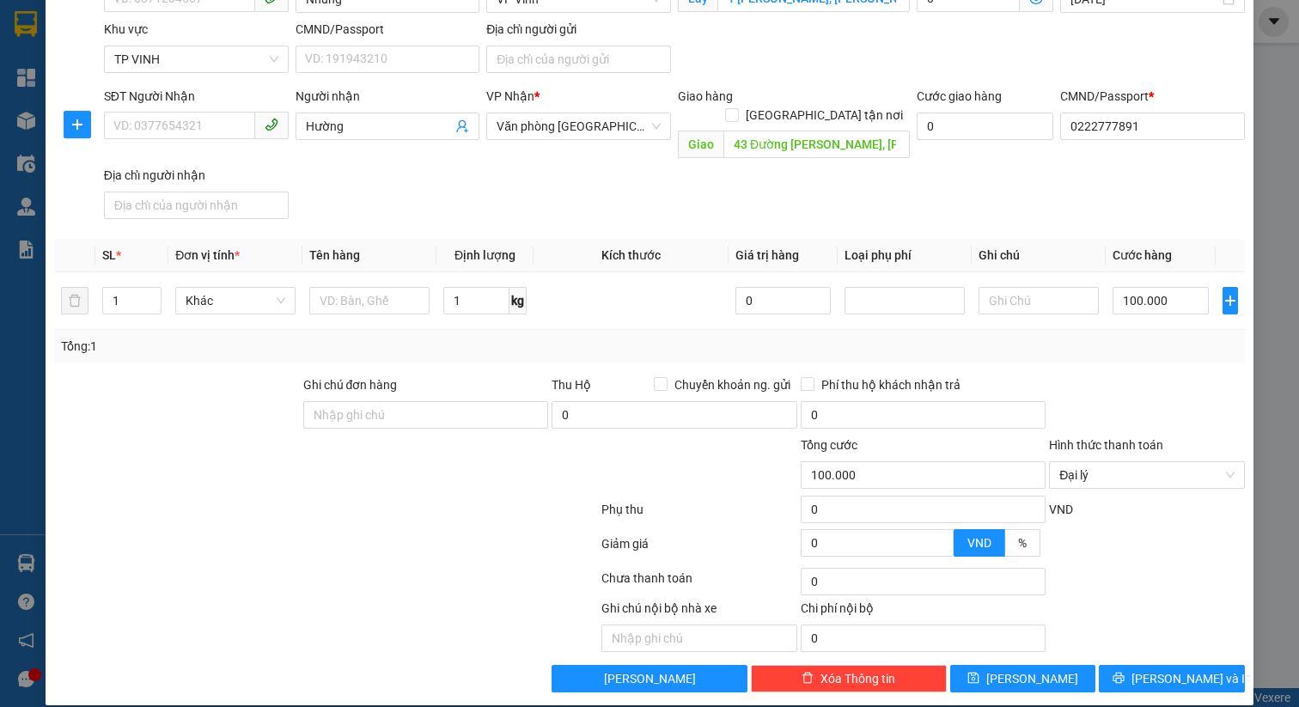
scroll to position [227, 0]
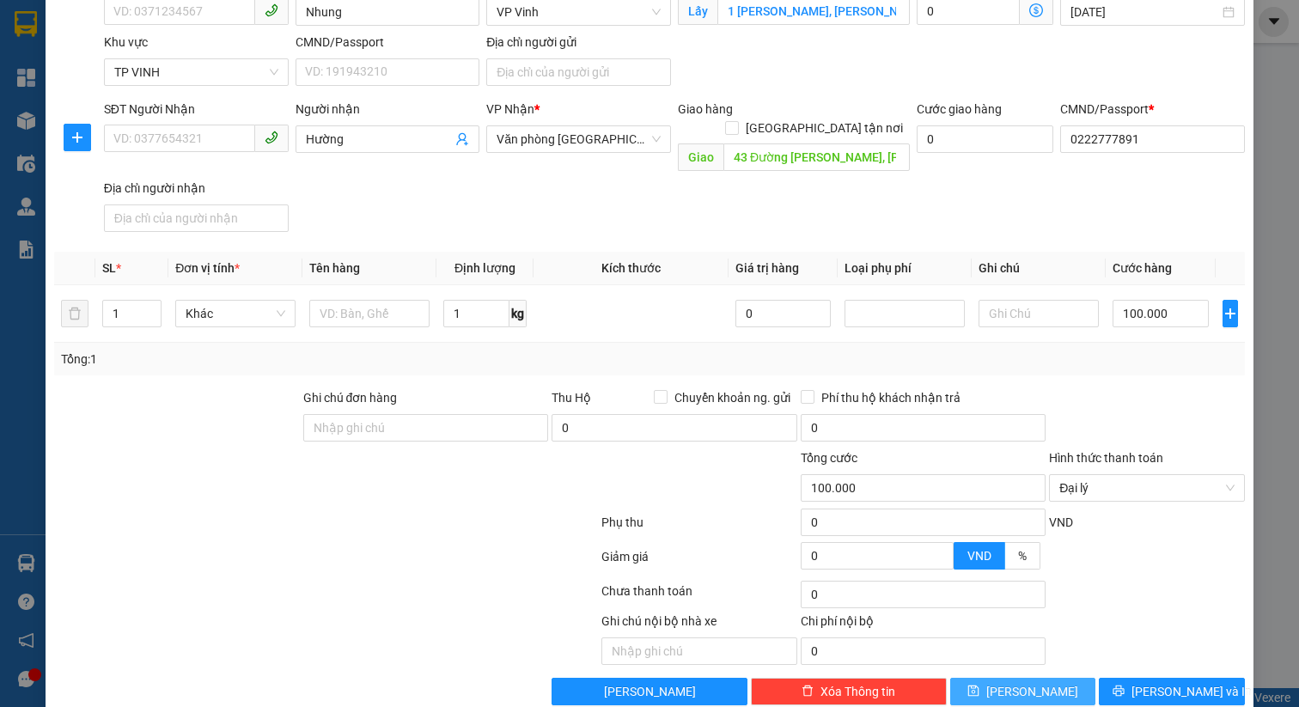
click at [1023, 682] on span "[PERSON_NAME]" at bounding box center [1032, 691] width 92 height 19
click at [1140, 475] on span "Đại lý" at bounding box center [1146, 488] width 175 height 26
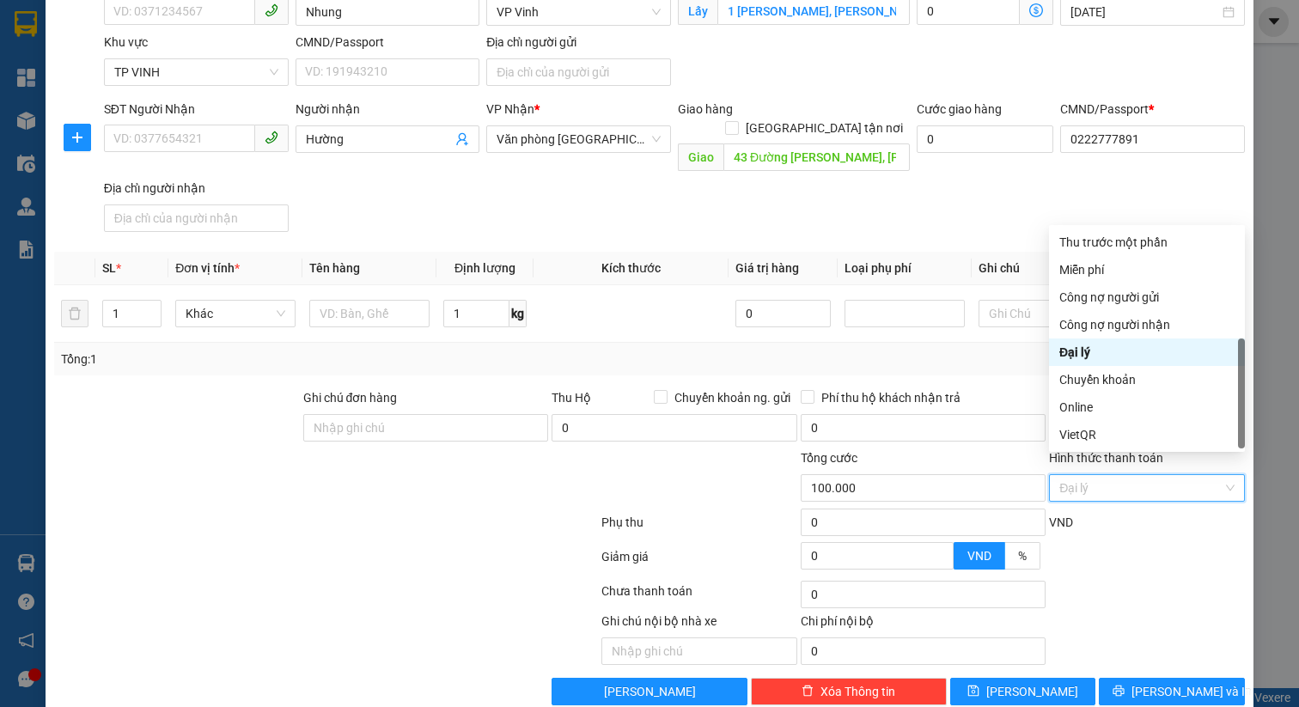
click at [1125, 357] on div "Đại lý" at bounding box center [1146, 352] width 175 height 19
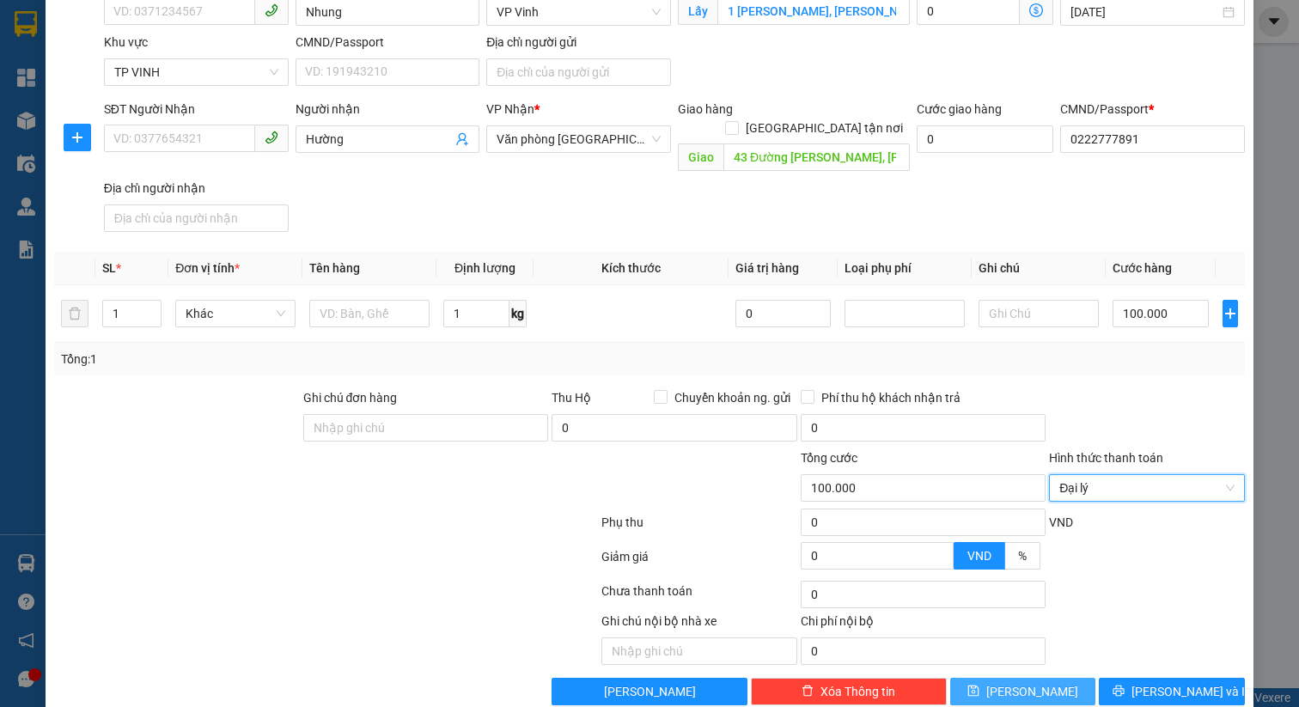
click at [1024, 682] on span "[PERSON_NAME]" at bounding box center [1032, 691] width 92 height 19
click at [1135, 475] on span "Đại lý" at bounding box center [1146, 488] width 175 height 26
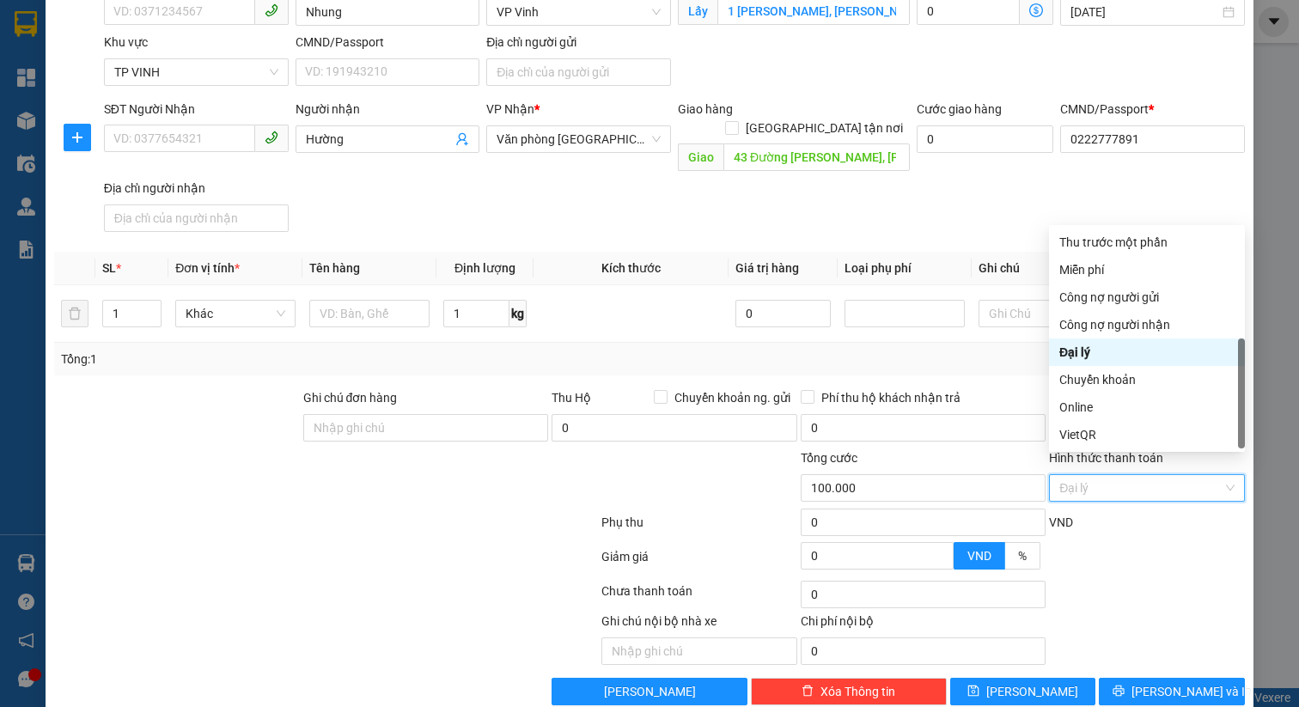
click at [1124, 352] on div "Đại lý" at bounding box center [1146, 352] width 175 height 19
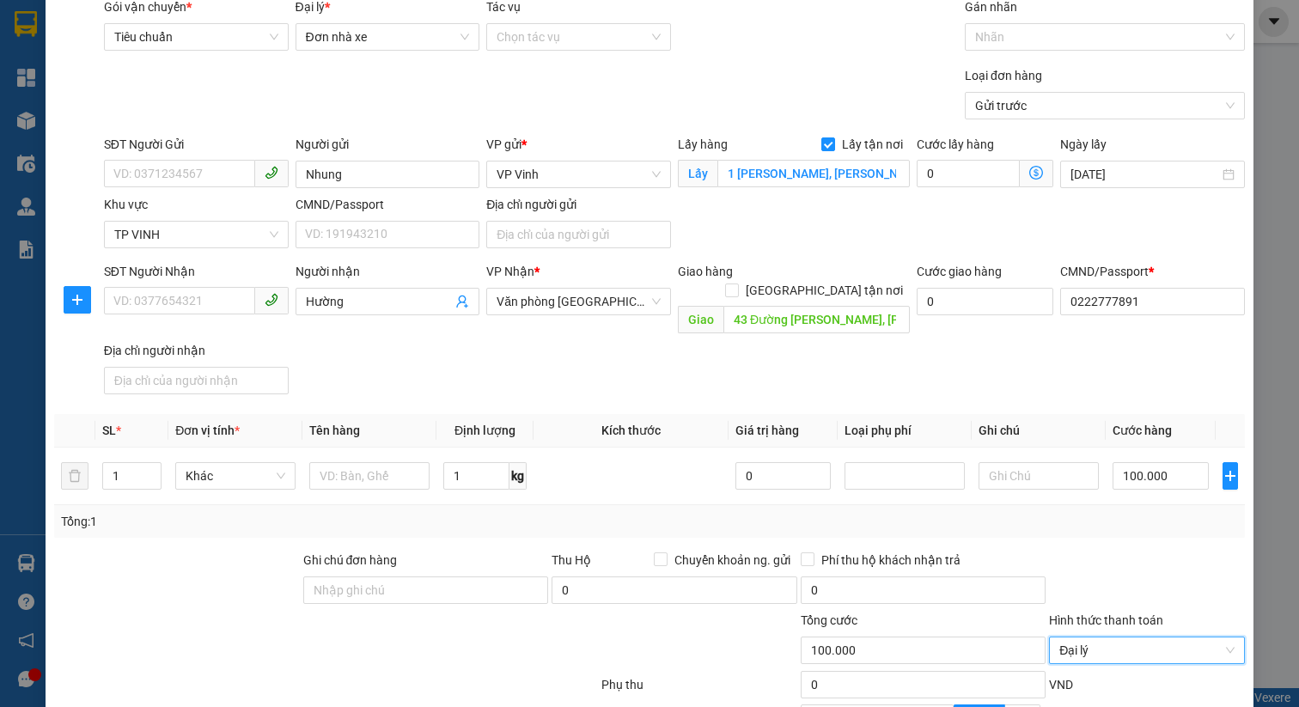
scroll to position [0, 0]
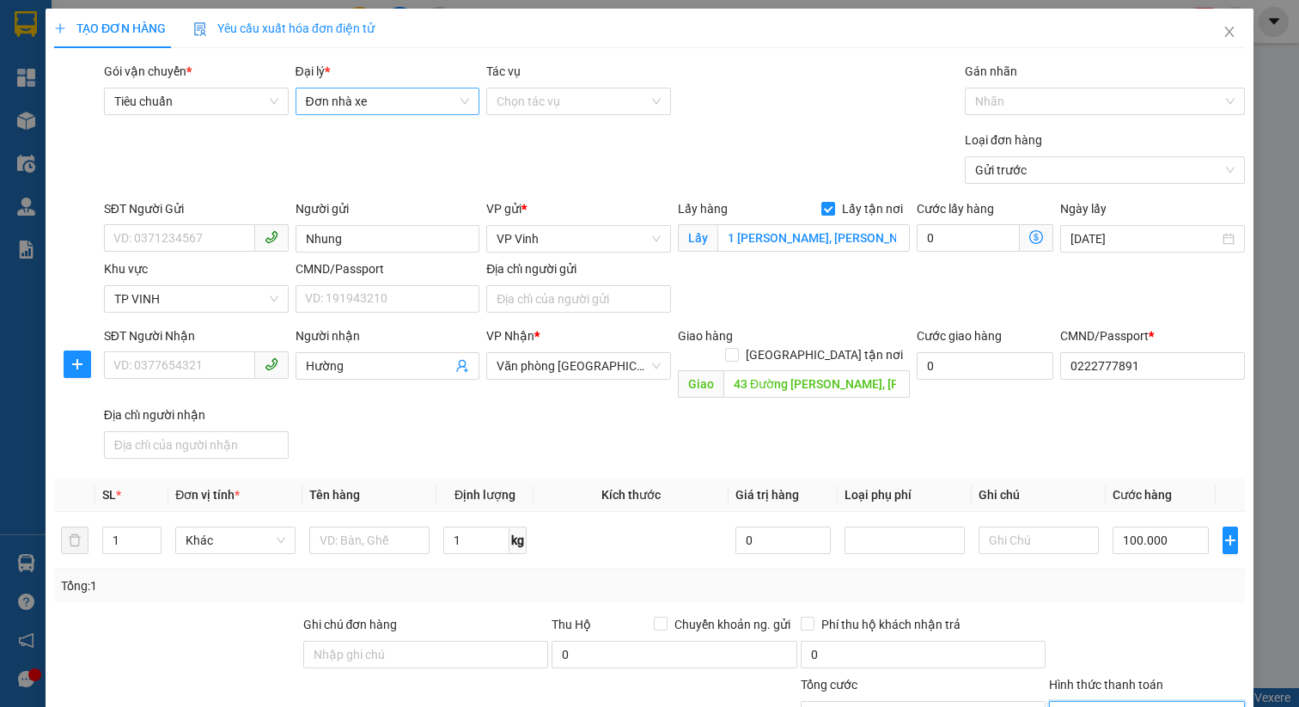
click at [436, 96] on span "Đơn nhà xe" at bounding box center [388, 102] width 164 height 26
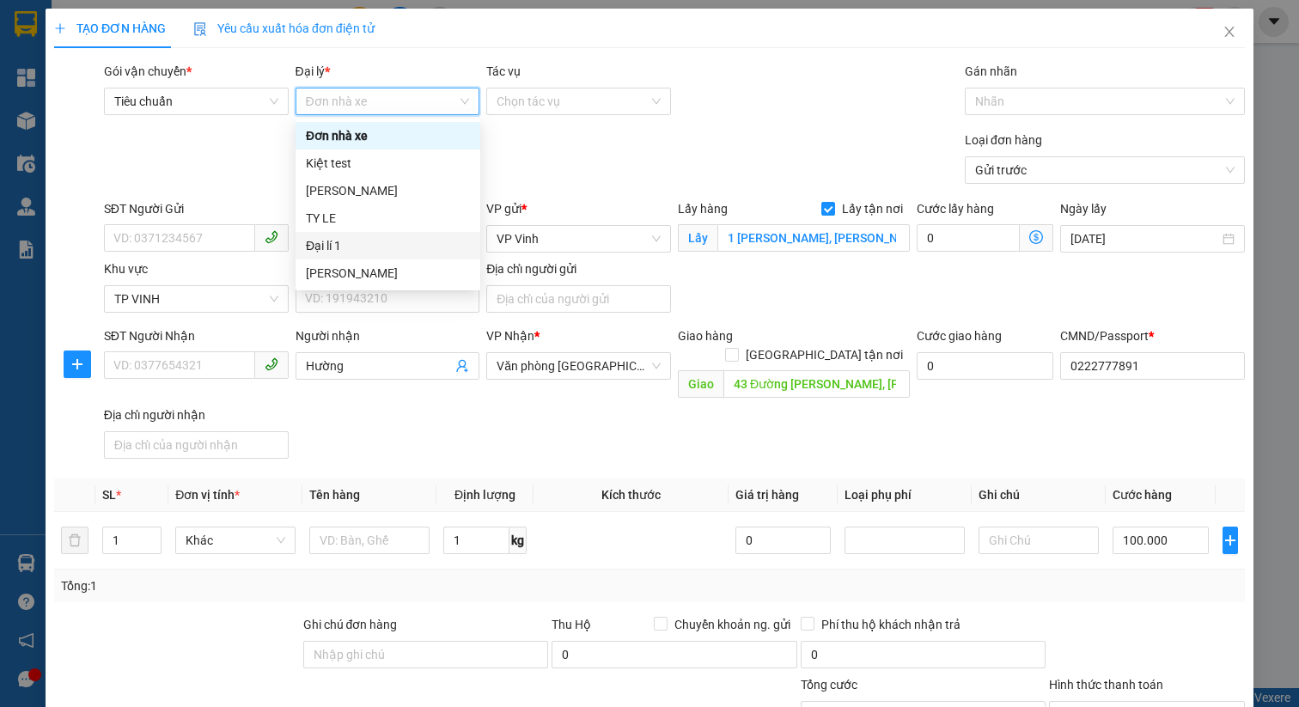
click at [388, 236] on div "Đại lí 1" at bounding box center [388, 245] width 164 height 19
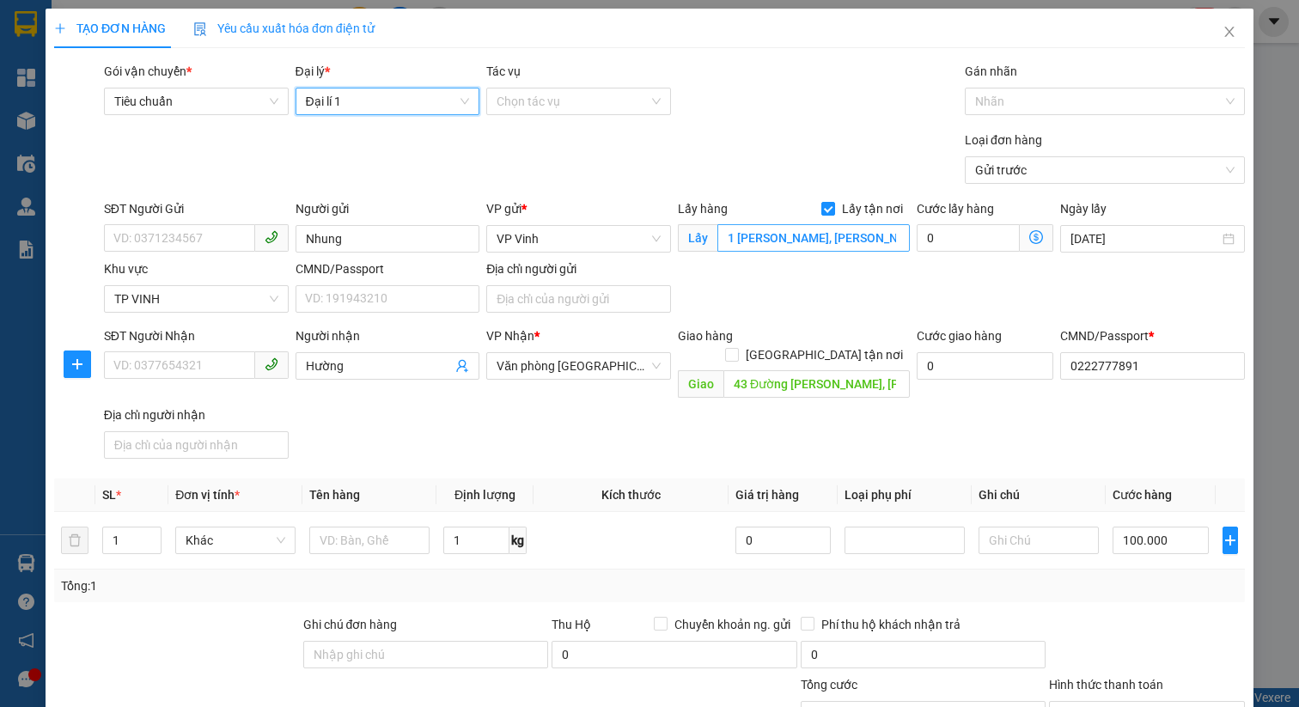
scroll to position [240, 0]
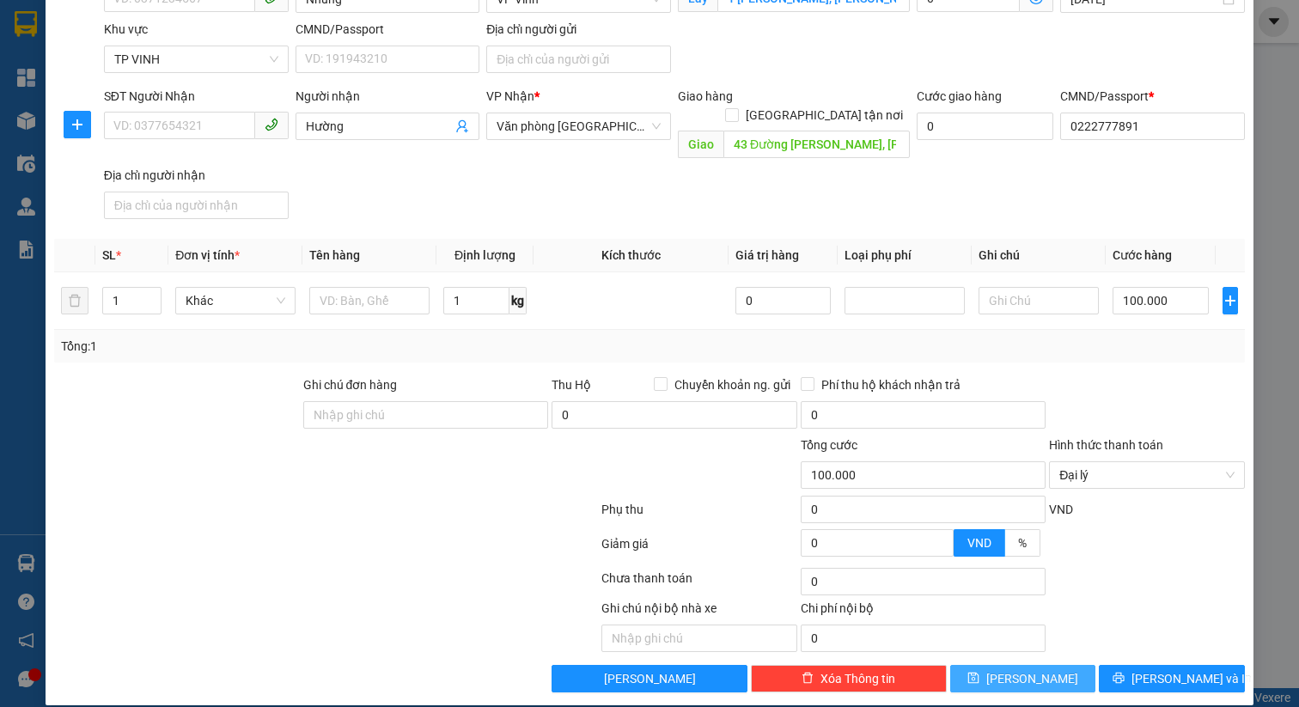
click at [1019, 665] on button "[PERSON_NAME]" at bounding box center [1023, 678] width 146 height 27
checkbox input "false"
type input "0"
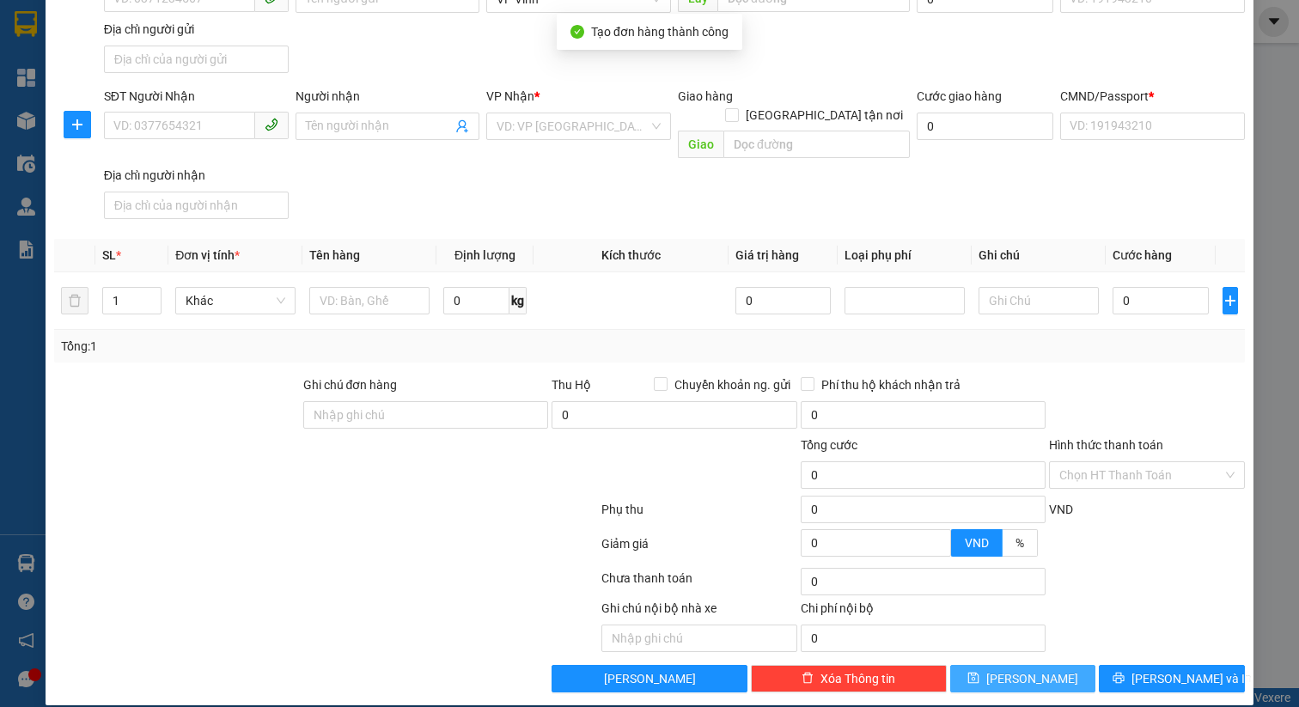
scroll to position [0, 0]
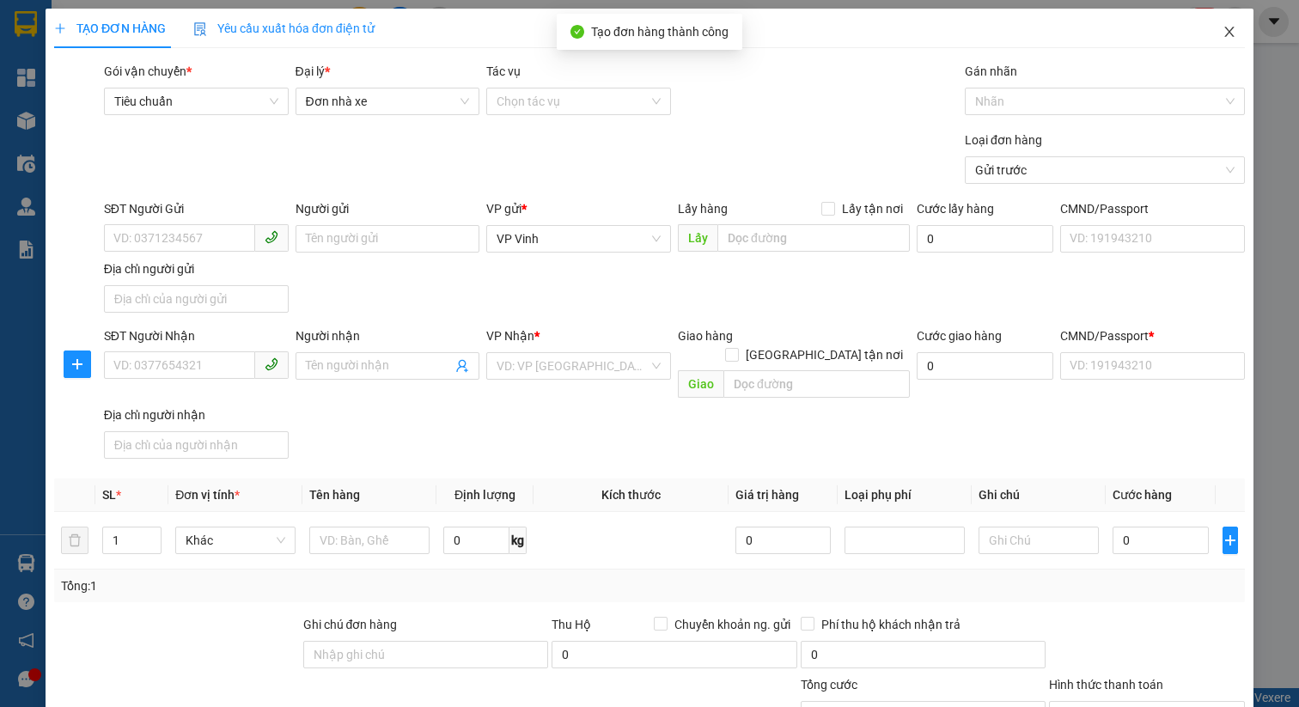
click at [1224, 33] on icon "close" at bounding box center [1230, 32] width 14 height 14
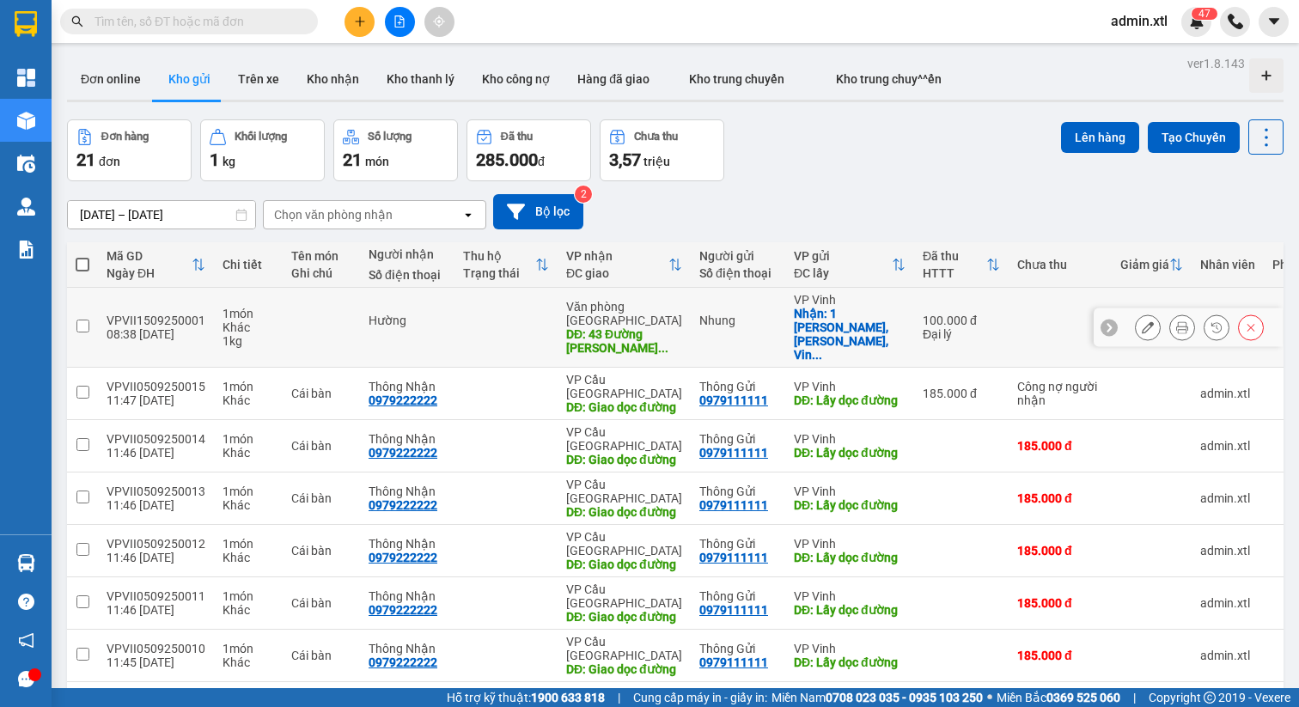
click at [1147, 320] on button at bounding box center [1148, 328] width 24 height 30
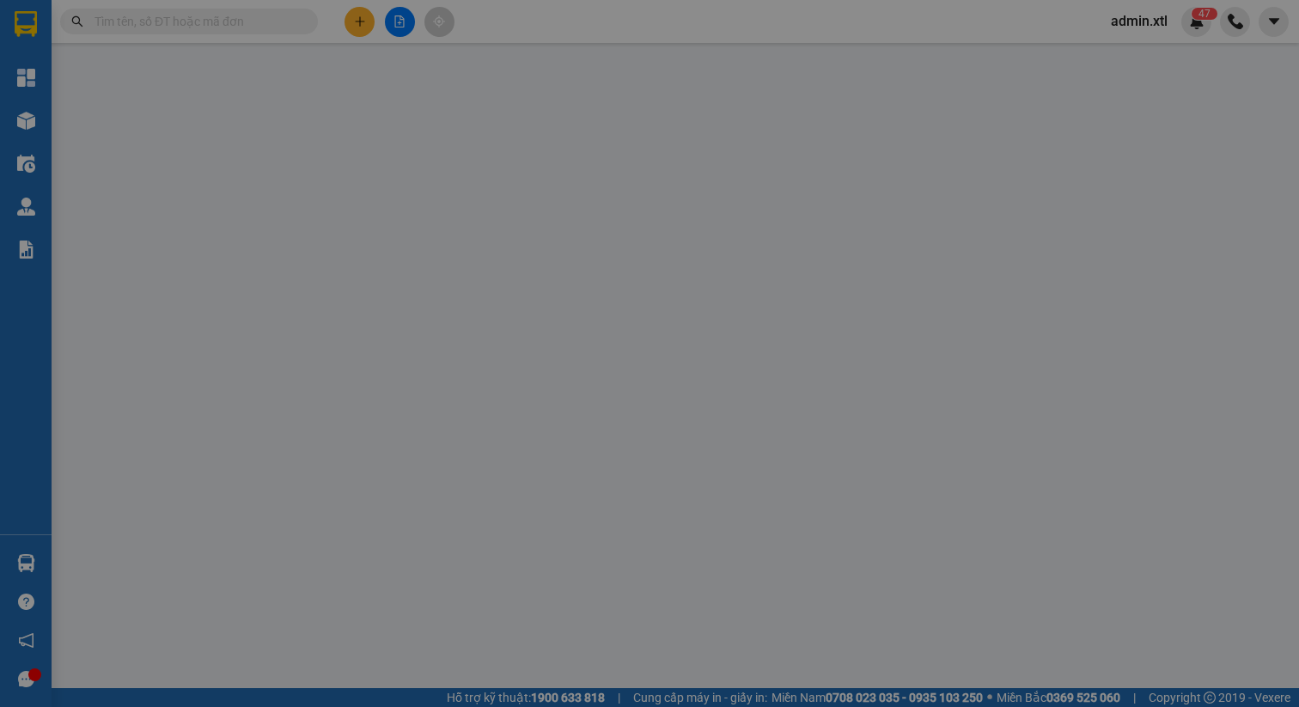
type input "Nhung"
checkbox input "true"
type input "1 [PERSON_NAME], [PERSON_NAME], Vinh, [GEOGRAPHIC_DATA]"
type input "Hường"
type input "43 Đường [PERSON_NAME], [PERSON_NAME], [GEOGRAPHIC_DATA], [GEOGRAPHIC_DATA]"
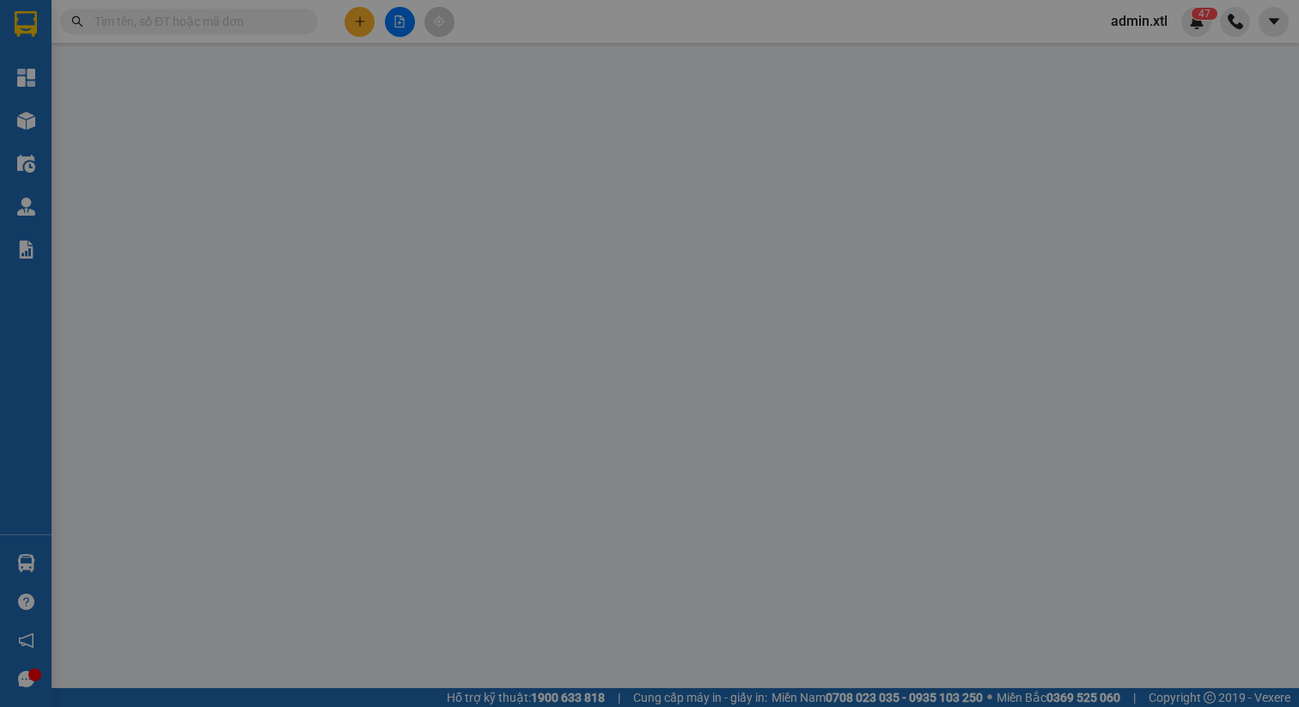
type input "0222777891"
type input "100.000"
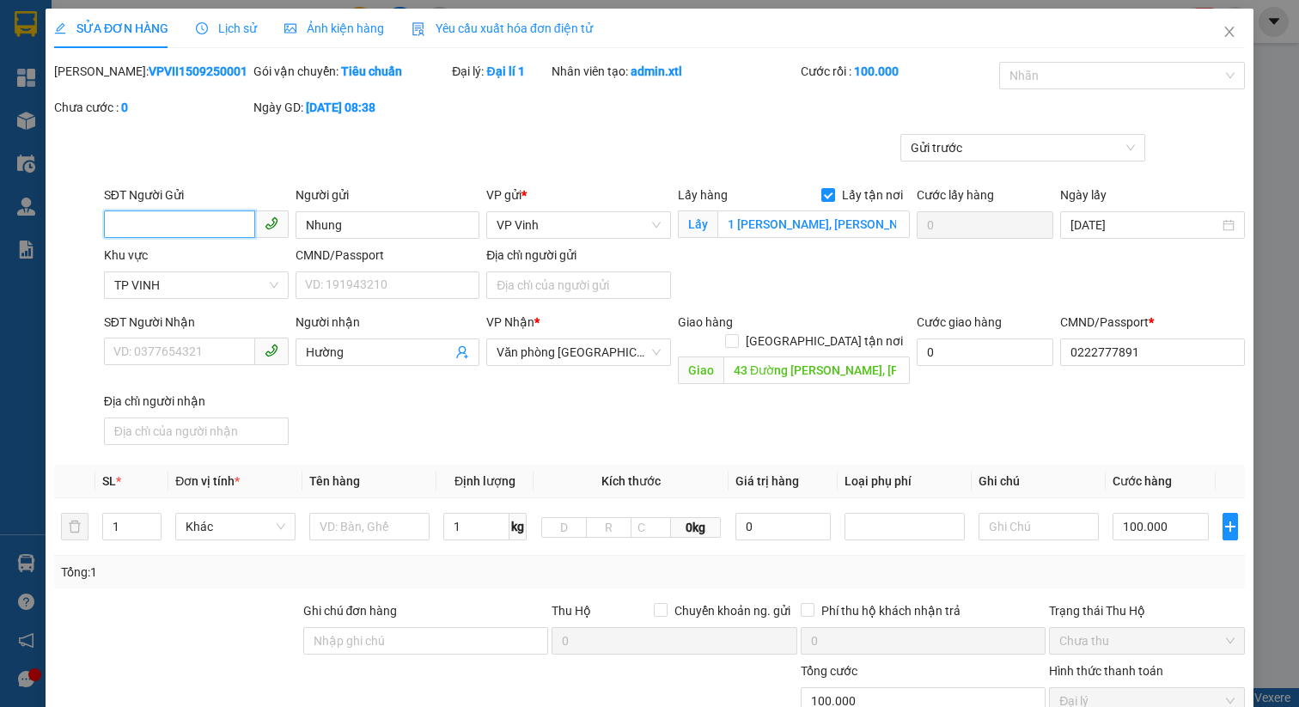
scroll to position [227, 0]
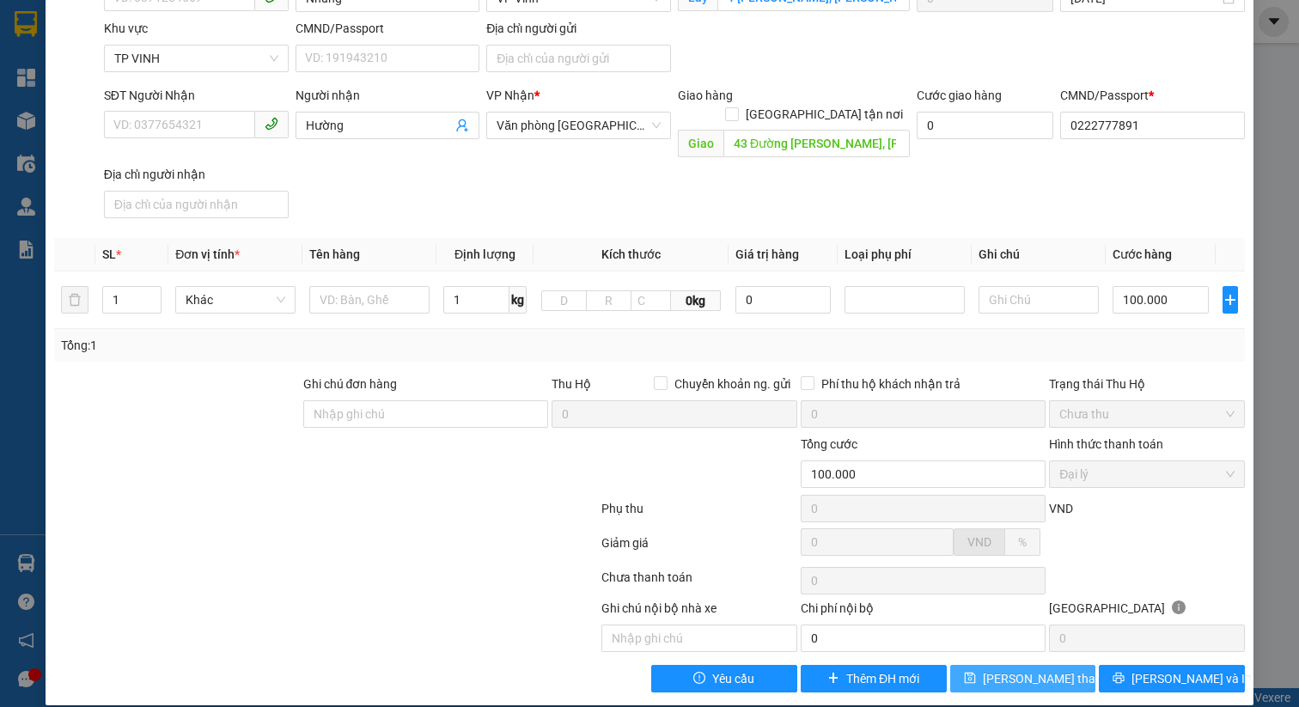
click at [1030, 669] on span "[PERSON_NAME] thay đổi" at bounding box center [1051, 678] width 137 height 19
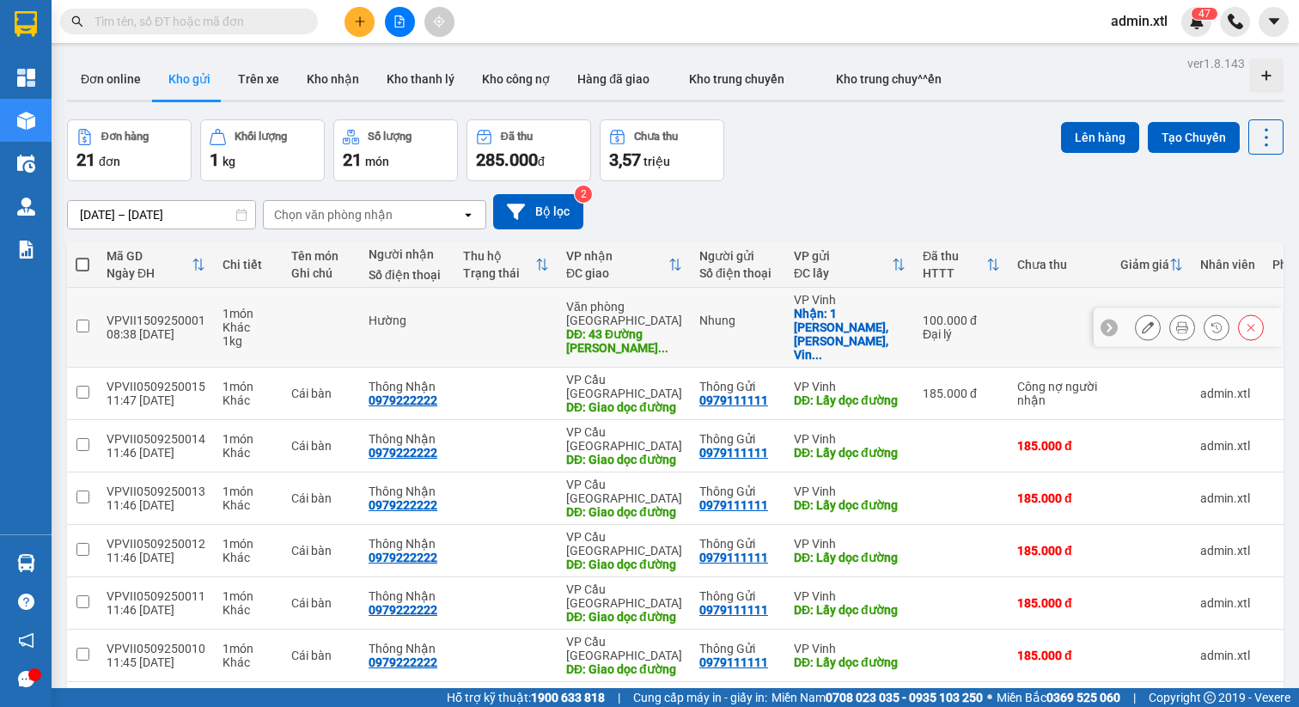
click at [530, 320] on td at bounding box center [506, 328] width 103 height 80
checkbox input "true"
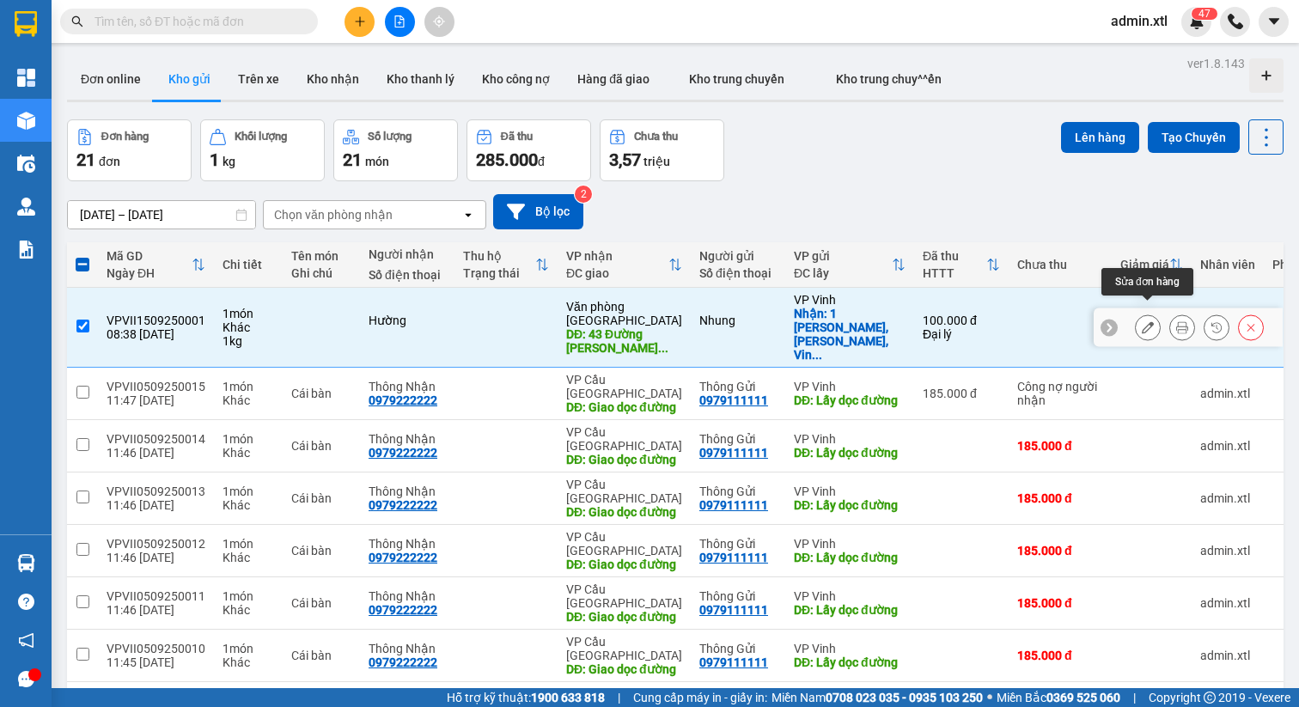
click at [1157, 315] on button at bounding box center [1148, 328] width 24 height 30
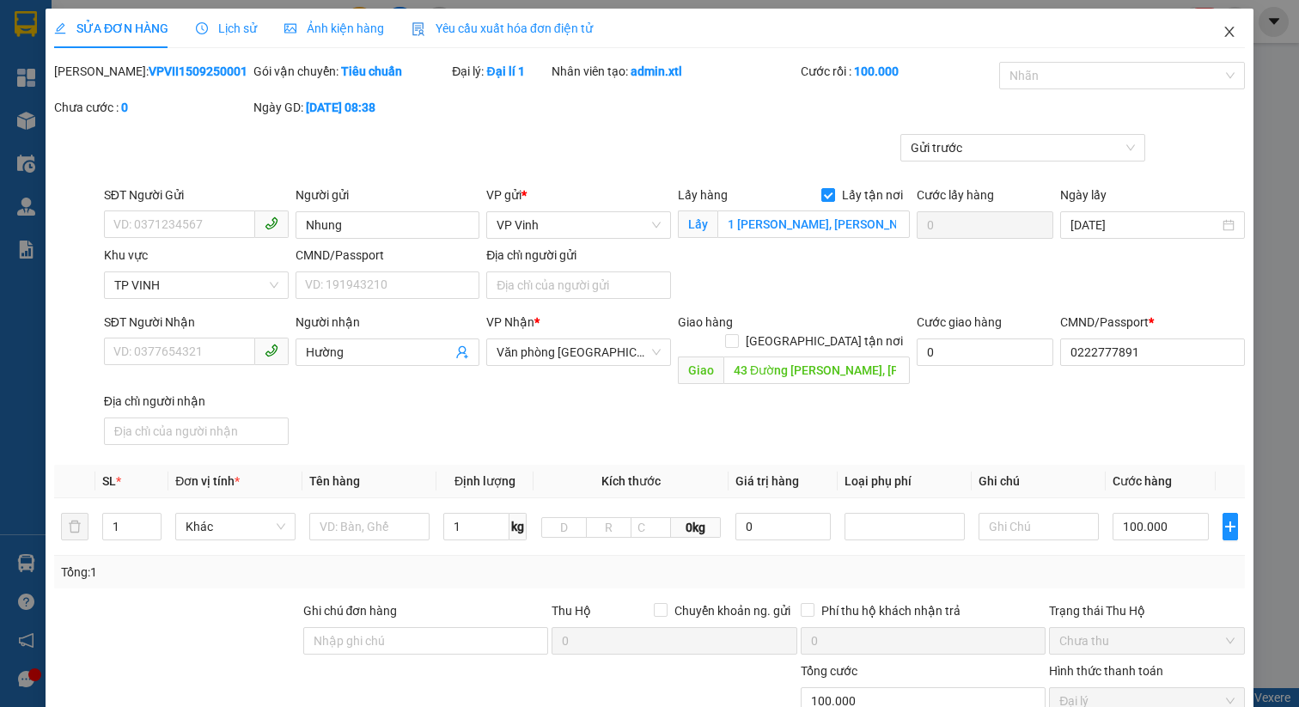
click at [1235, 26] on icon "close" at bounding box center [1230, 32] width 14 height 14
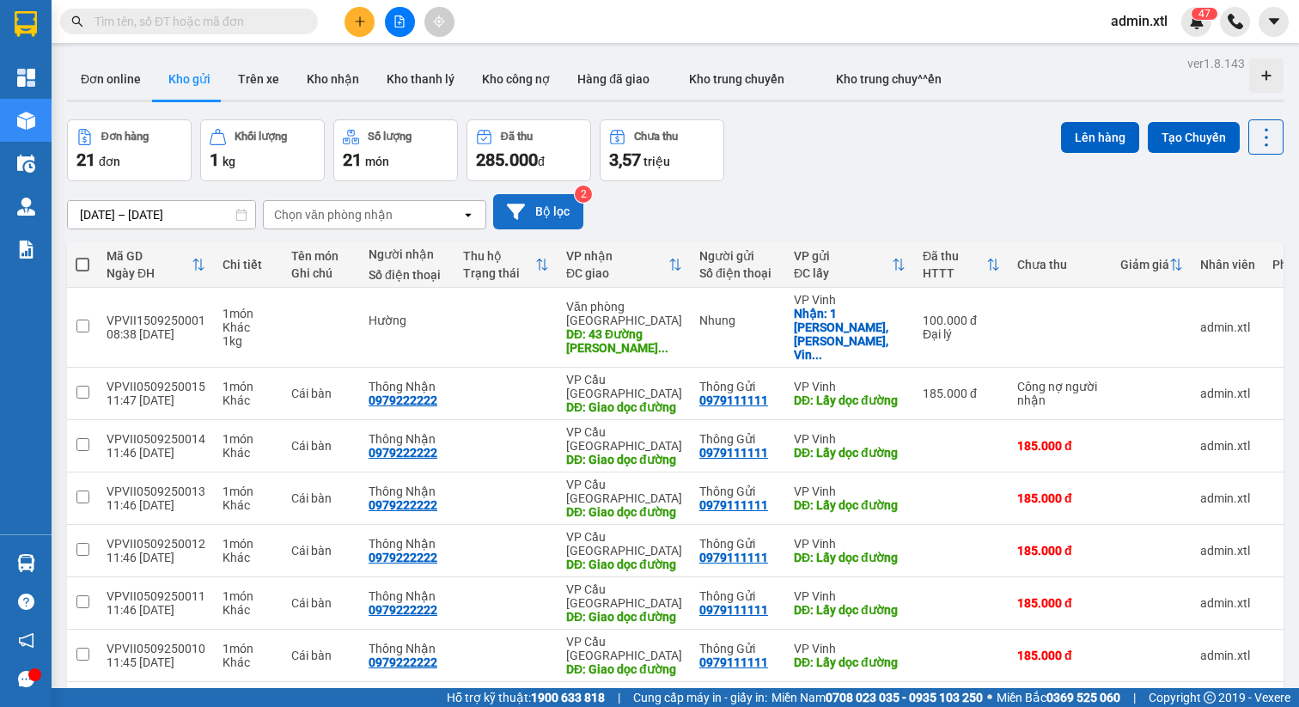
click at [559, 217] on button "Bộ lọc" at bounding box center [538, 211] width 90 height 35
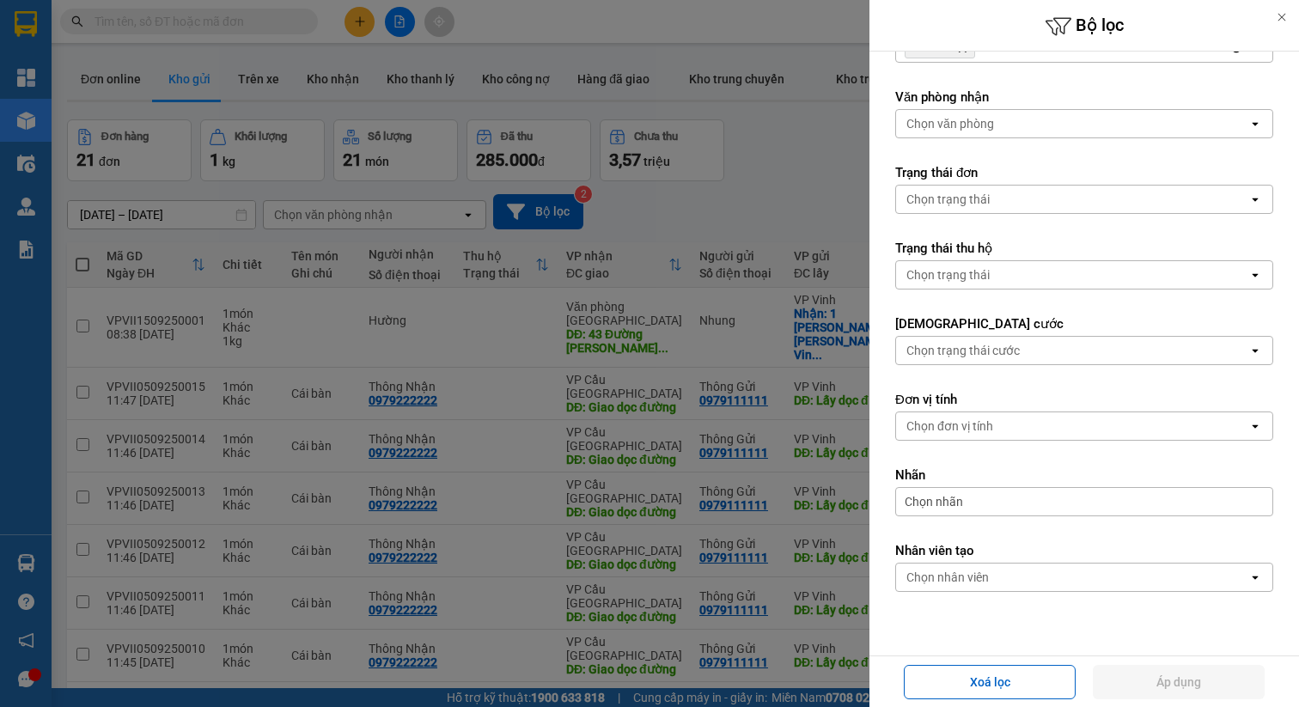
scroll to position [143, 0]
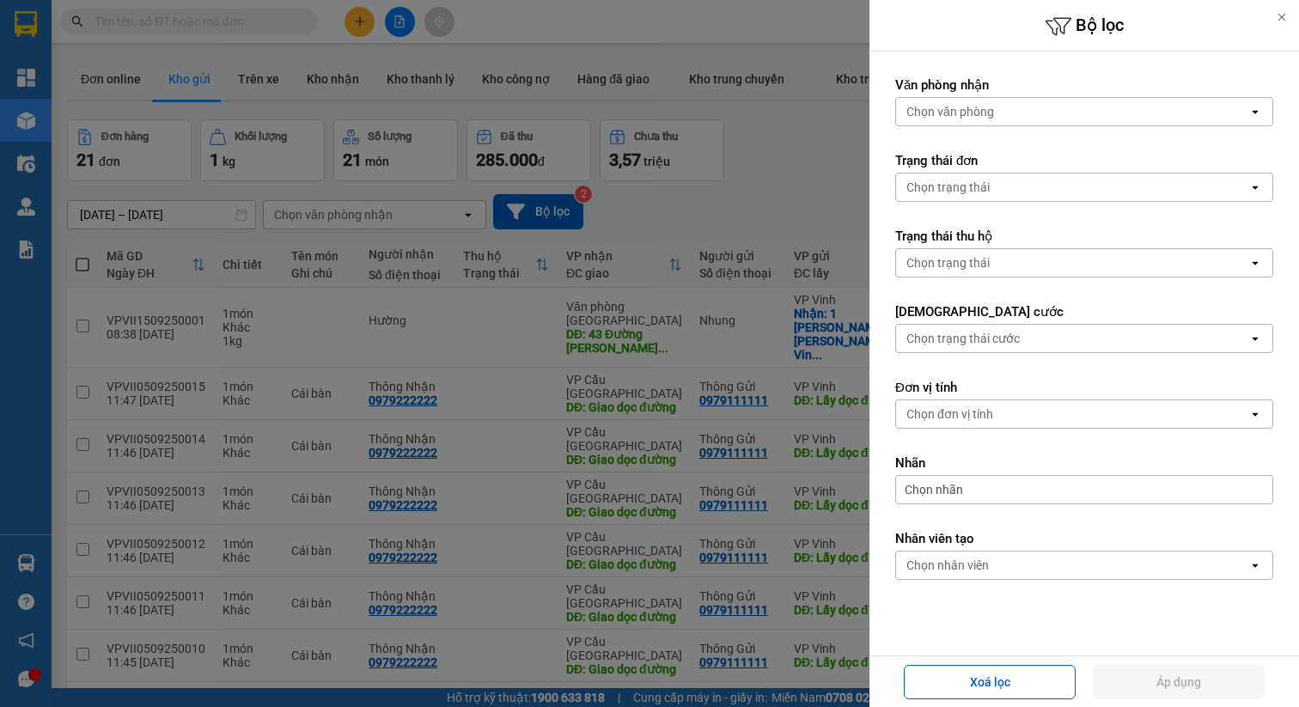
click at [1004, 331] on div "Chọn trạng thái cước" at bounding box center [963, 338] width 113 height 17
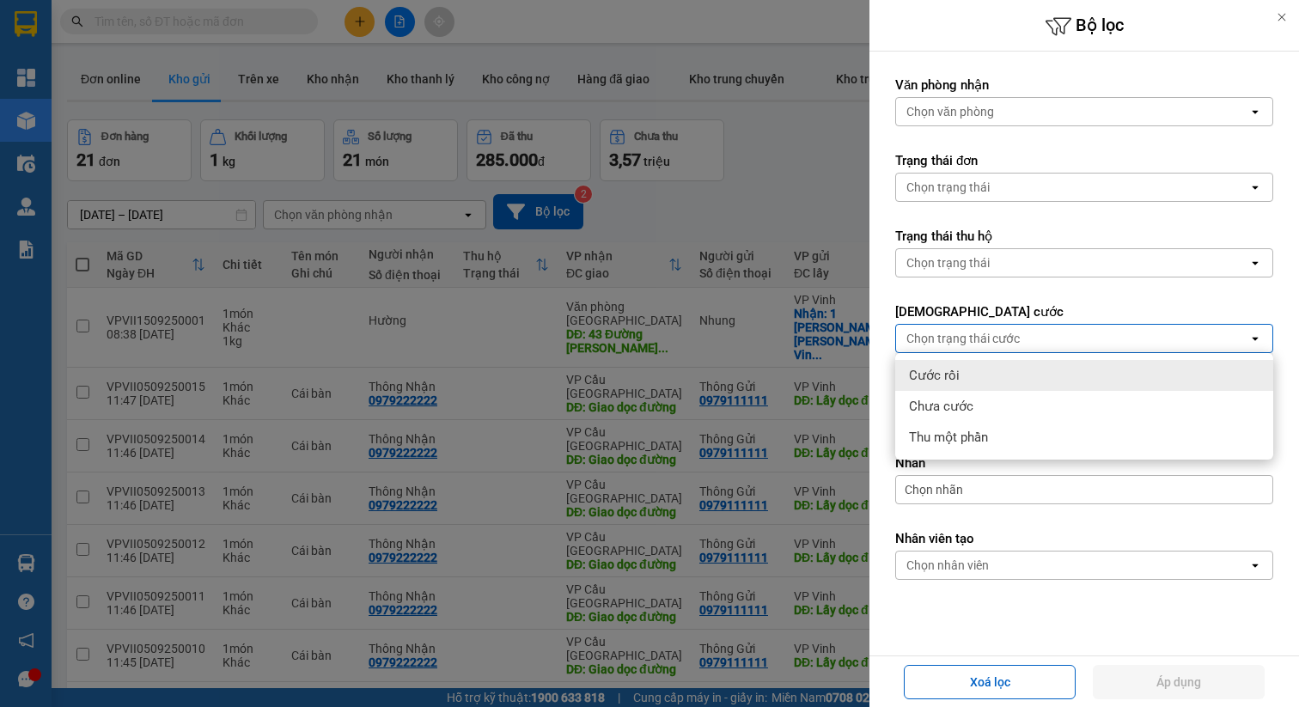
click at [1004, 331] on div "Chọn trạng thái cước" at bounding box center [963, 338] width 113 height 17
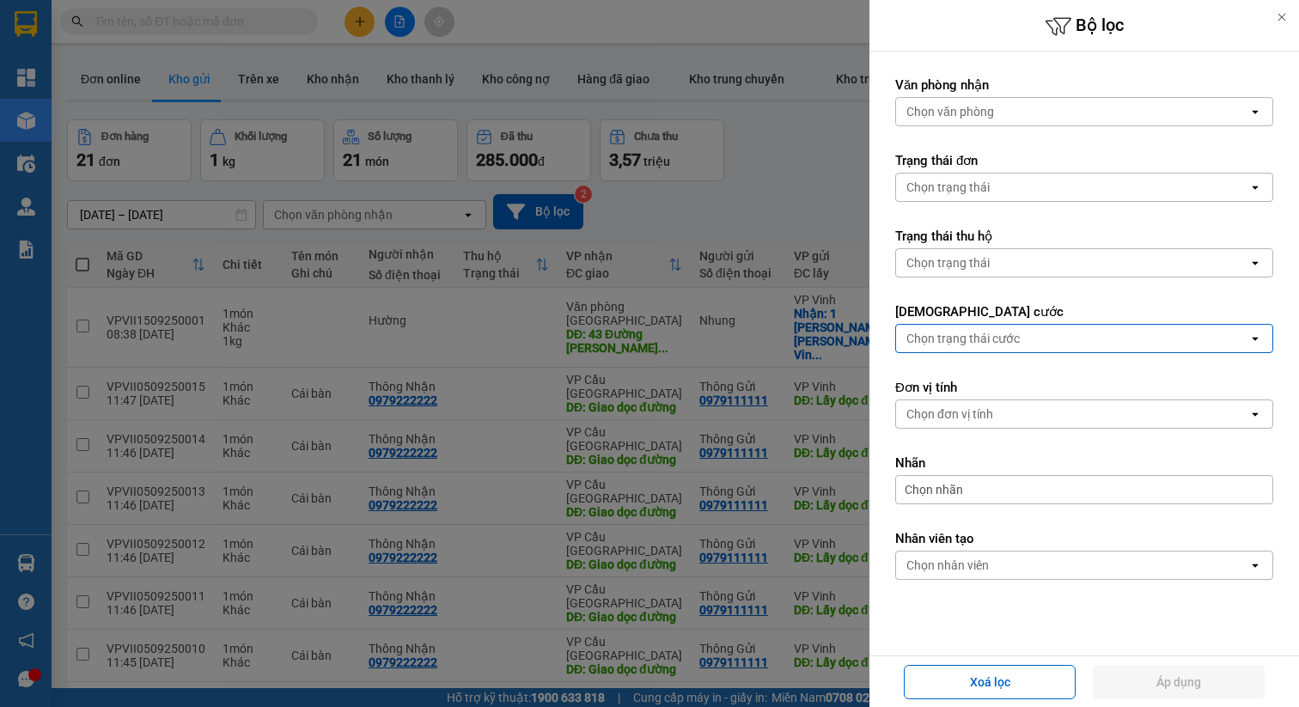
click at [958, 236] on label "Trạng thái thu hộ" at bounding box center [1084, 236] width 378 height 17
click at [952, 262] on div "Chọn trạng thái" at bounding box center [948, 262] width 83 height 17
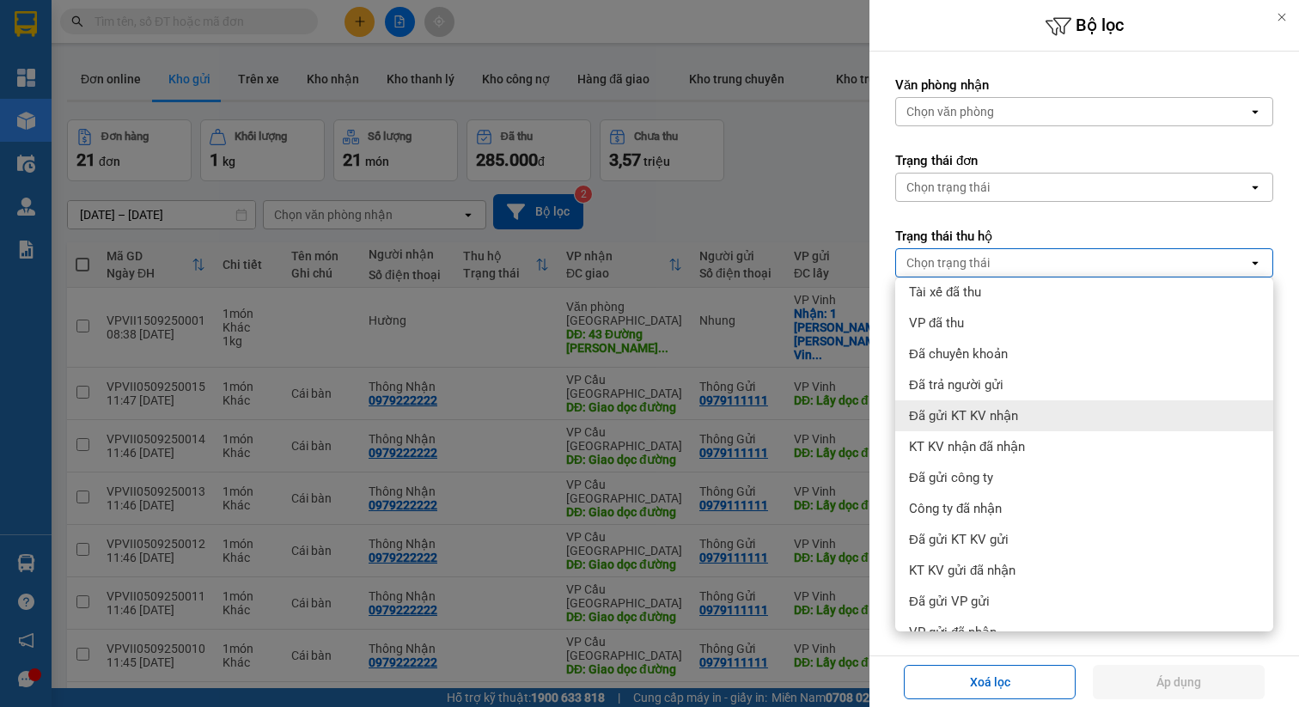
scroll to position [0, 0]
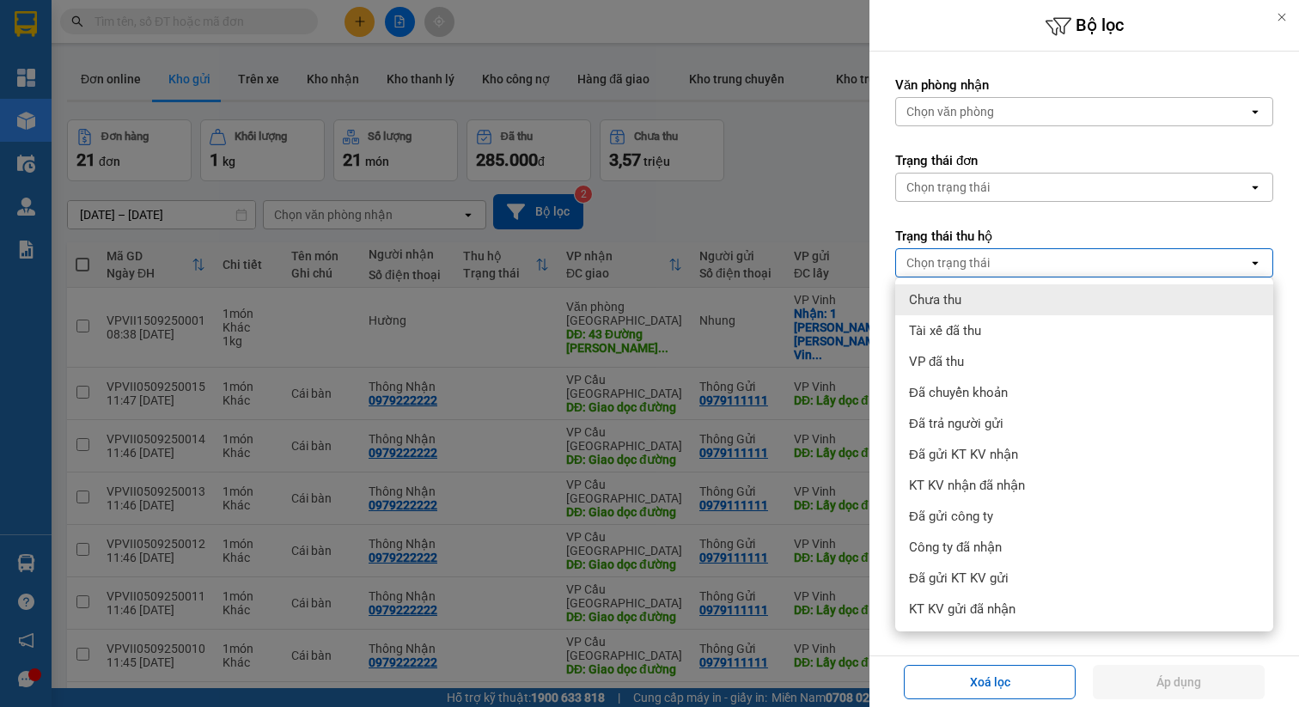
click at [1093, 200] on div "Chọn trạng thái" at bounding box center [1072, 187] width 352 height 27
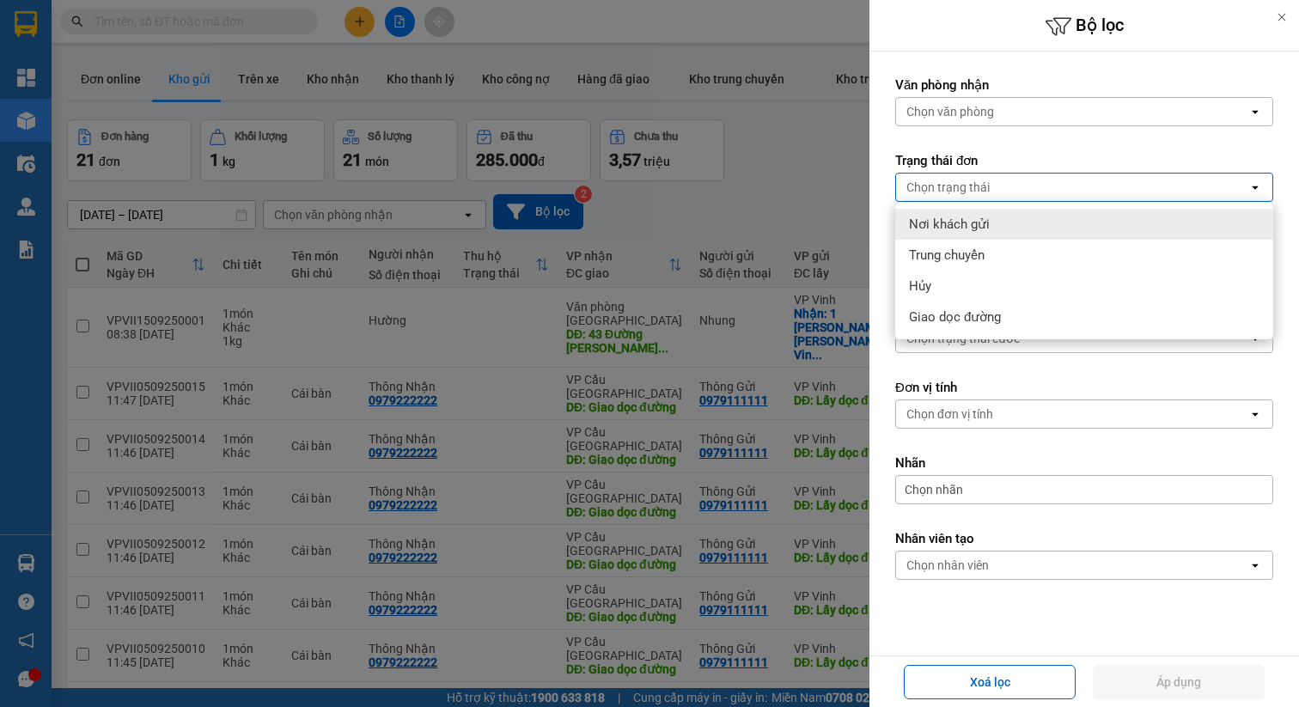
click at [1071, 178] on div "Chọn trạng thái" at bounding box center [1072, 187] width 352 height 27
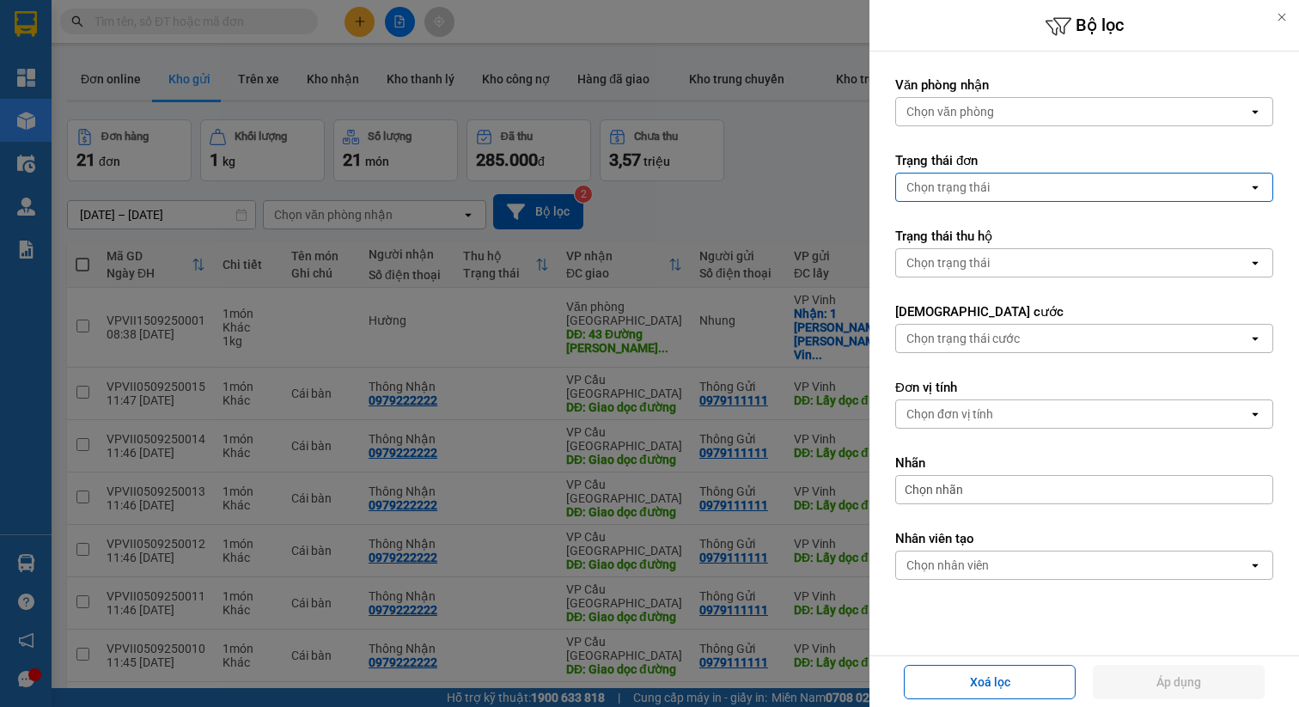
click at [758, 222] on div at bounding box center [649, 353] width 1299 height 707
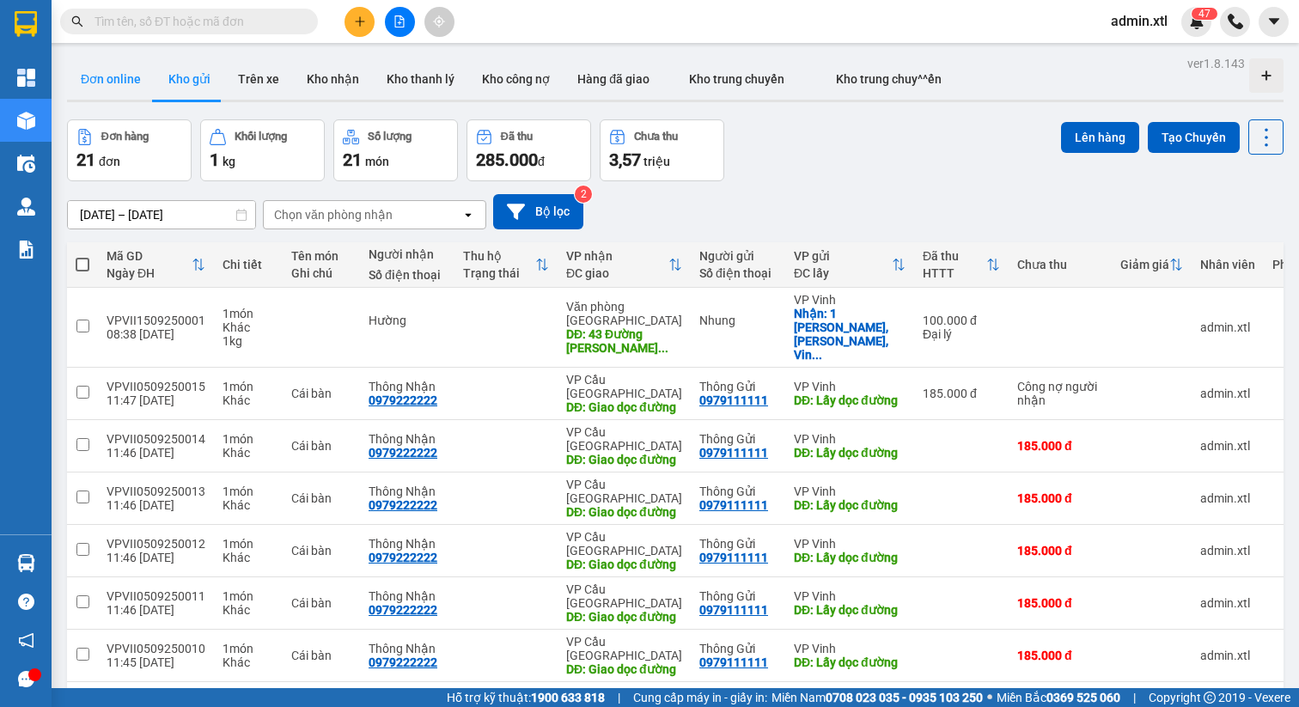
click at [131, 81] on button "Đơn online" at bounding box center [111, 78] width 88 height 41
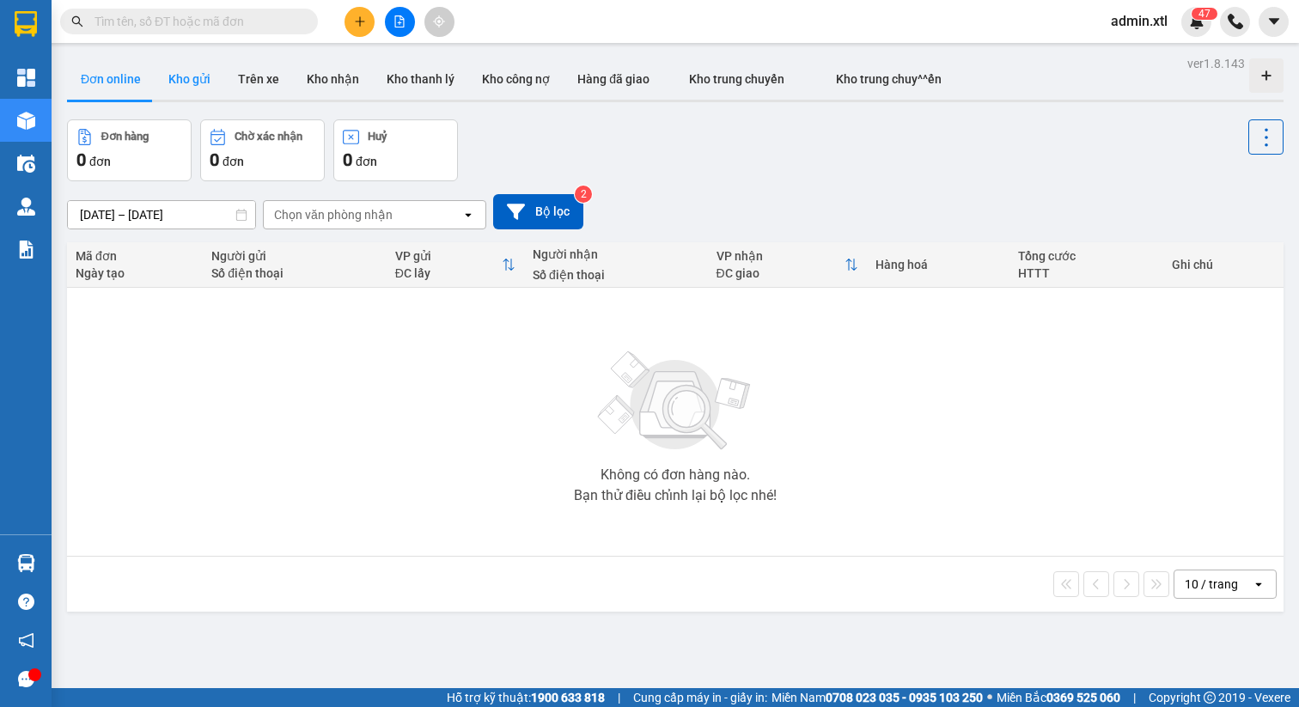
click at [179, 87] on button "Kho gửi" at bounding box center [190, 78] width 70 height 41
type input "[DATE] – [DATE]"
